Goal: Check status: Check status

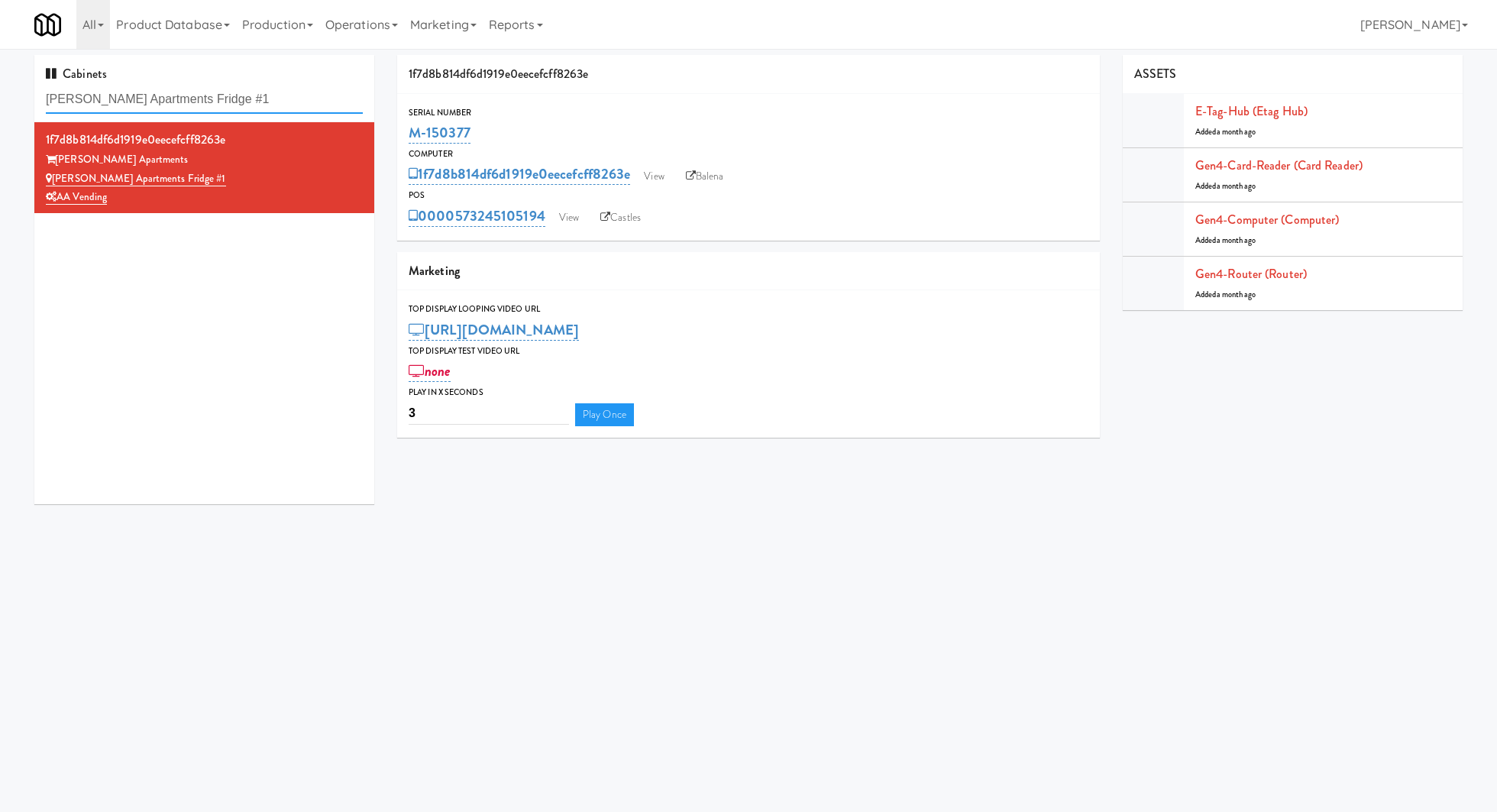
click at [259, 101] on input "[PERSON_NAME] Apartments Fridge #1" at bounding box center [204, 99] width 317 height 28
paste input "Notre Dame - Cooler"
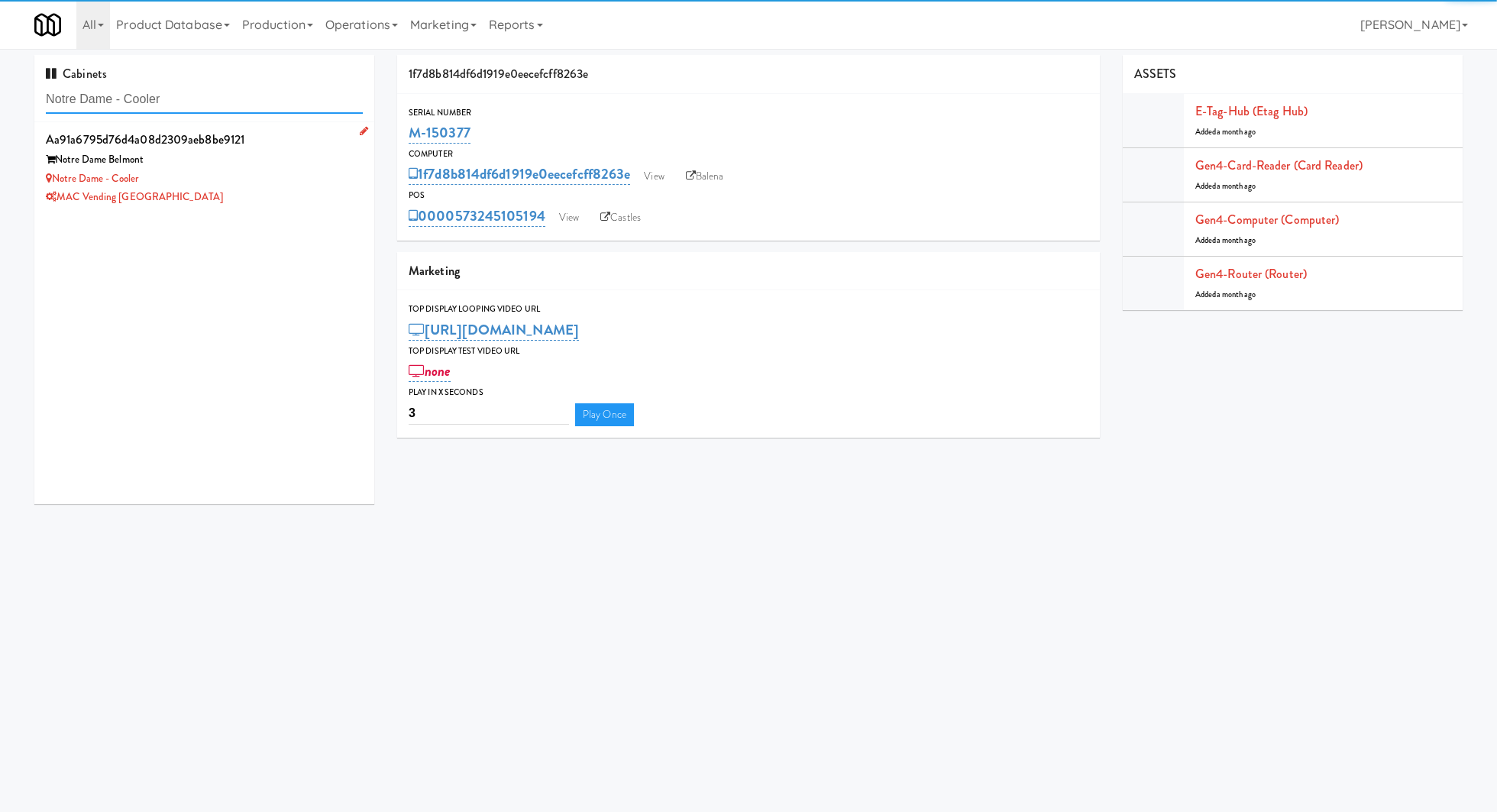
type input "Notre Dame - Cooler"
click at [283, 167] on div "Notre Dame Belmont" at bounding box center [204, 160] width 317 height 20
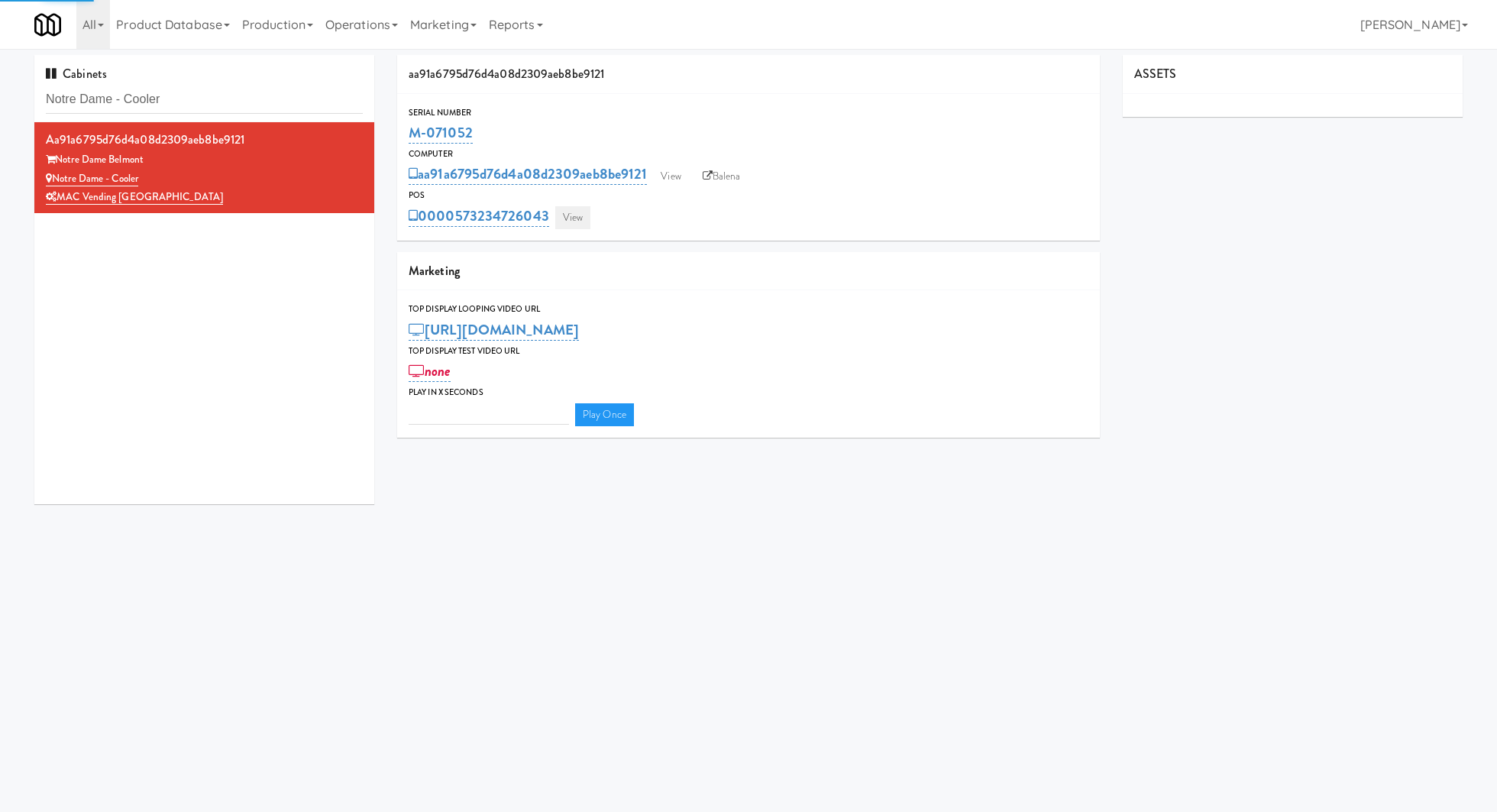
type input "3"
click at [571, 222] on link "View" at bounding box center [573, 217] width 35 height 23
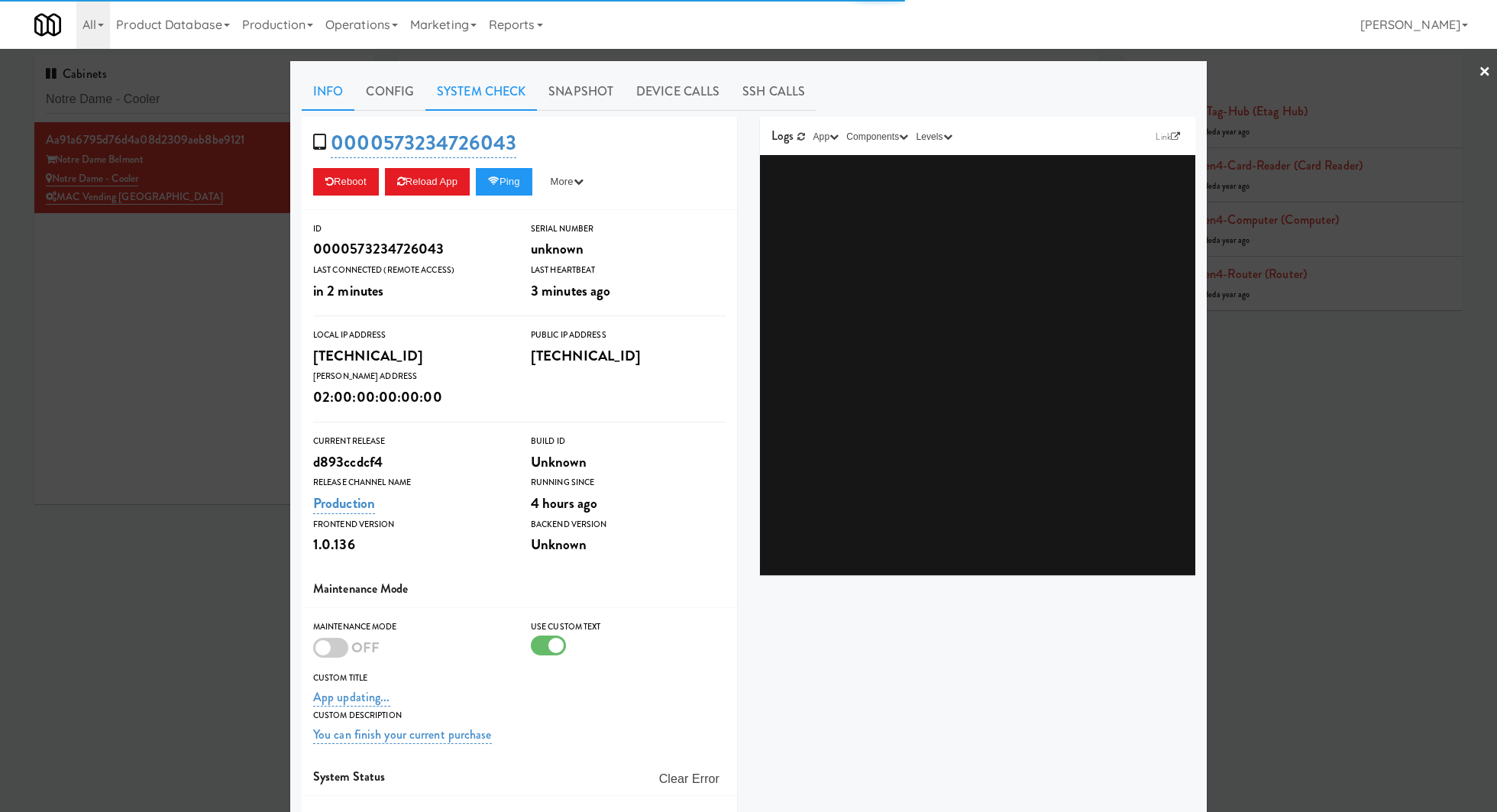
click at [506, 102] on link "System Check" at bounding box center [481, 91] width 112 height 38
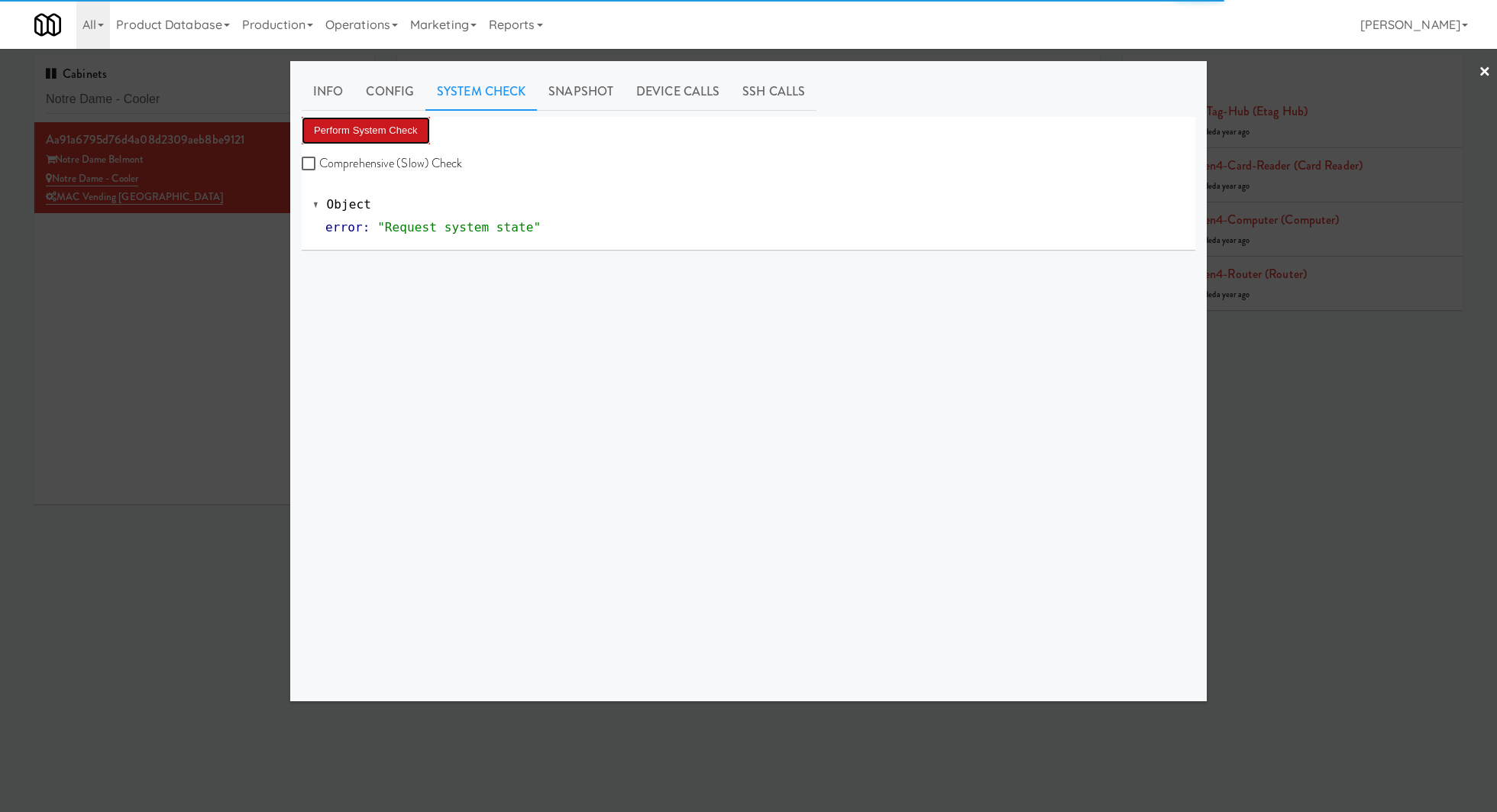
click at [392, 122] on button "Perform System Check" at bounding box center [366, 131] width 128 height 28
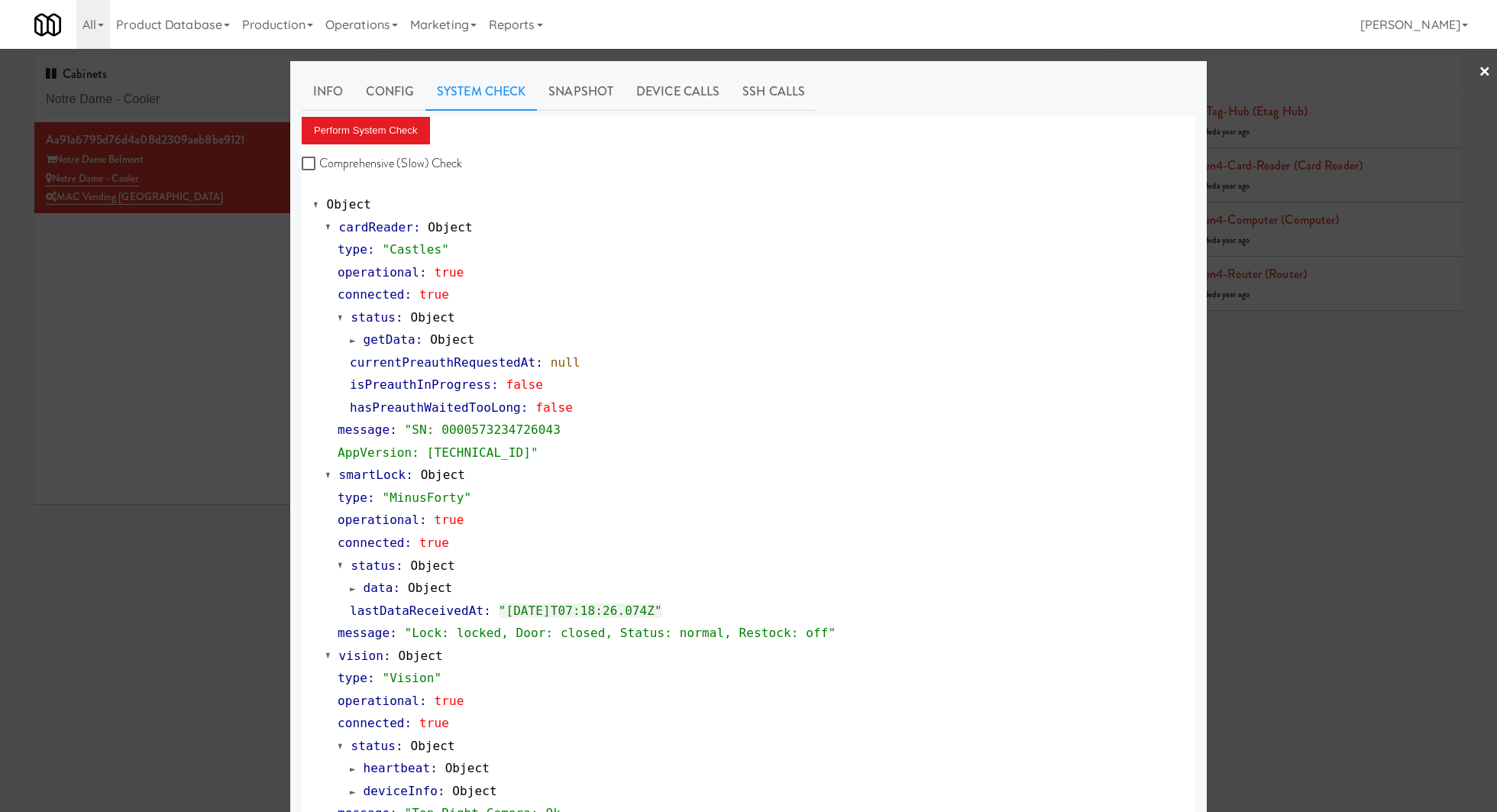
click at [231, 314] on div at bounding box center [748, 406] width 1497 height 812
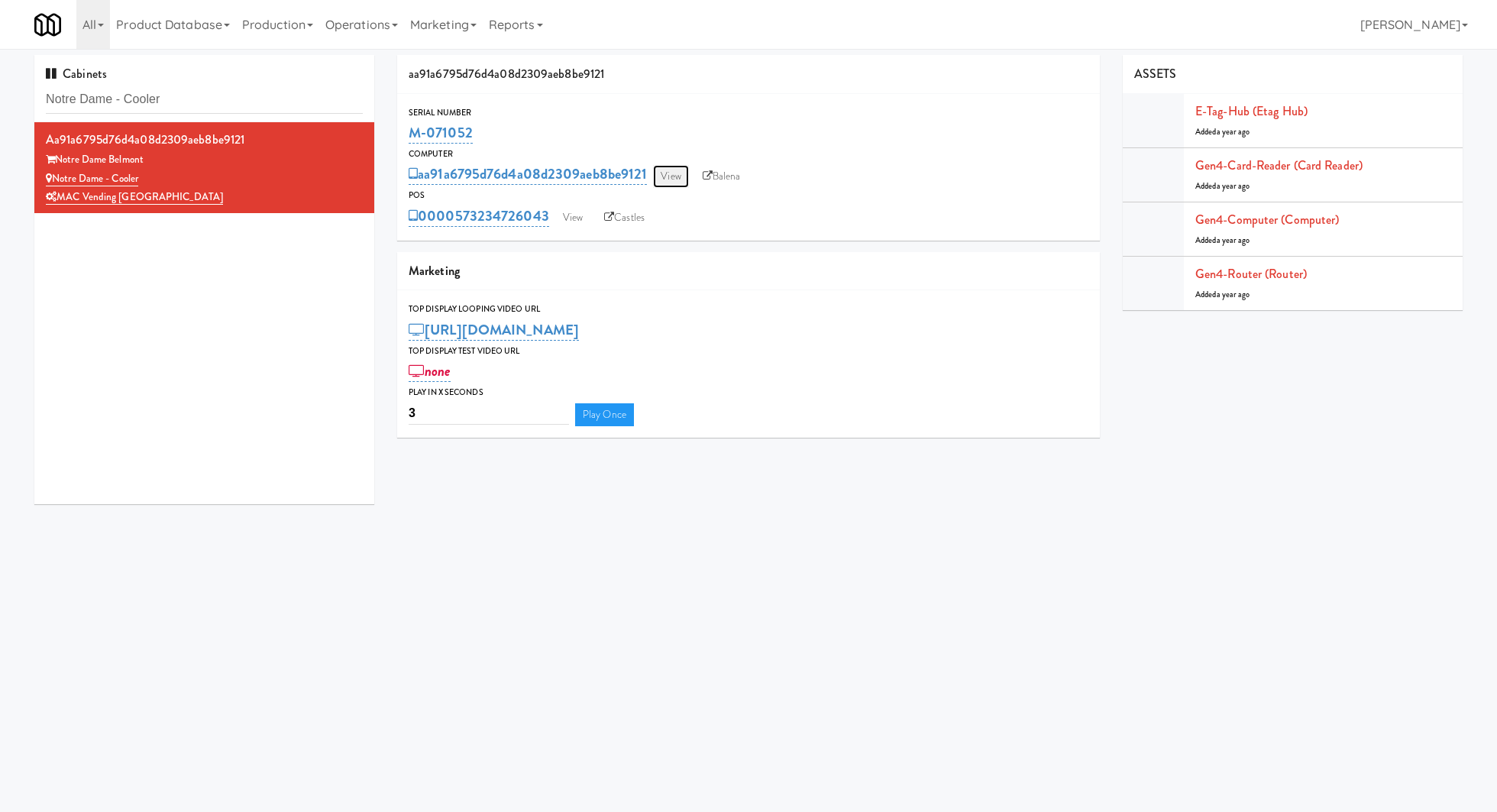
click at [662, 183] on link "View" at bounding box center [671, 177] width 35 height 23
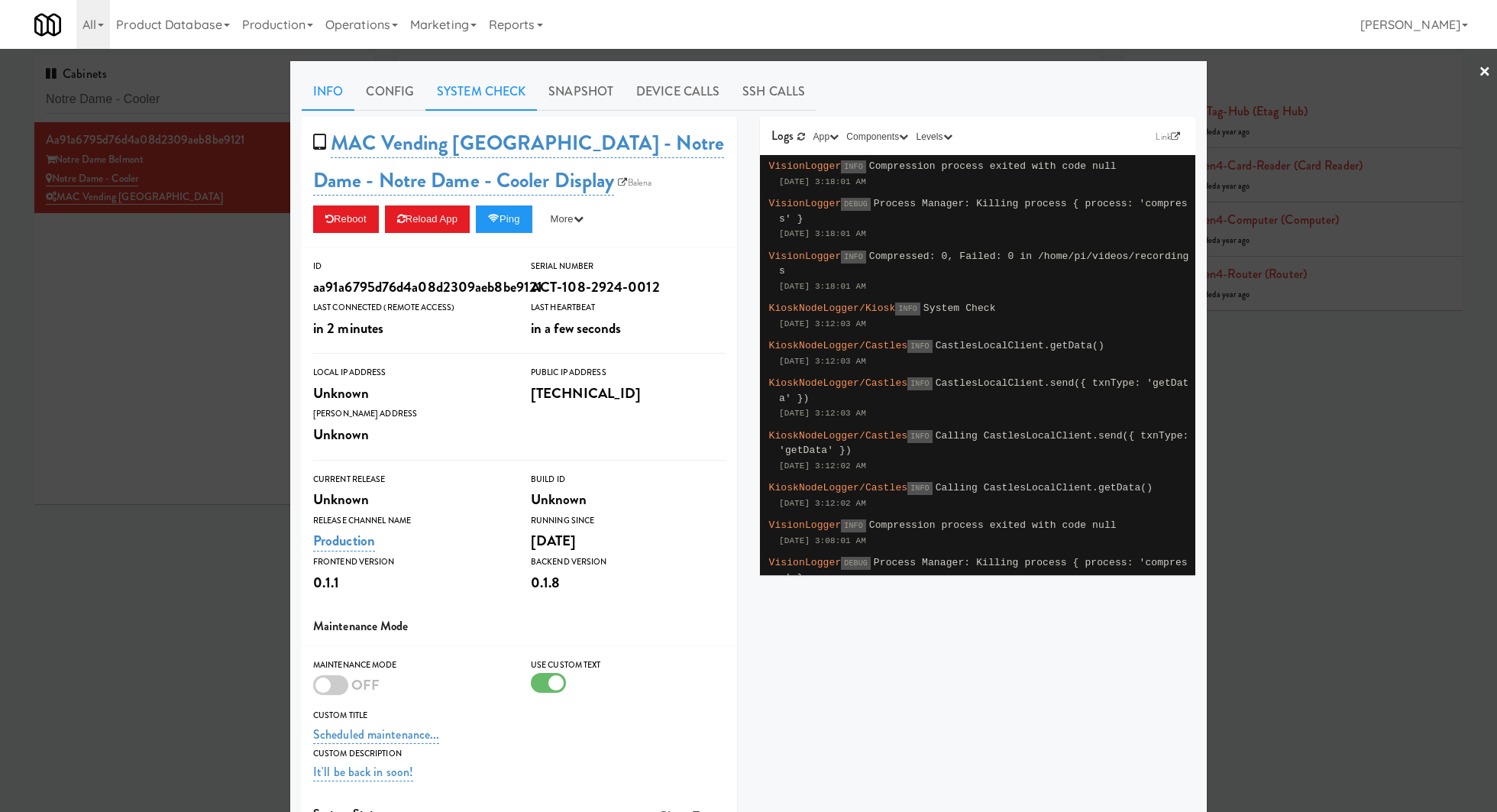
click at [513, 97] on link "System Check" at bounding box center [481, 91] width 112 height 38
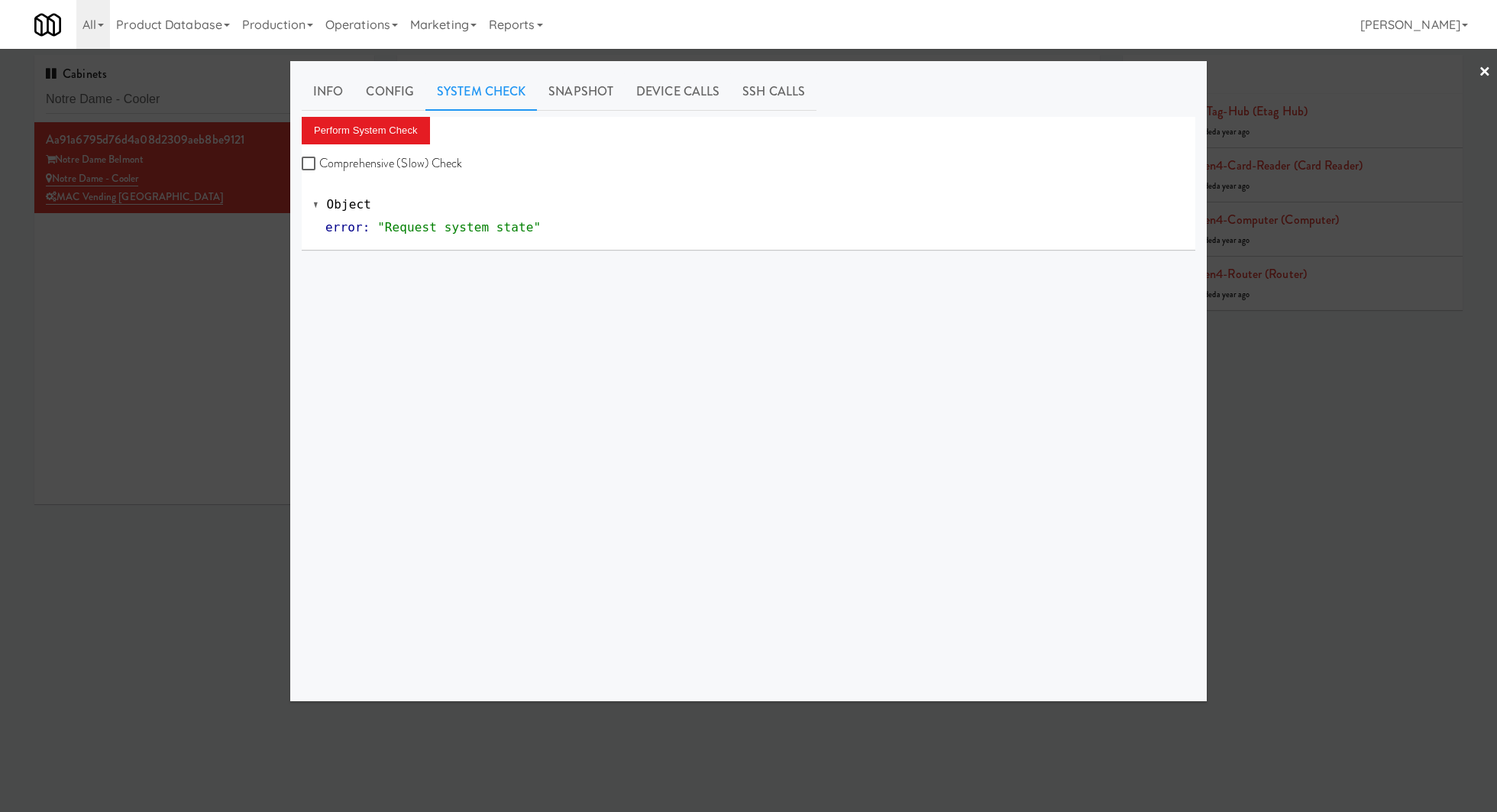
click at [414, 145] on div "Perform System Check Comprehensive (Slow) Check" at bounding box center [749, 146] width 894 height 58
click at [414, 138] on button "Perform System Check" at bounding box center [366, 131] width 128 height 28
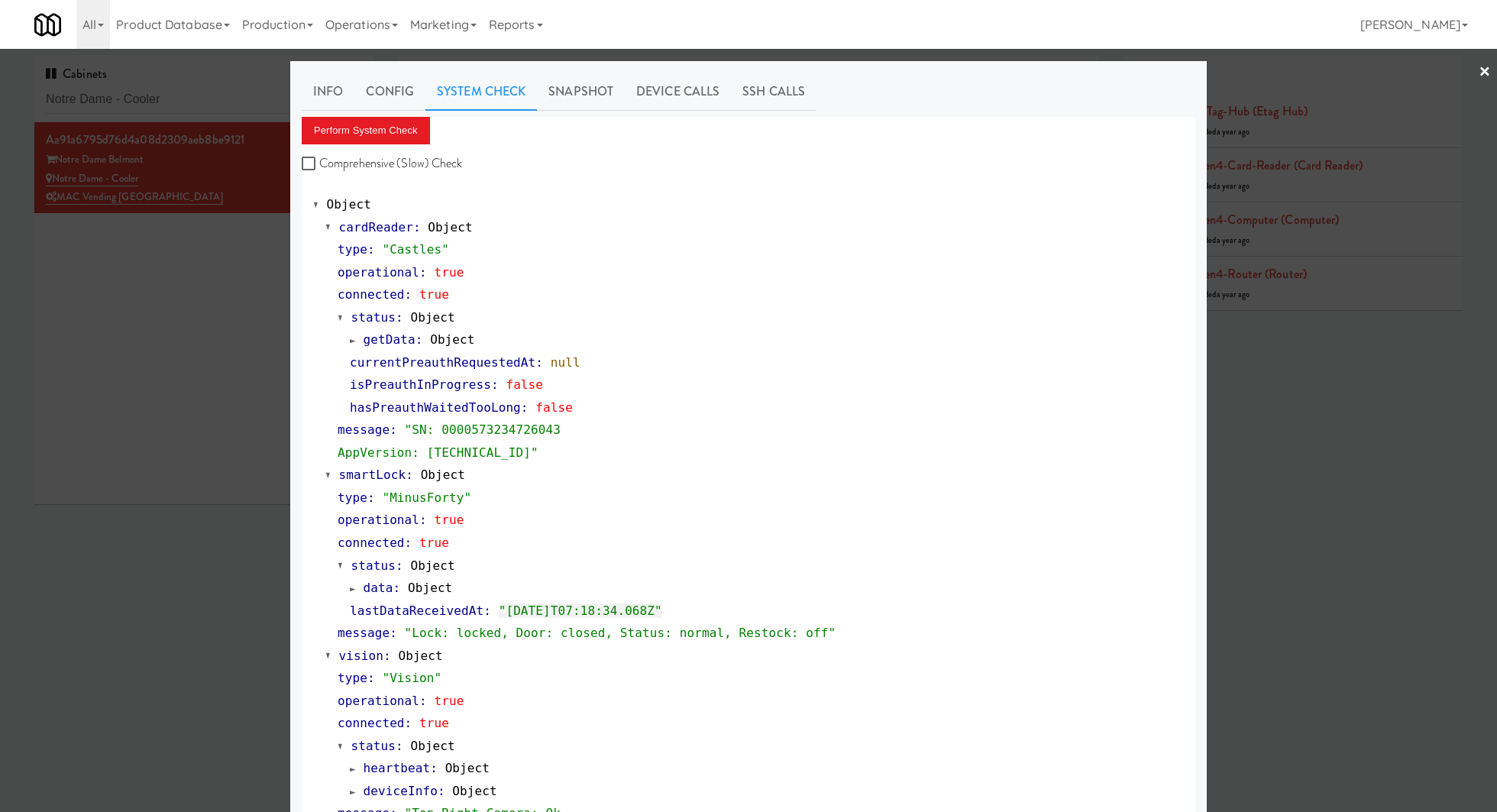
click at [204, 114] on div at bounding box center [748, 406] width 1497 height 812
click at [204, 114] on div "Cabinets Notre Dame - Cooler" at bounding box center [204, 88] width 340 height 67
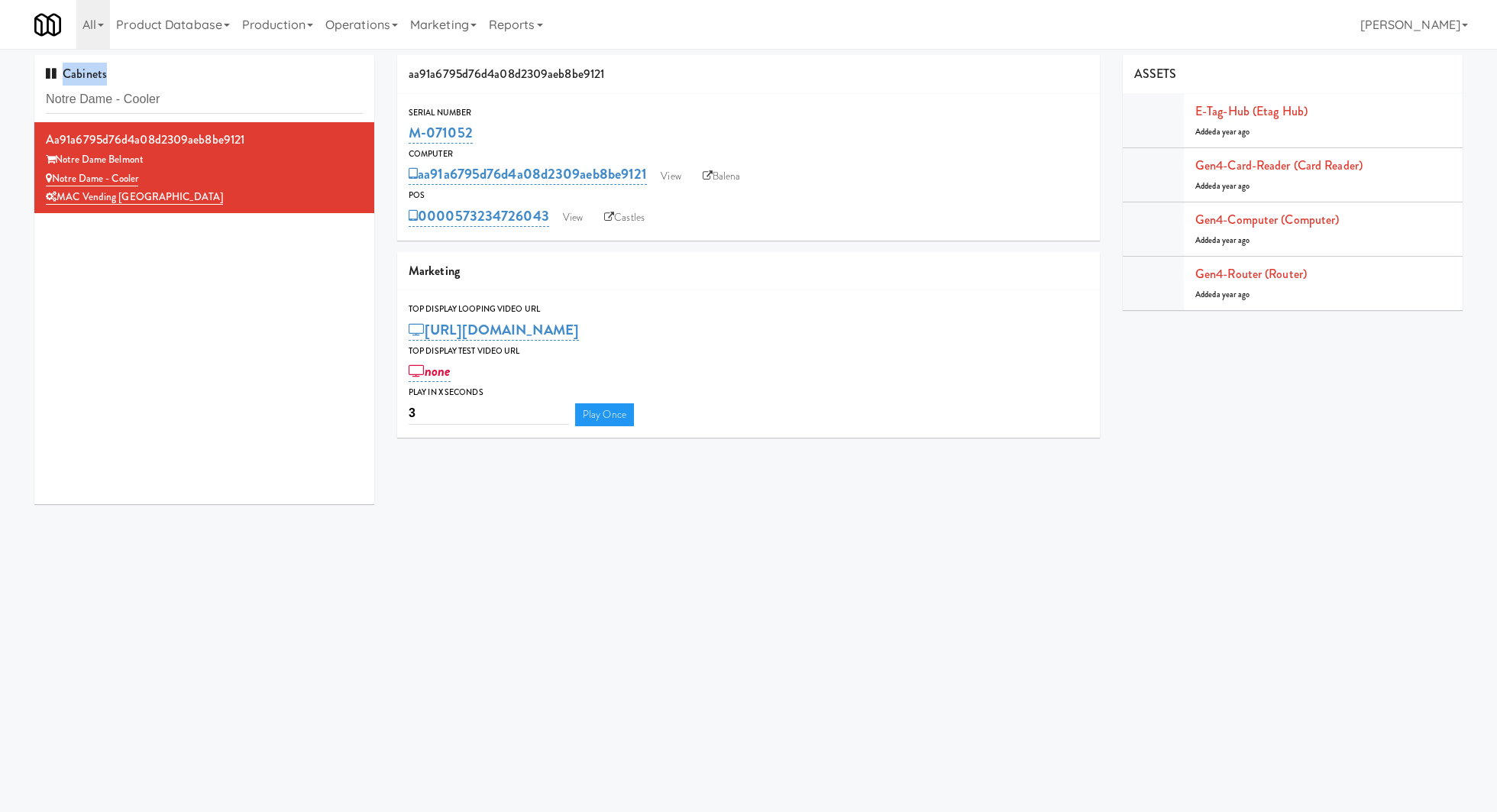
click at [204, 114] on div "Cabinets Notre Dame - Cooler" at bounding box center [204, 88] width 340 height 67
click at [200, 101] on input "Notre Dame - Cooler" at bounding box center [204, 99] width 317 height 28
paste input "ark Place - Cooler - Lef"
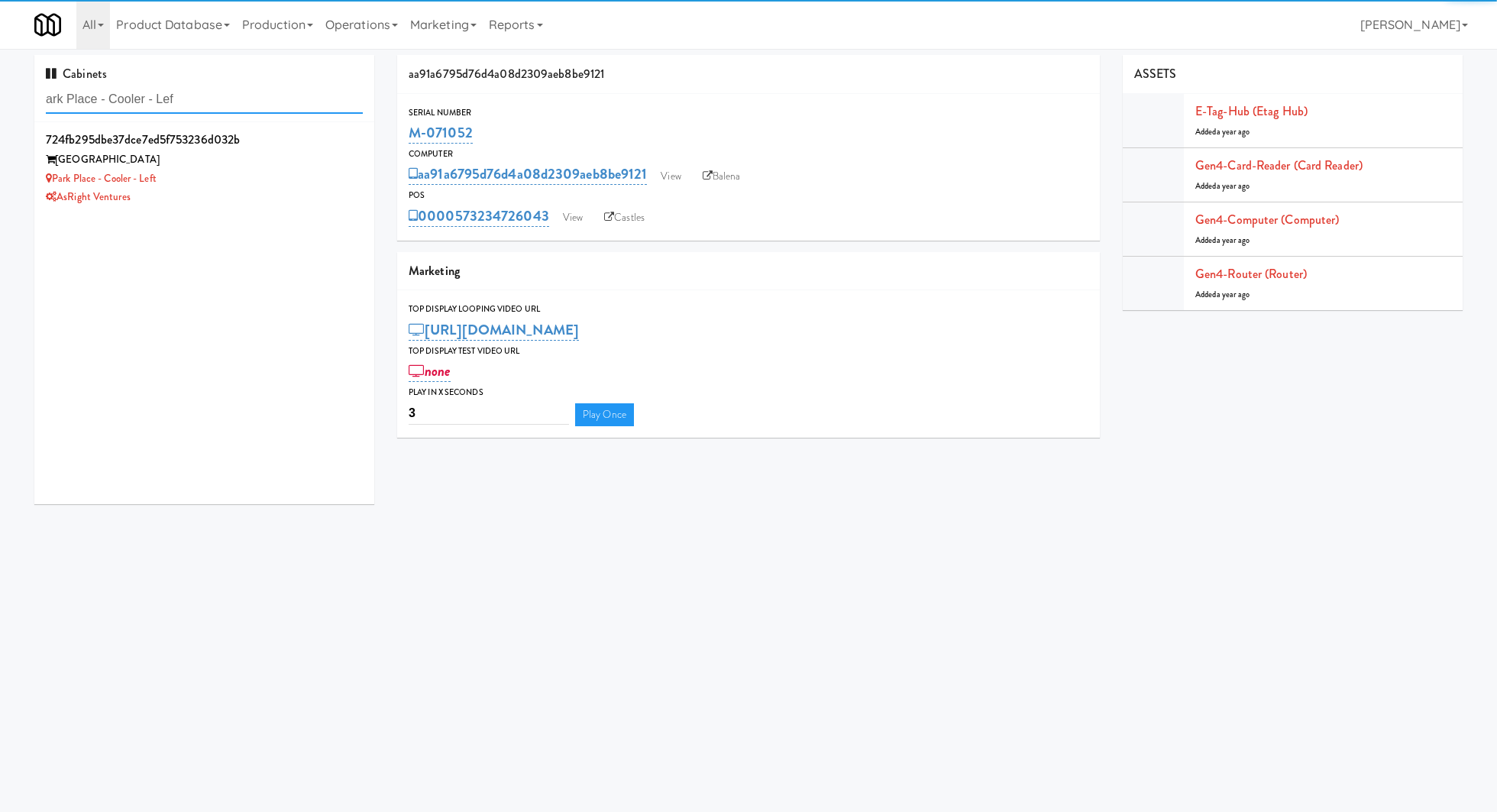
type input "ark Place - Cooler - Lef"
click at [247, 166] on div "Park Place Tampa" at bounding box center [204, 160] width 317 height 20
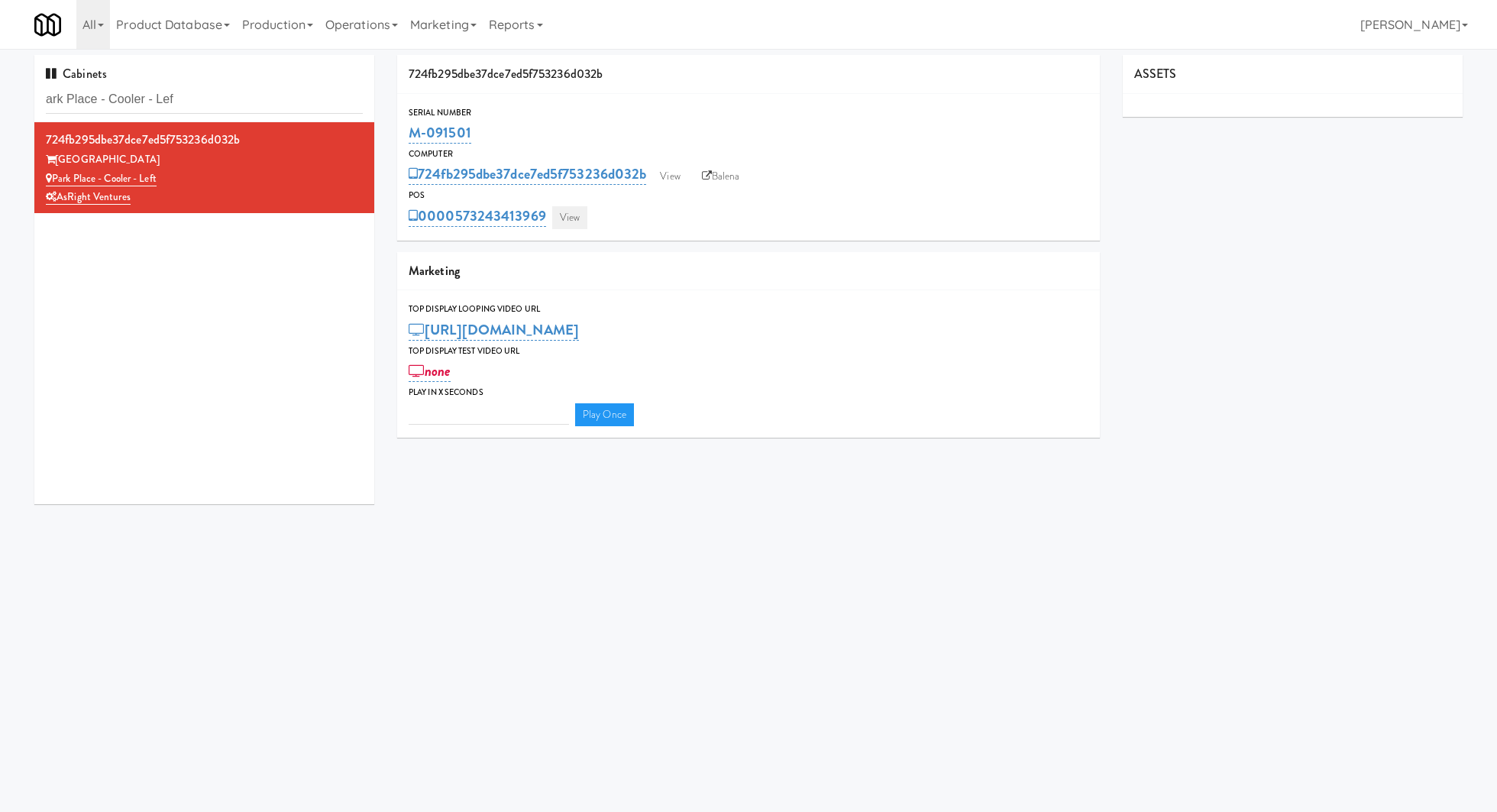
type input "3"
click at [574, 221] on link "View" at bounding box center [570, 217] width 35 height 23
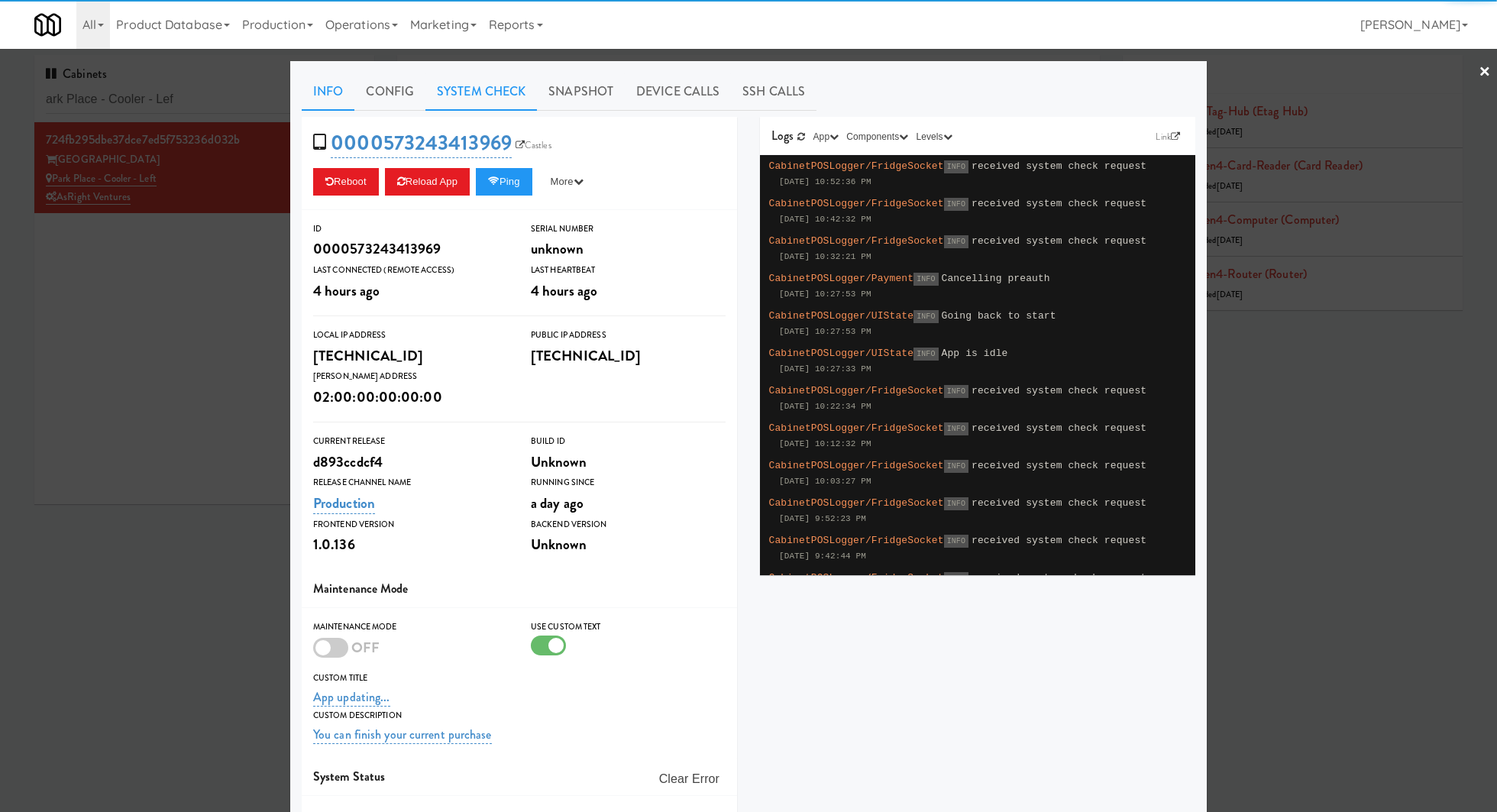
click at [492, 103] on link "System Check" at bounding box center [481, 91] width 112 height 38
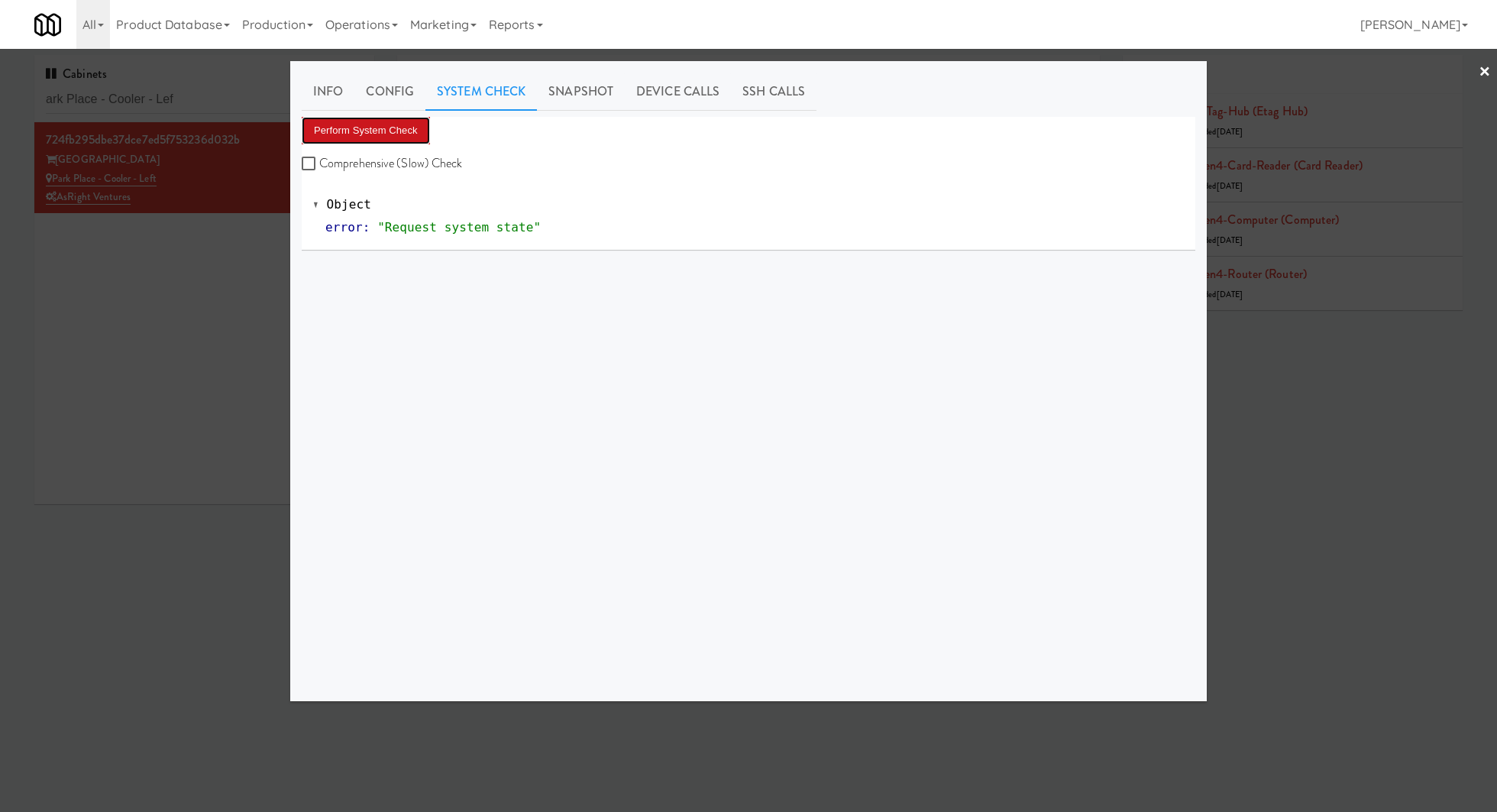
click at [391, 130] on button "Perform System Check" at bounding box center [366, 131] width 128 height 28
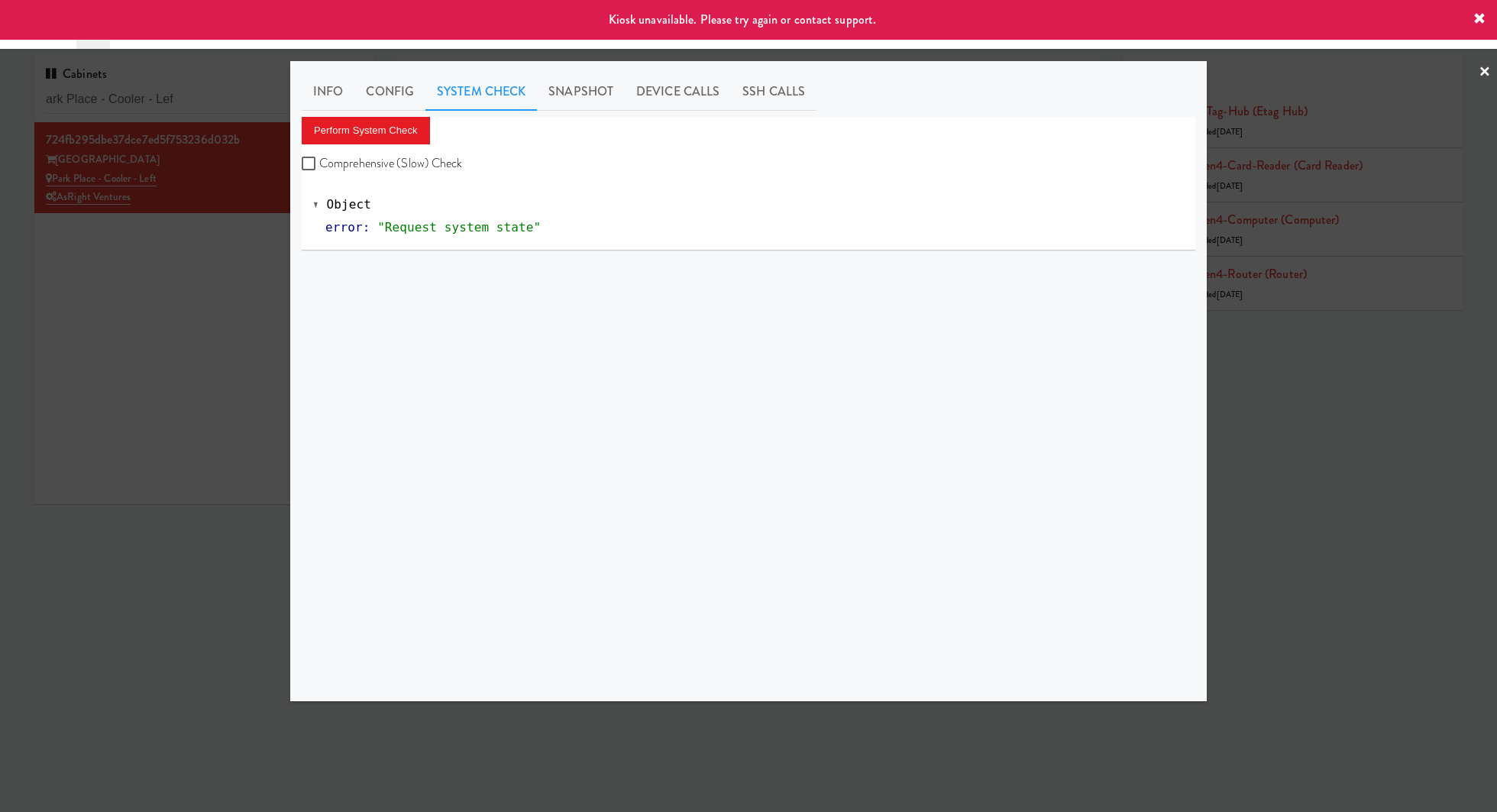
click at [234, 243] on div at bounding box center [748, 406] width 1497 height 812
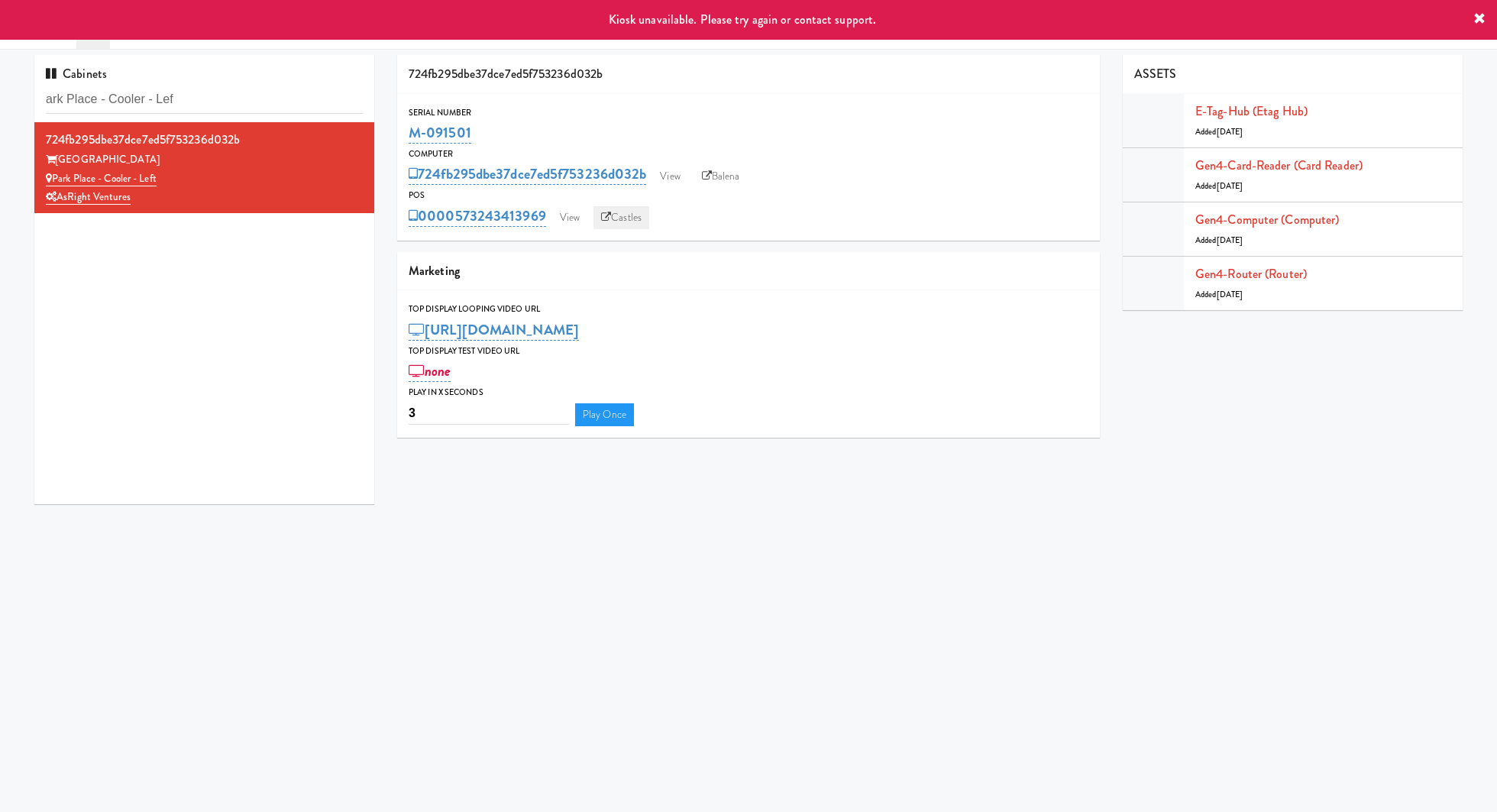
click at [616, 216] on link "Castles" at bounding box center [622, 217] width 56 height 23
click at [705, 182] on link "Balena" at bounding box center [721, 177] width 54 height 23
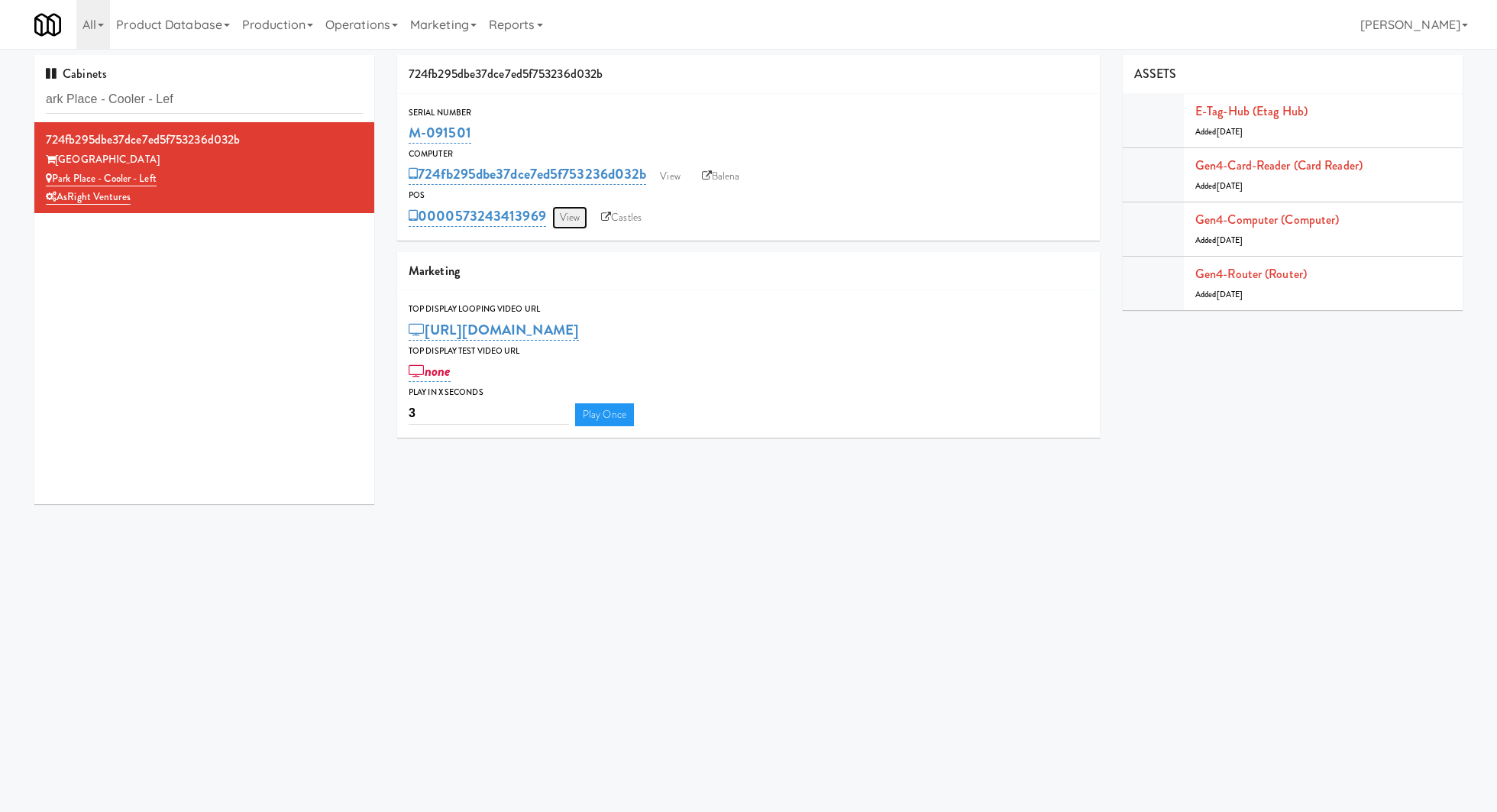
click at [571, 214] on link "View" at bounding box center [570, 217] width 35 height 23
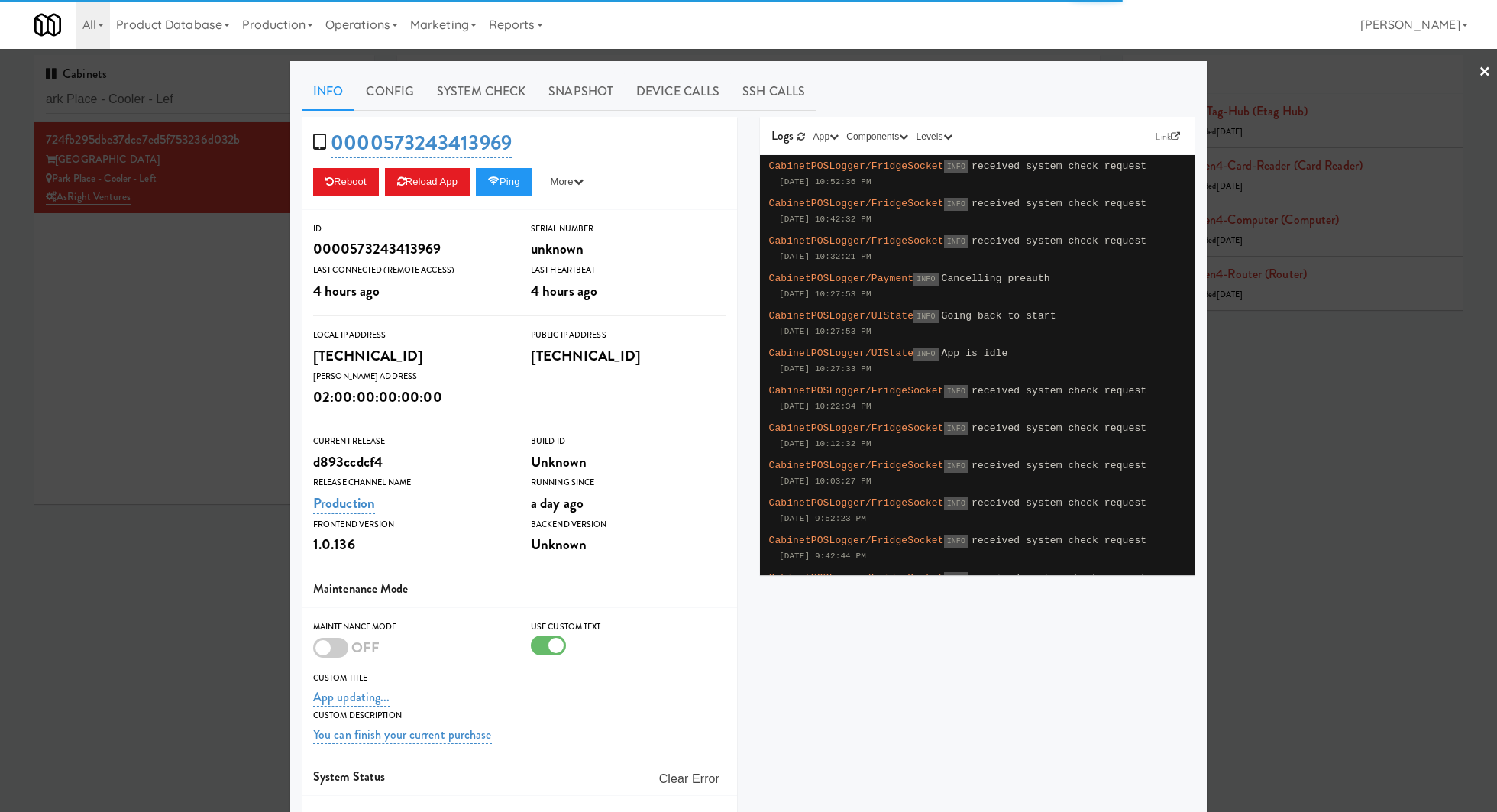
click at [494, 110] on link "System Check" at bounding box center [481, 91] width 112 height 38
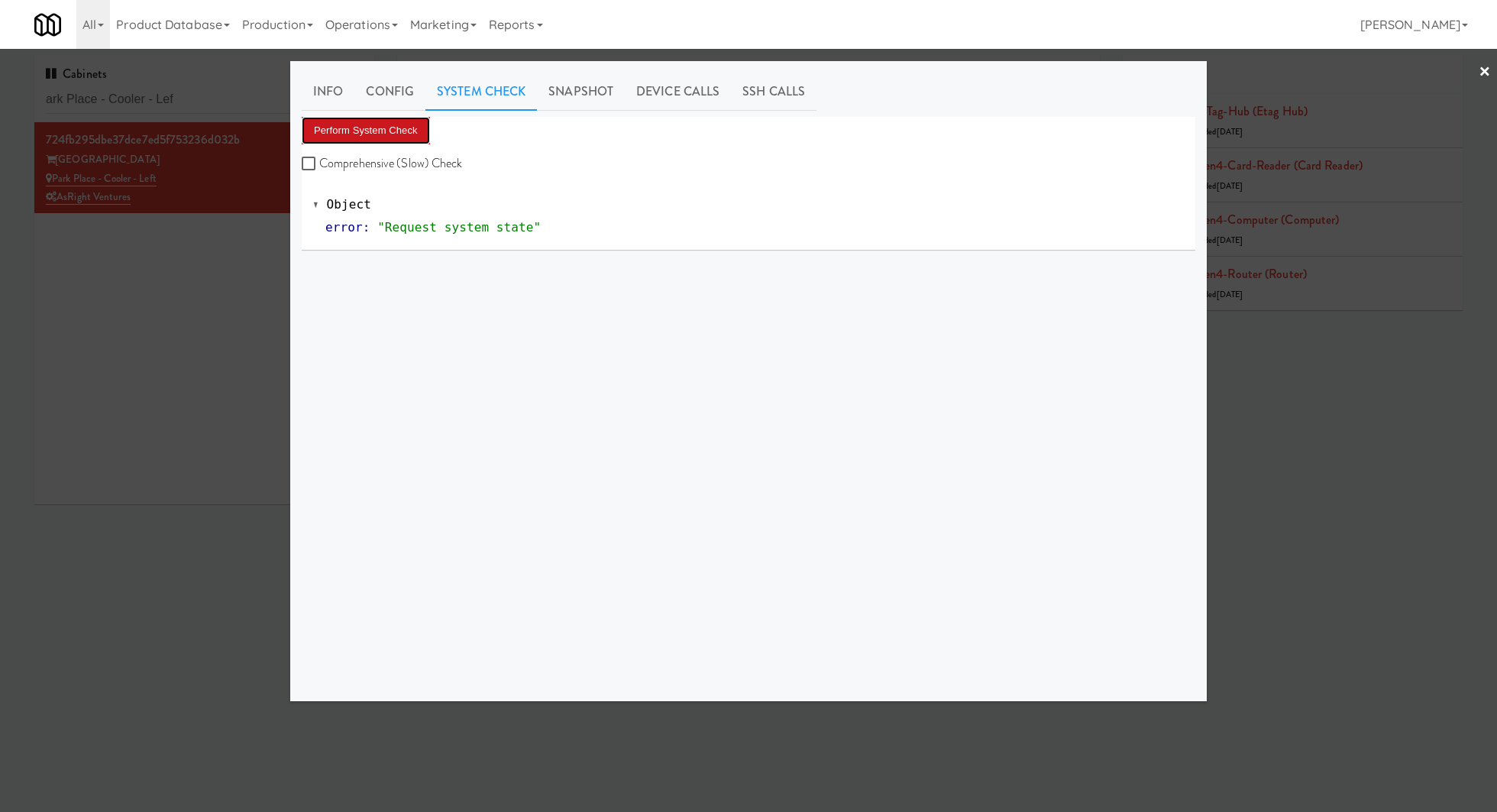
click at [418, 127] on button "Perform System Check" at bounding box center [366, 131] width 128 height 28
click at [399, 135] on button "Perform System Check" at bounding box center [366, 131] width 128 height 28
click at [204, 192] on div at bounding box center [748, 406] width 1497 height 812
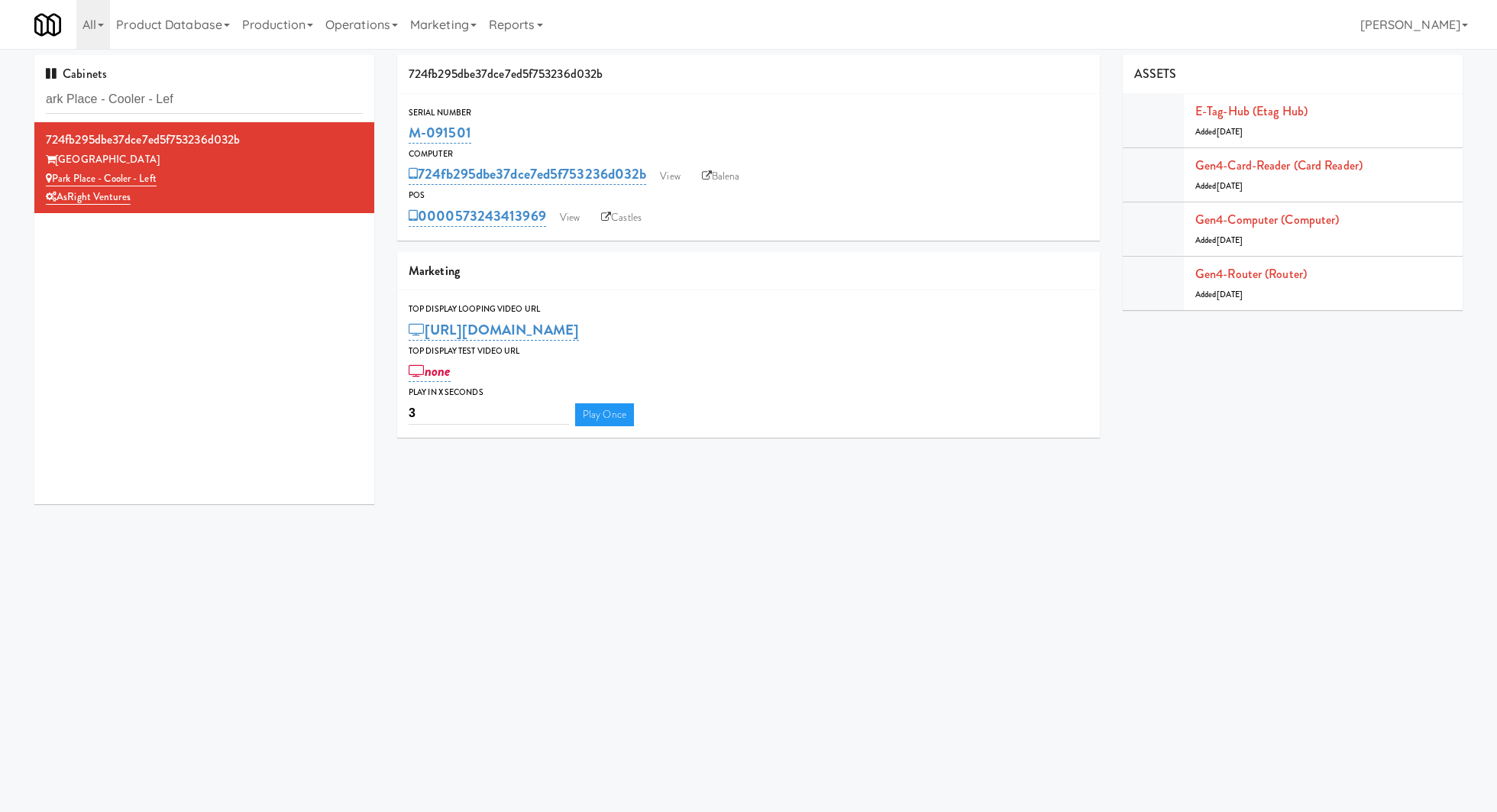
drag, startPoint x: 478, startPoint y: 130, endPoint x: 391, endPoint y: 130, distance: 87.0
click at [391, 130] on div "724fb295dbe37dce7ed5f753236d032b Serial Number M-091501 Computer 724fb295dbe37d…" at bounding box center [748, 252] width 726 height 394
copy link "M-091501"
click at [567, 220] on link "View" at bounding box center [570, 217] width 35 height 23
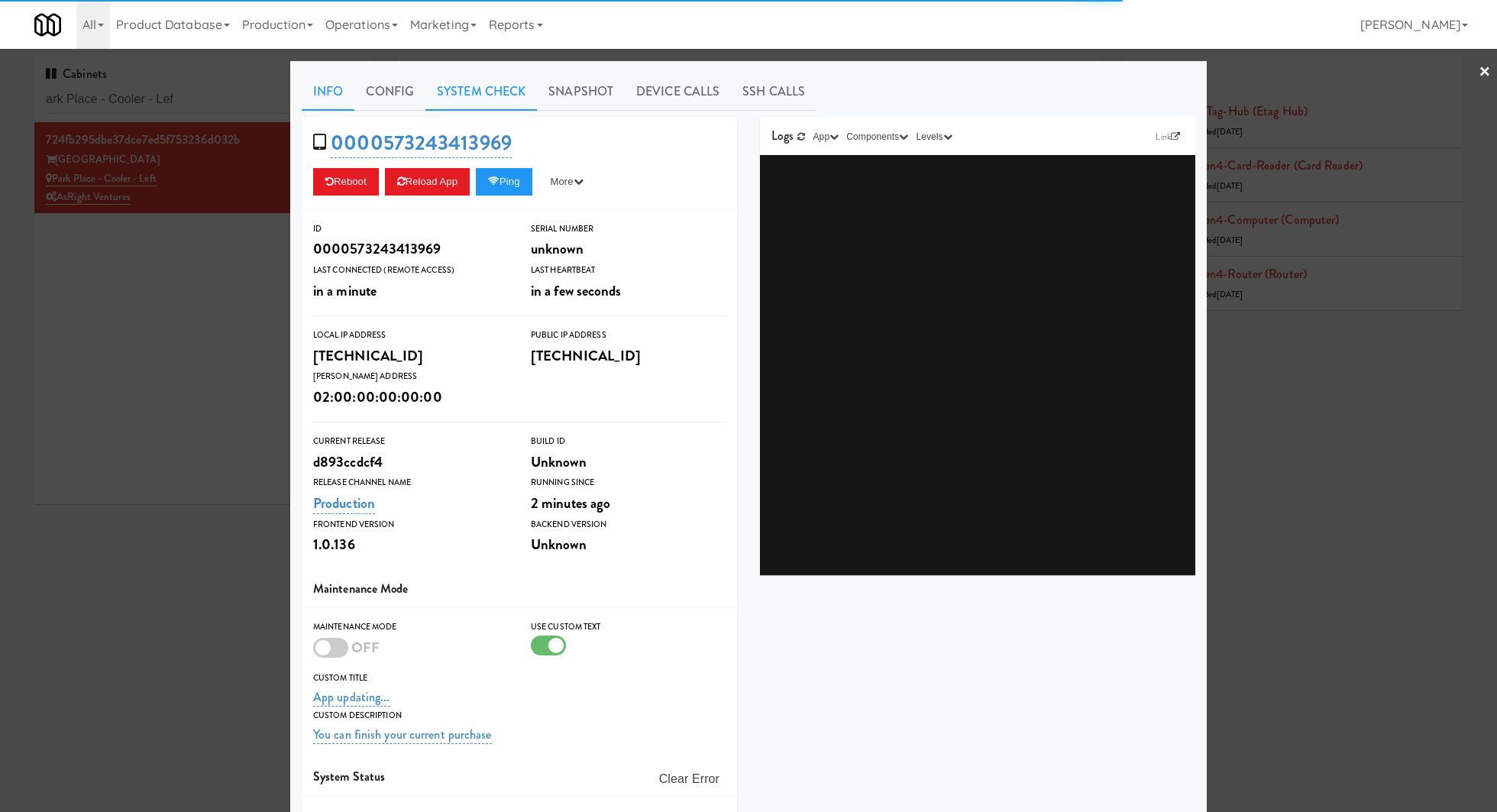
click at [506, 100] on link "System Check" at bounding box center [481, 91] width 112 height 38
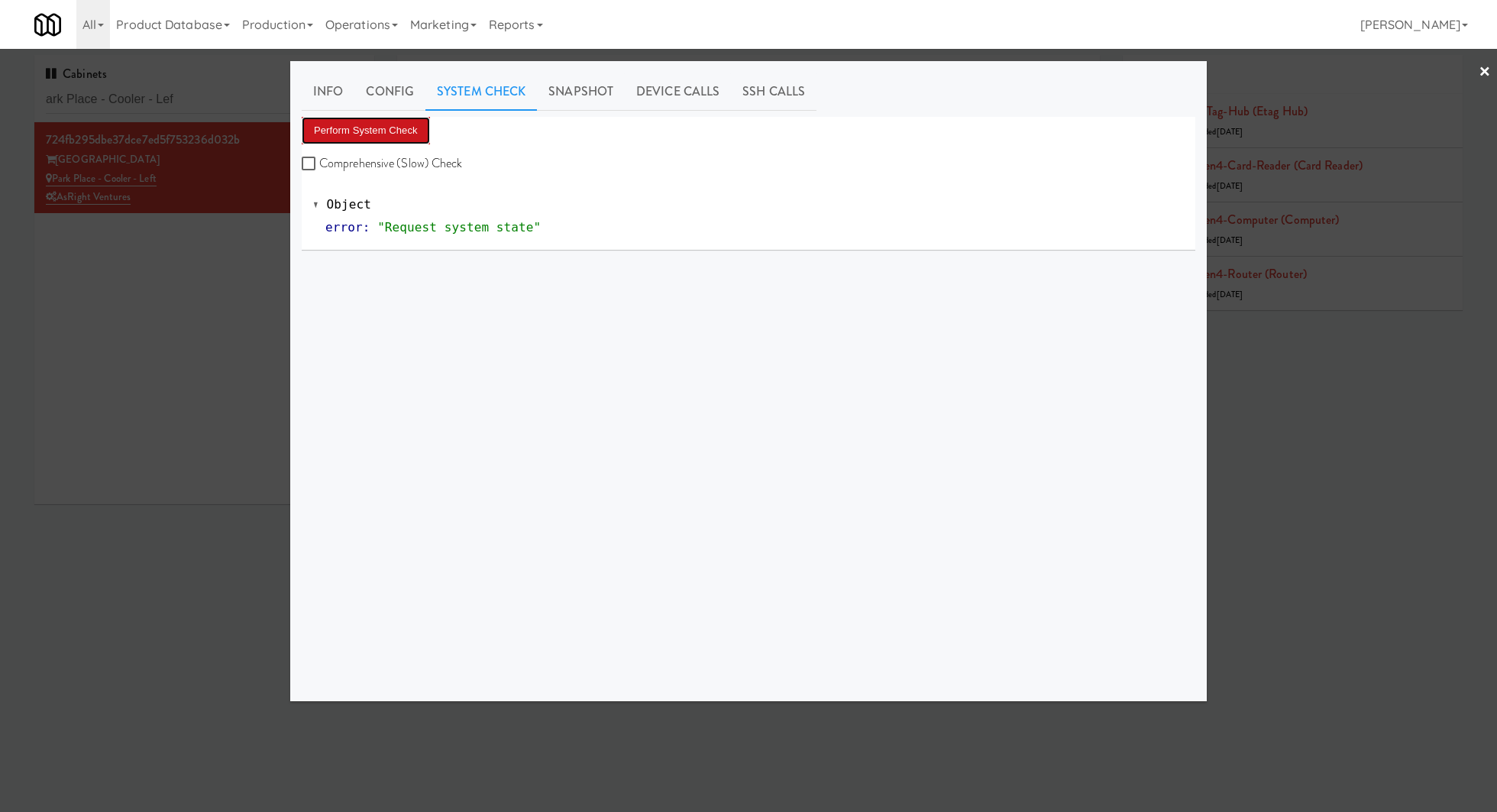
click at [410, 123] on button "Perform System Check" at bounding box center [366, 131] width 128 height 28
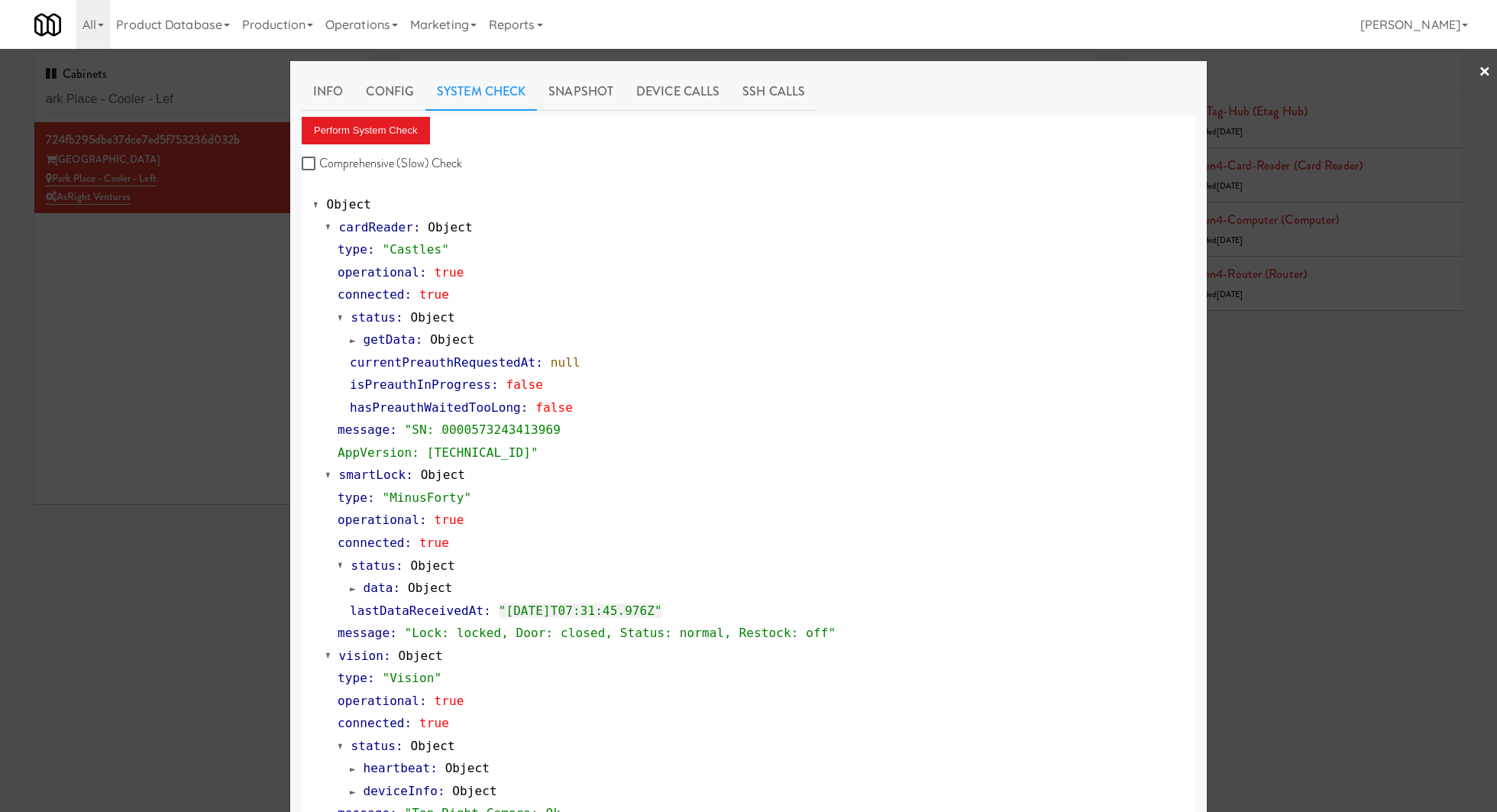
click at [195, 262] on div at bounding box center [748, 406] width 1497 height 812
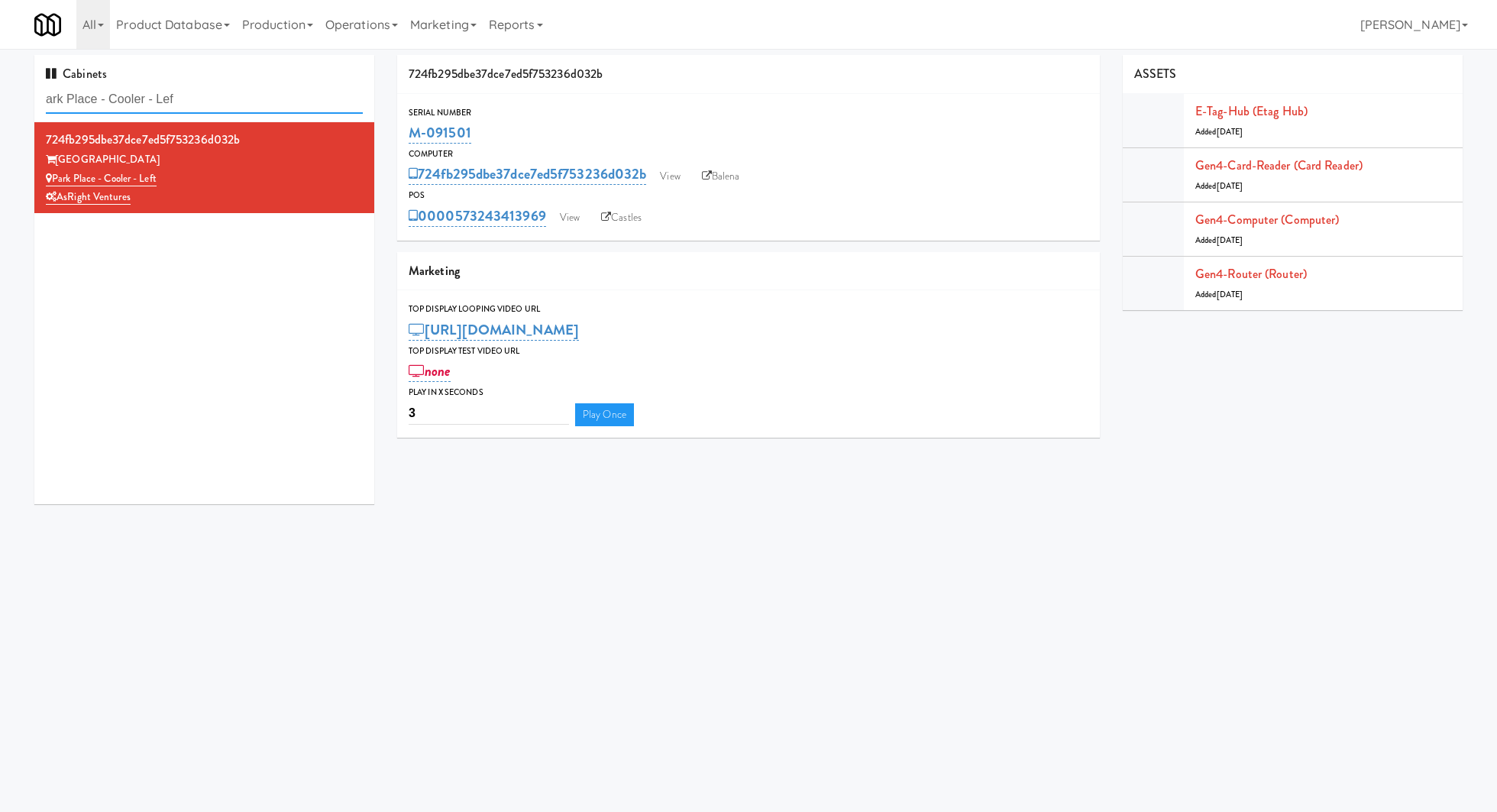
click at [250, 90] on input "ark Place - Cooler - Lef" at bounding box center [204, 99] width 317 height 28
paste input "Avant HP - Ambient - Righ"
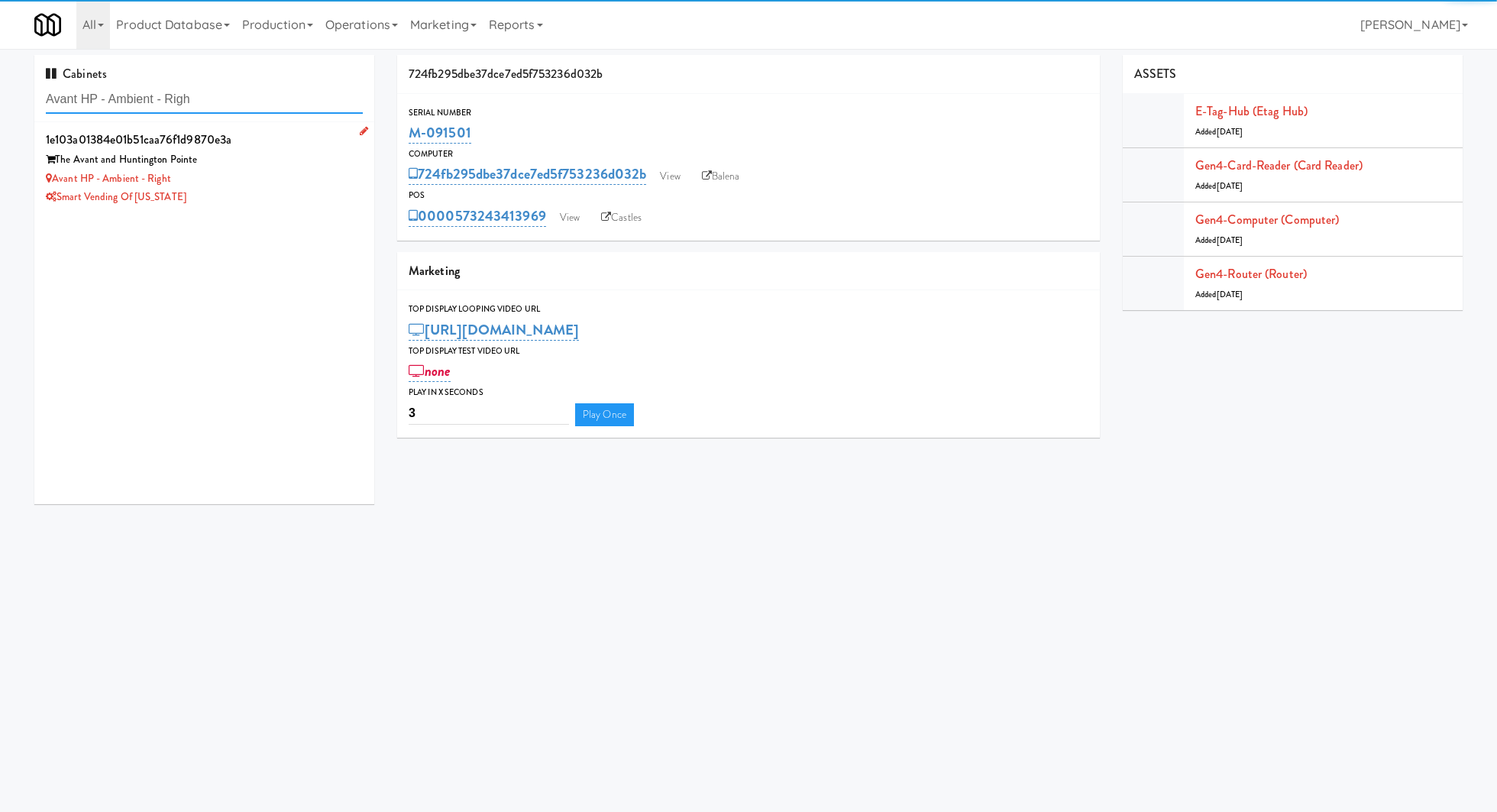
type input "Avant HP - Ambient - Righ"
click at [307, 180] on div "Avant HP - Ambient - Right" at bounding box center [204, 178] width 317 height 20
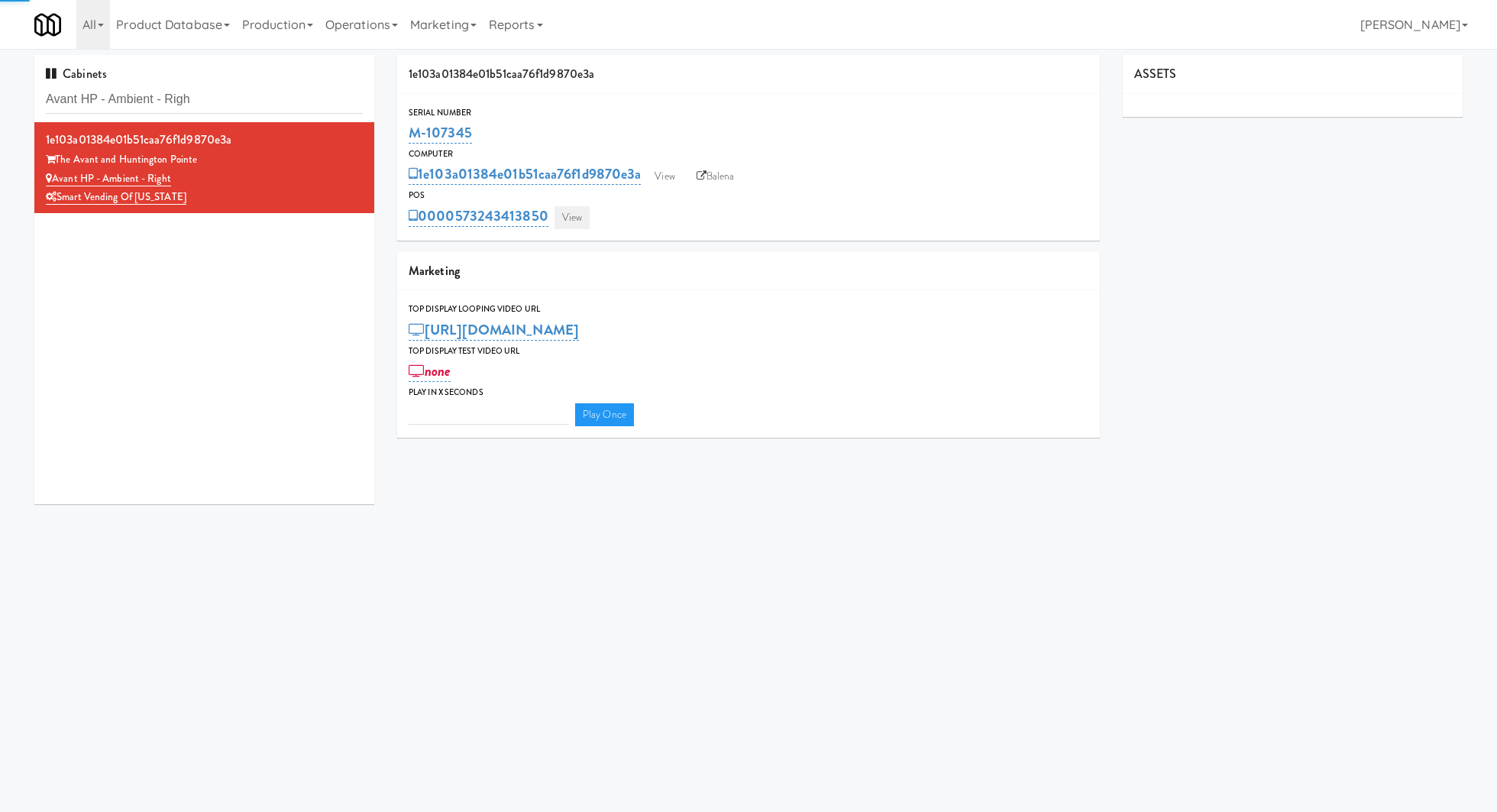
type input "3"
click at [571, 221] on link "View" at bounding box center [572, 217] width 35 height 23
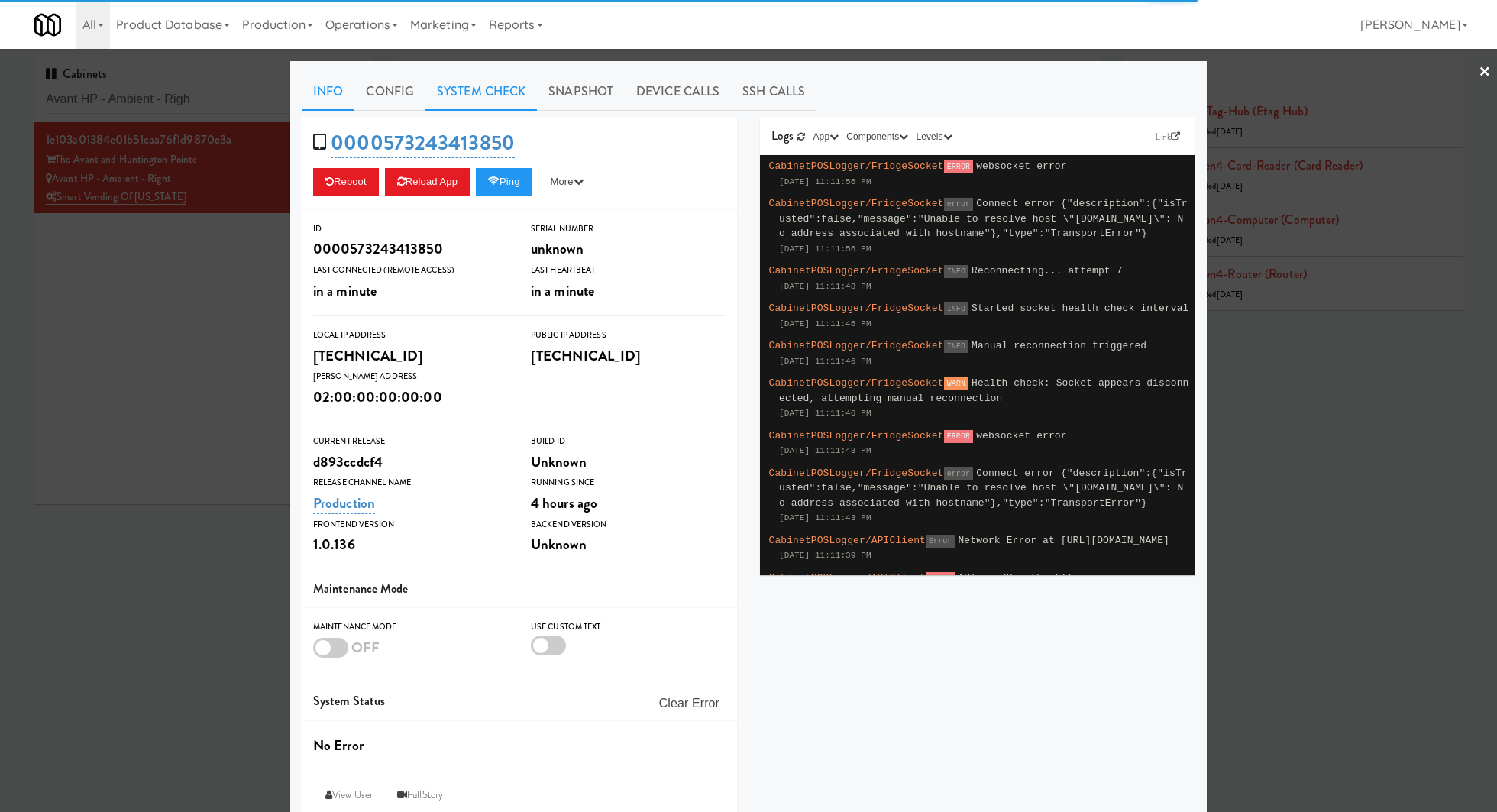
click at [500, 97] on link "System Check" at bounding box center [481, 91] width 112 height 38
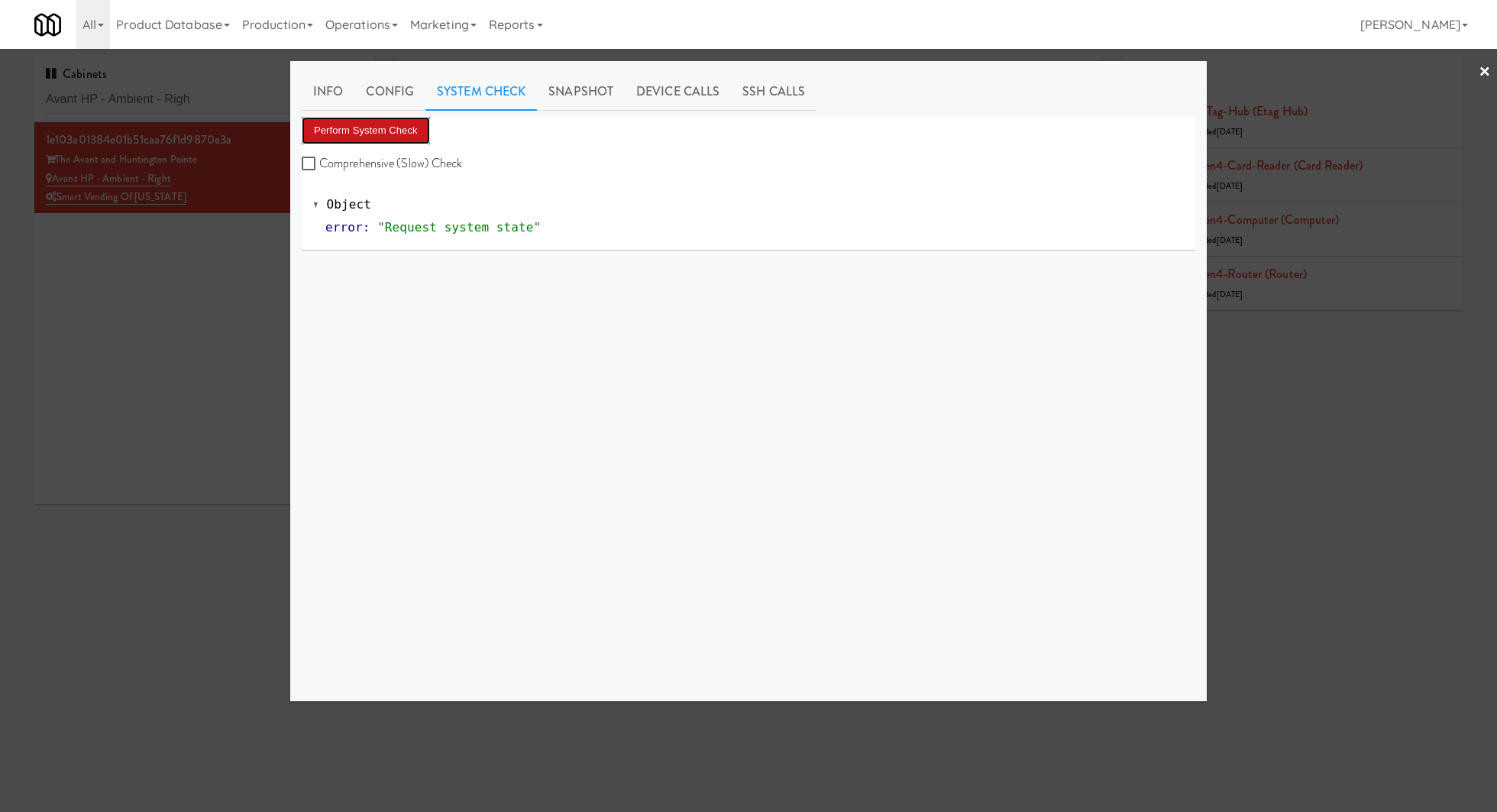
click at [405, 124] on button "Perform System Check" at bounding box center [366, 131] width 128 height 28
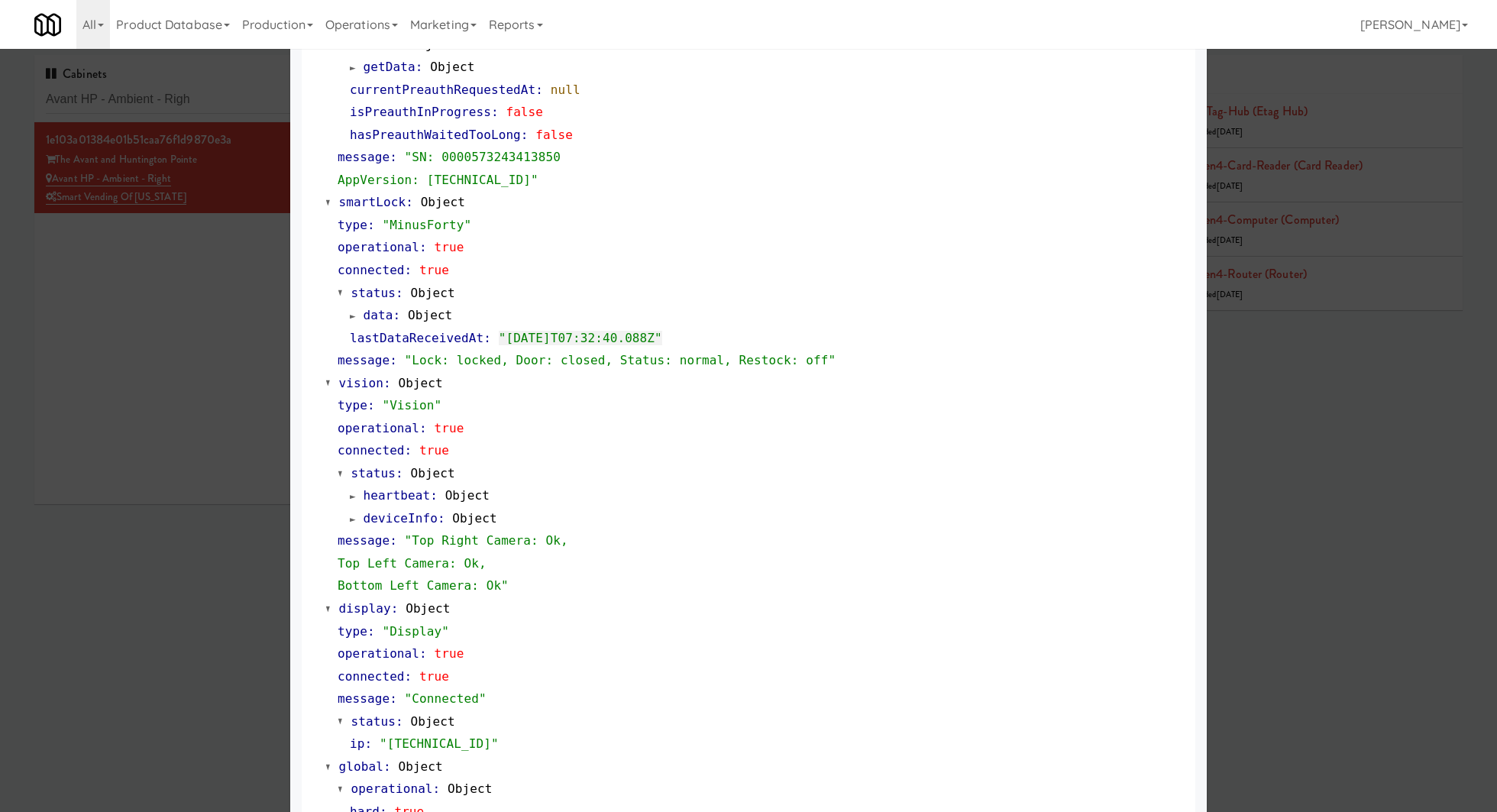
scroll to position [374, 0]
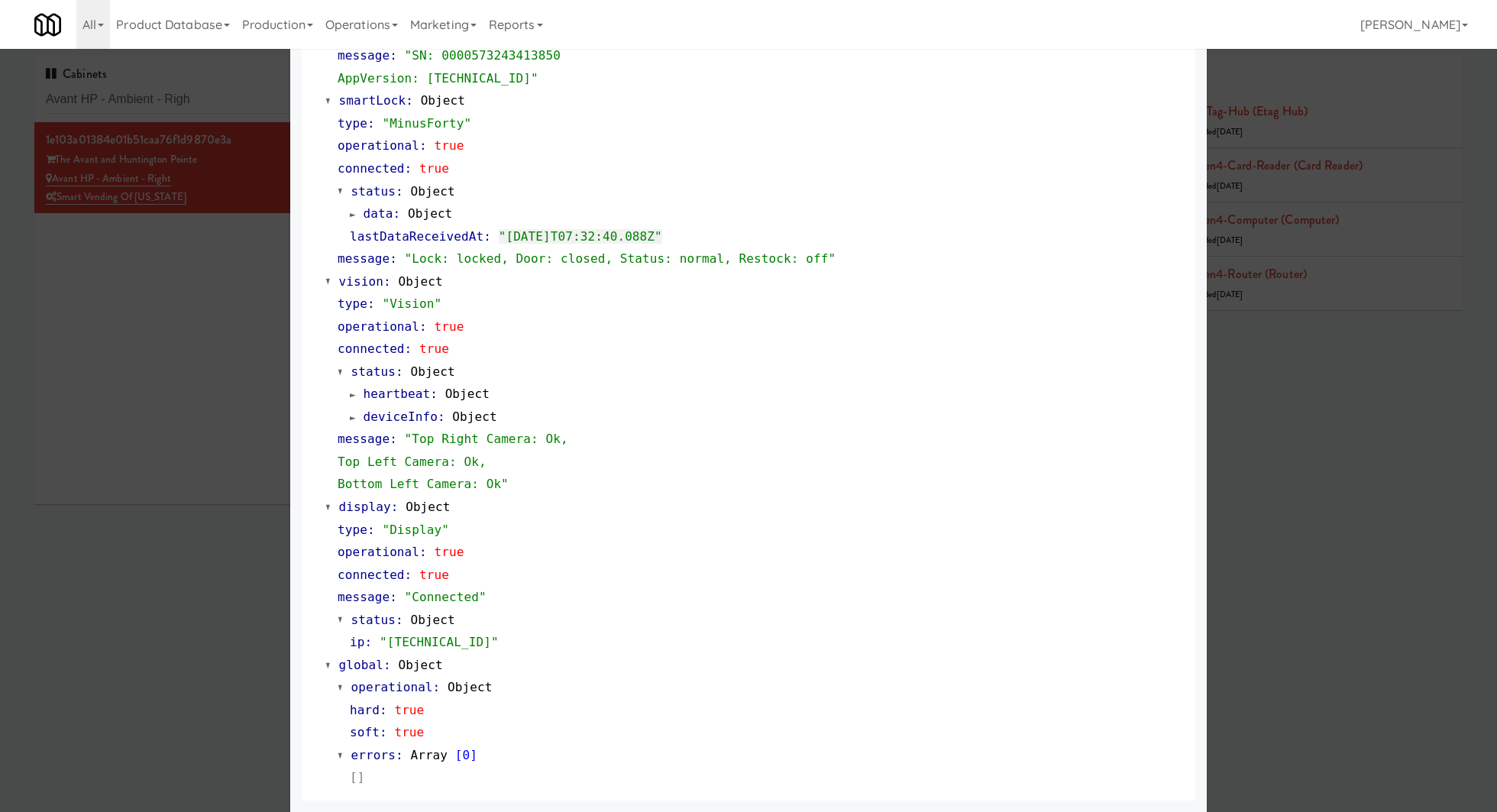
click at [160, 479] on div at bounding box center [748, 406] width 1497 height 812
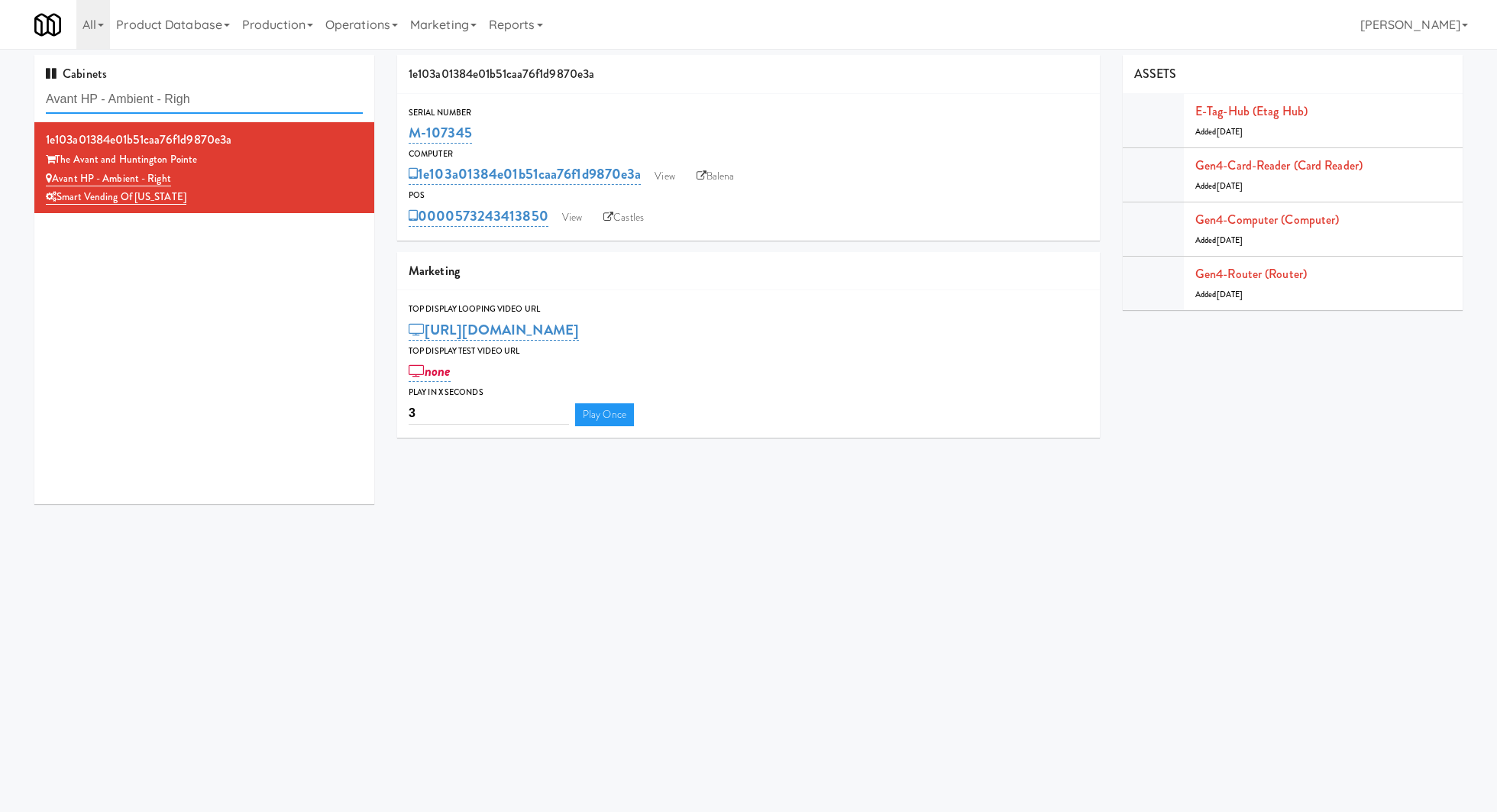
click at [247, 105] on input "Avant HP - Ambient - Righ" at bounding box center [204, 99] width 317 height 28
paste input "EQ Autoworks-Cooler 1"
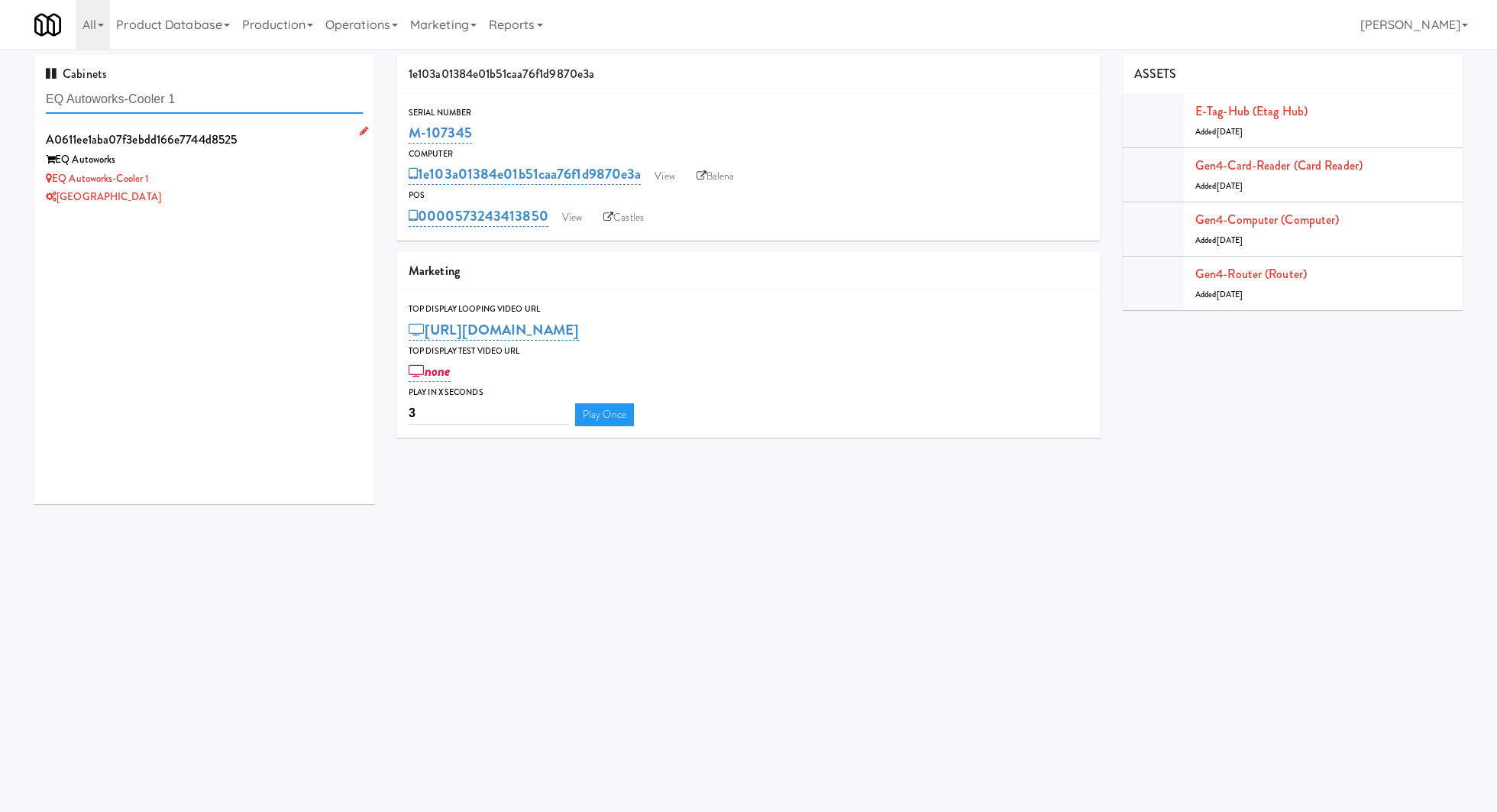
type input "EQ Autoworks-Cooler 1"
click at [309, 177] on div "EQ Autoworks-Cooler 1" at bounding box center [204, 178] width 317 height 20
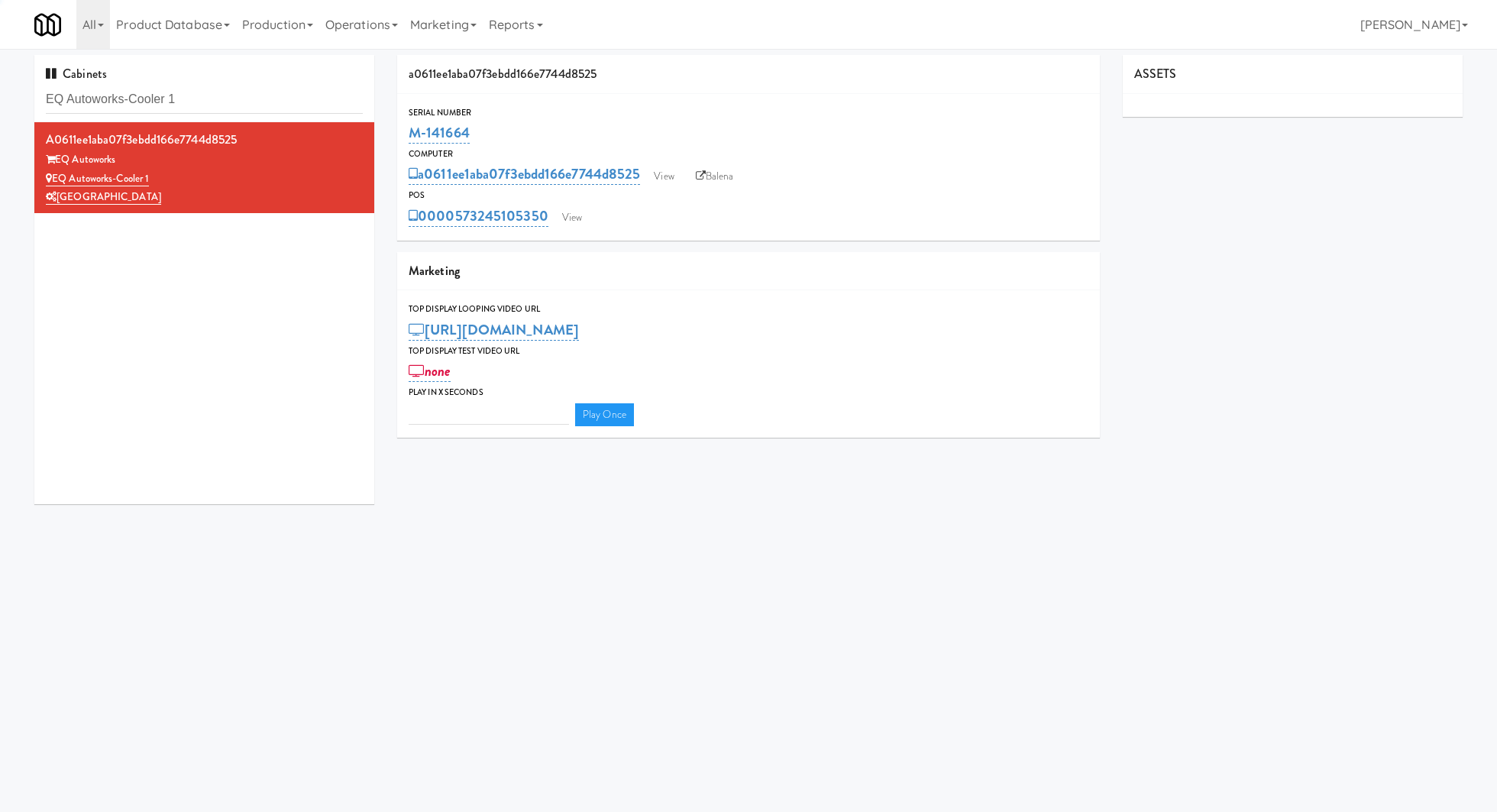
type input "3"
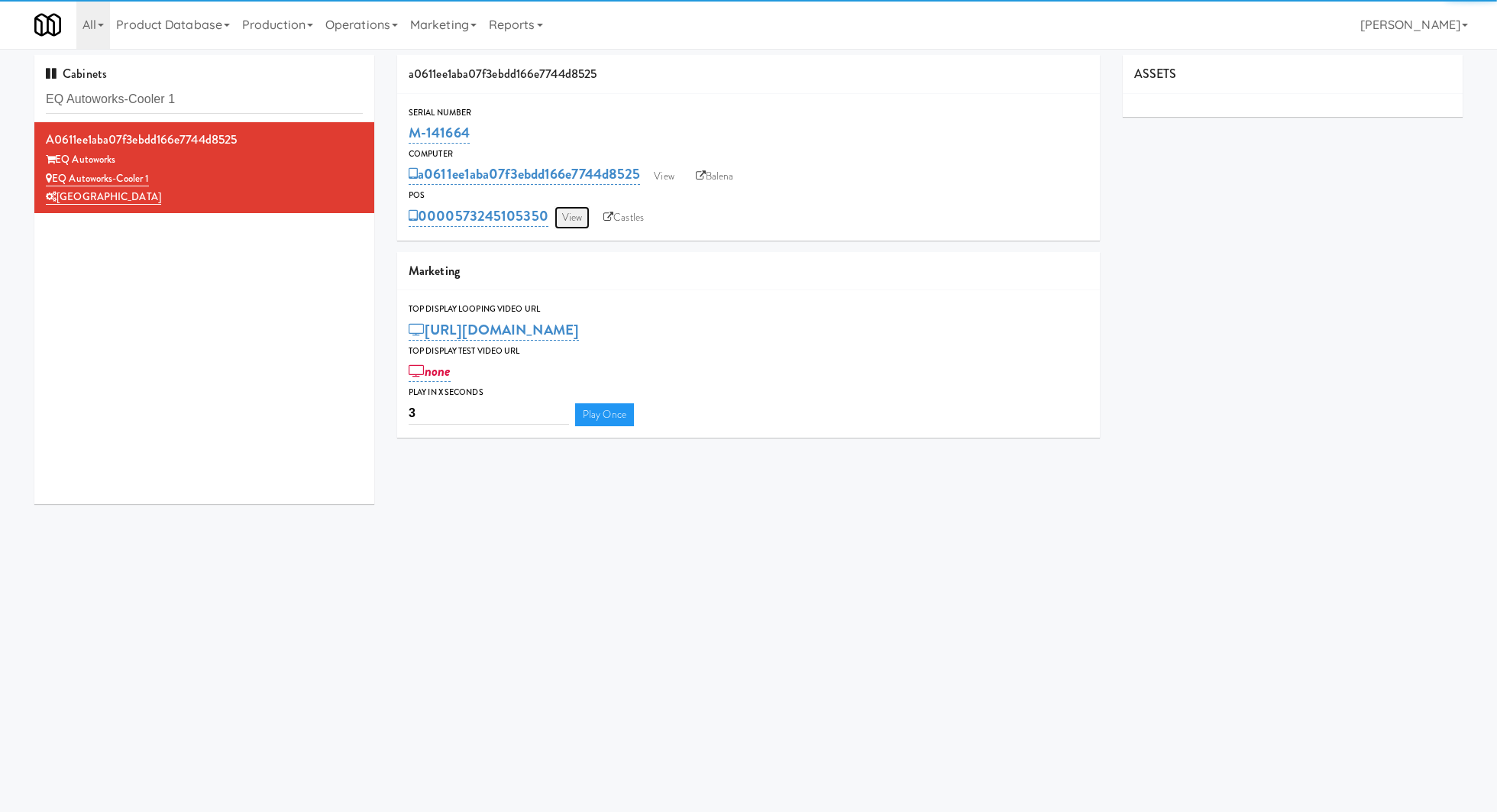
click at [577, 223] on link "View" at bounding box center [572, 217] width 35 height 23
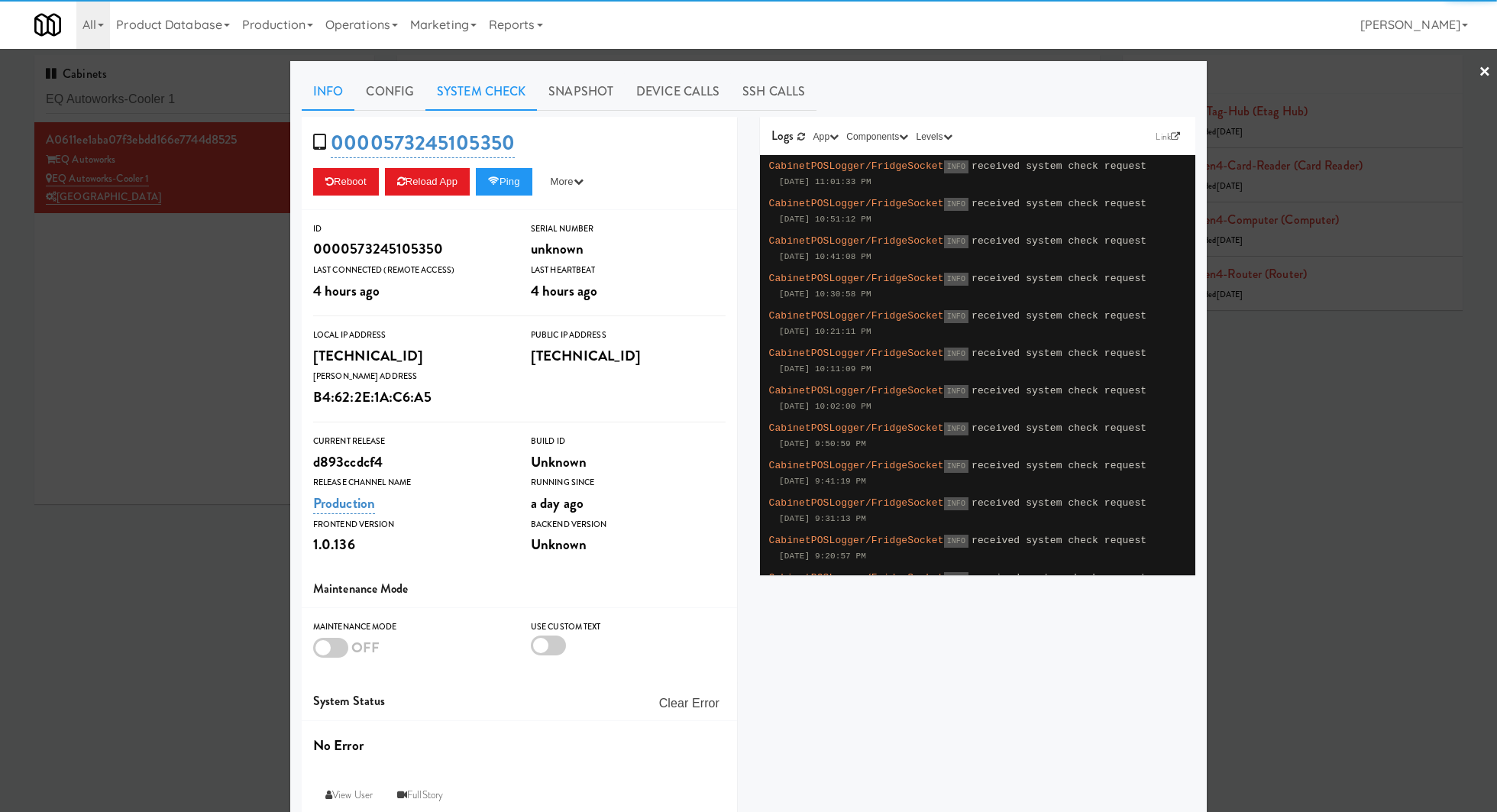
click at [509, 97] on link "System Check" at bounding box center [481, 91] width 112 height 38
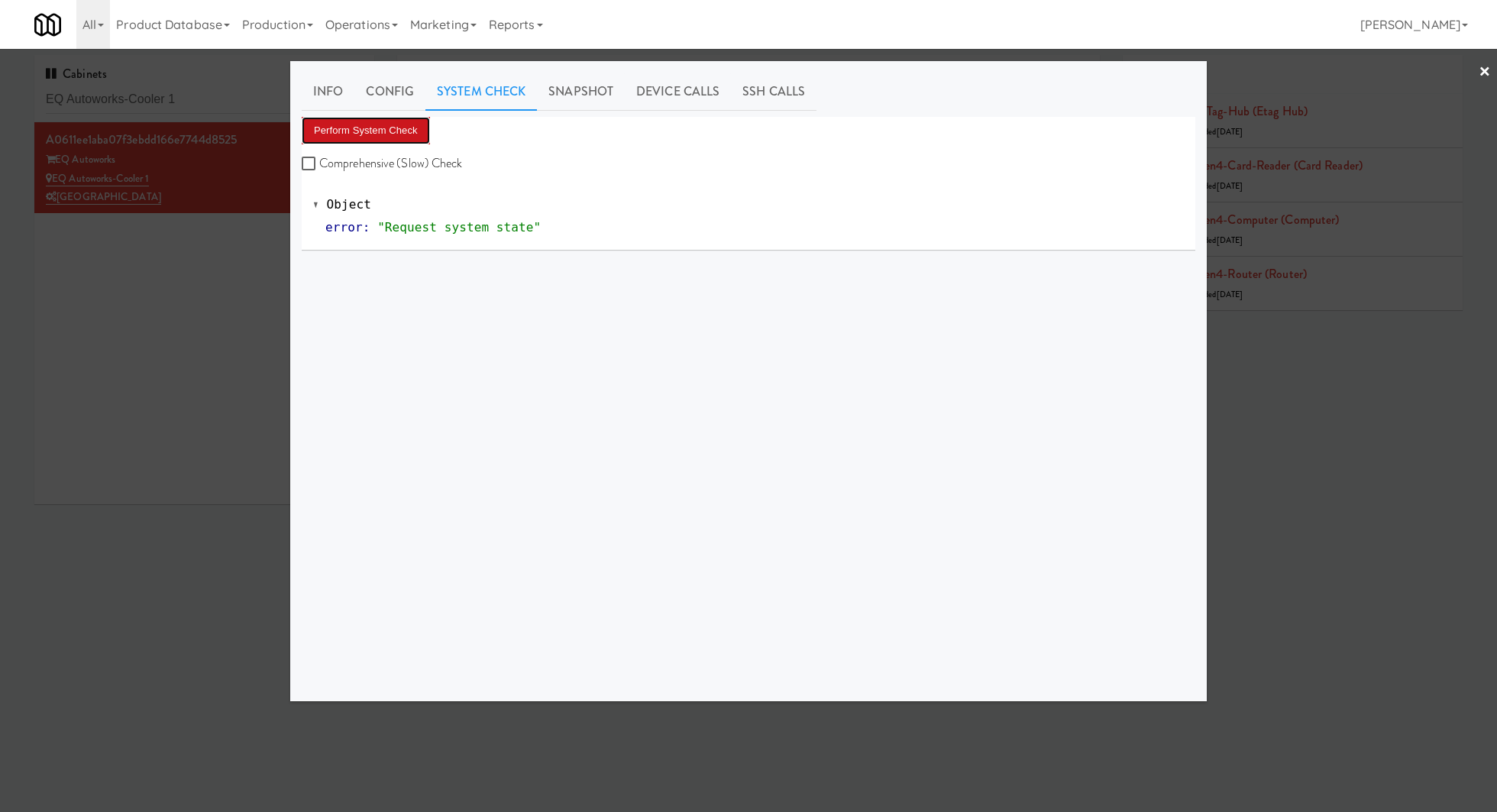
click at [410, 120] on button "Perform System Check" at bounding box center [366, 131] width 128 height 28
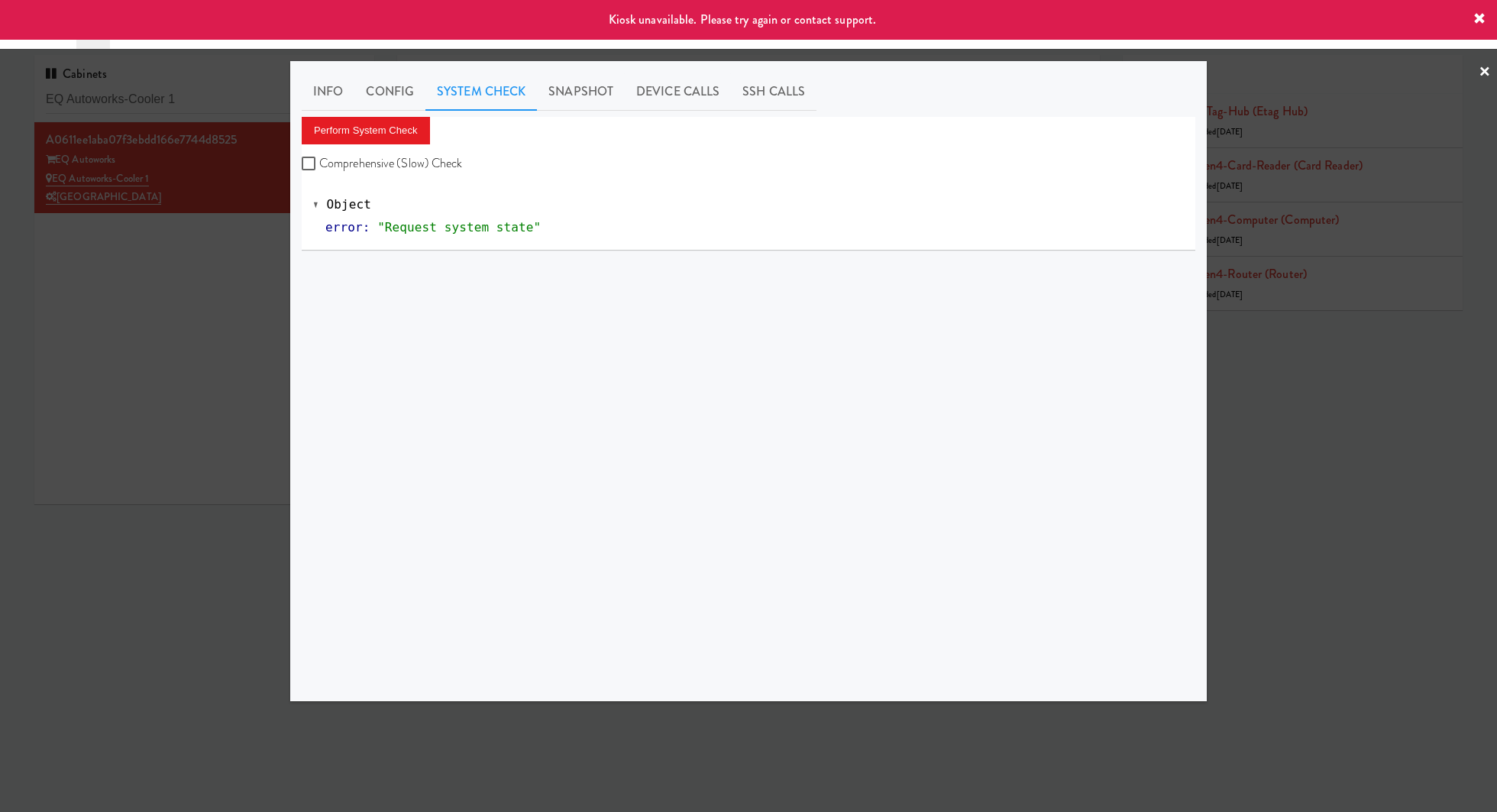
click at [232, 267] on div at bounding box center [748, 406] width 1497 height 812
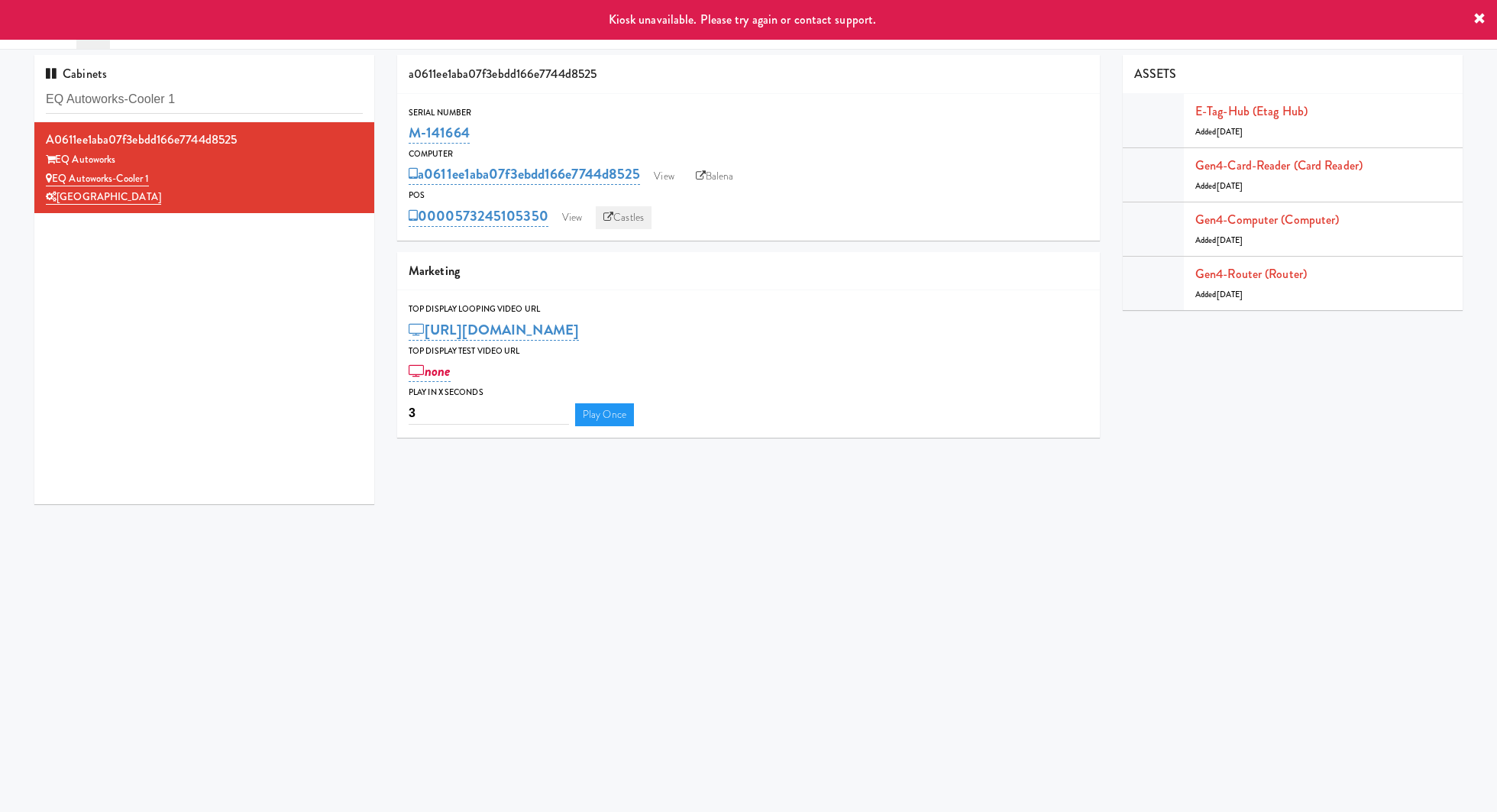
click at [634, 216] on link "Castles" at bounding box center [624, 217] width 56 height 23
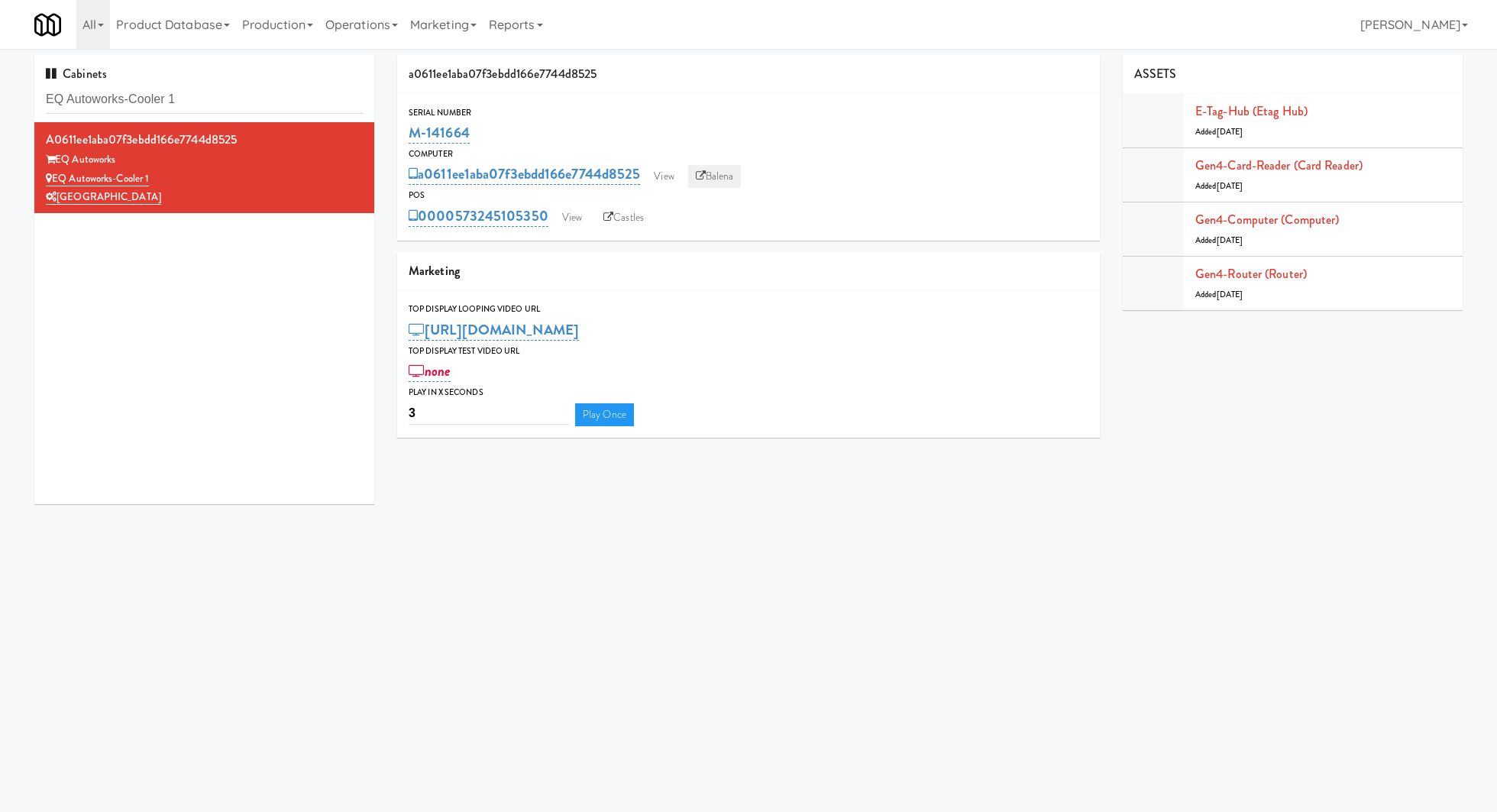
click at [721, 171] on link "Balena" at bounding box center [716, 177] width 54 height 23
click at [577, 214] on link "View" at bounding box center [572, 217] width 35 height 23
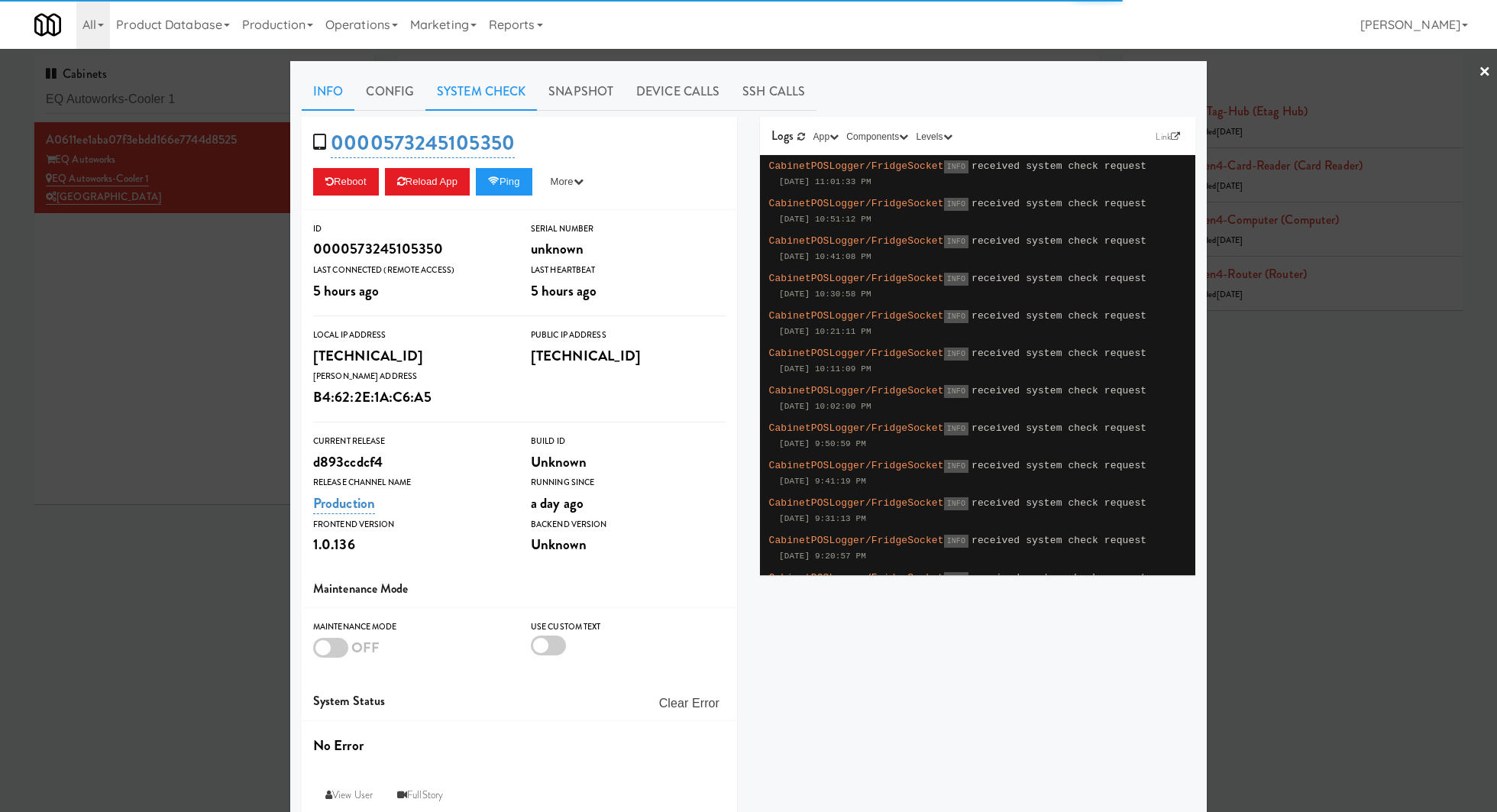
click at [505, 98] on link "System Check" at bounding box center [481, 91] width 112 height 38
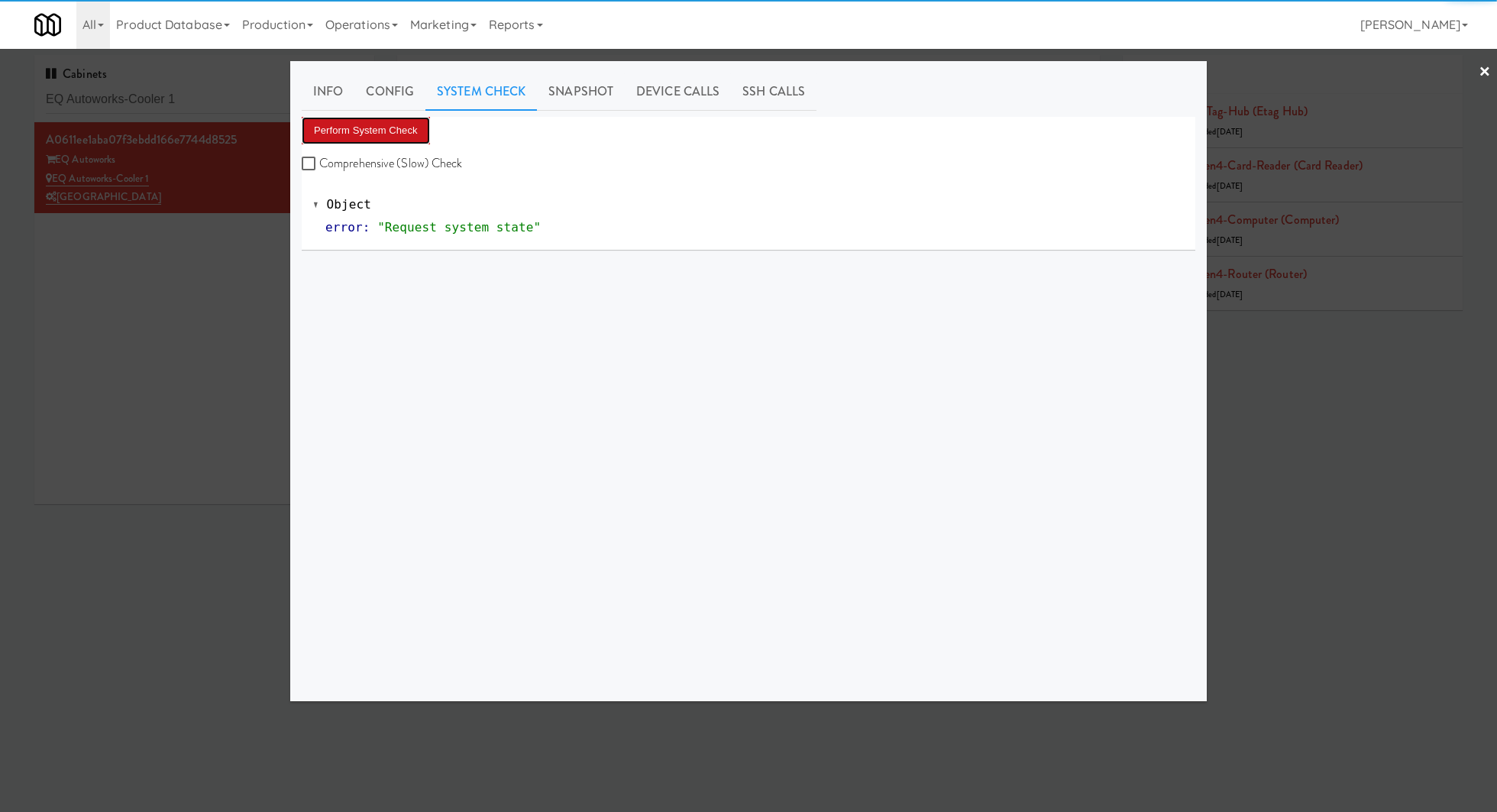
click at [419, 126] on button "Perform System Check" at bounding box center [366, 131] width 128 height 28
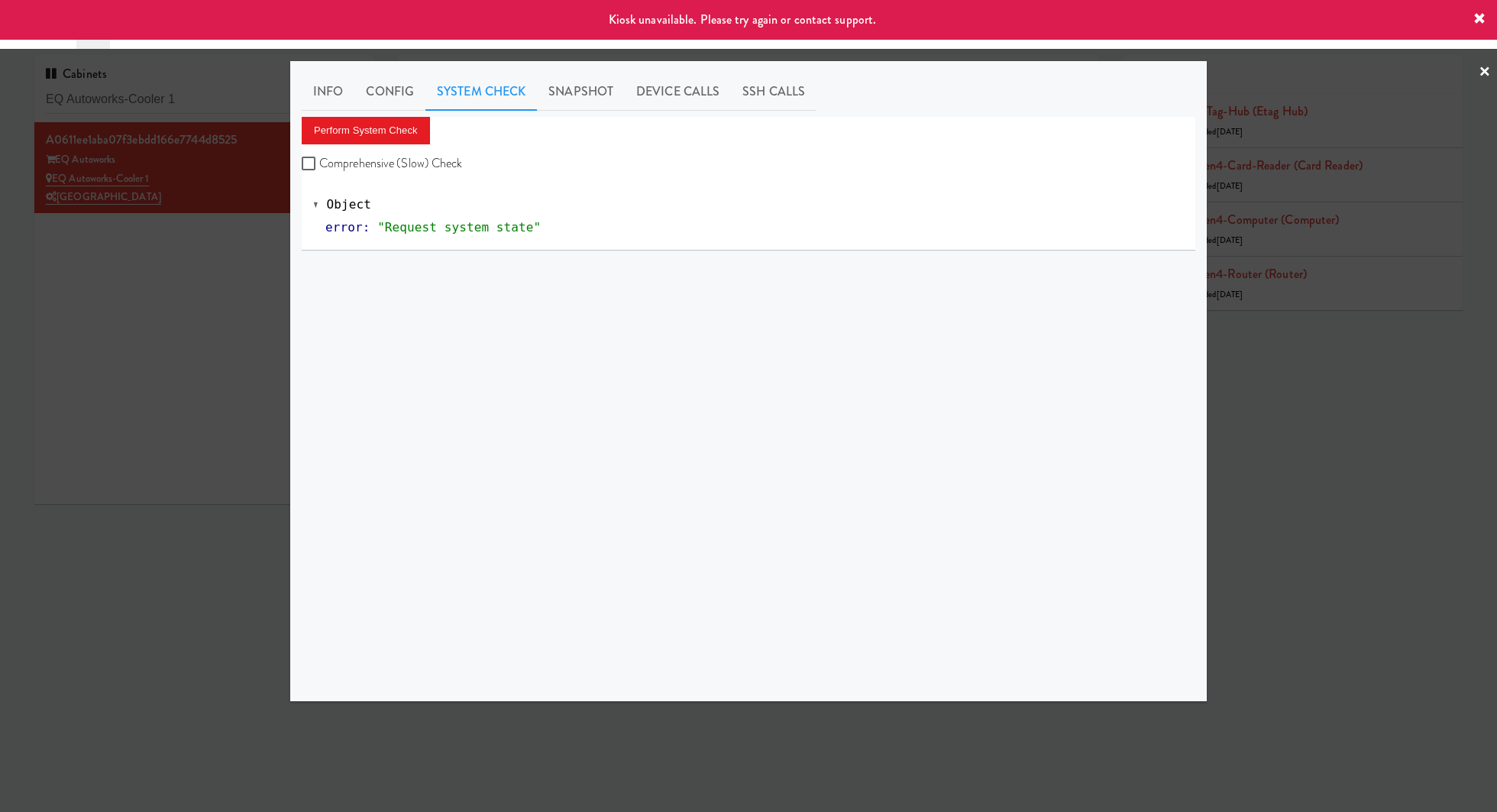
click at [240, 283] on div at bounding box center [748, 406] width 1497 height 812
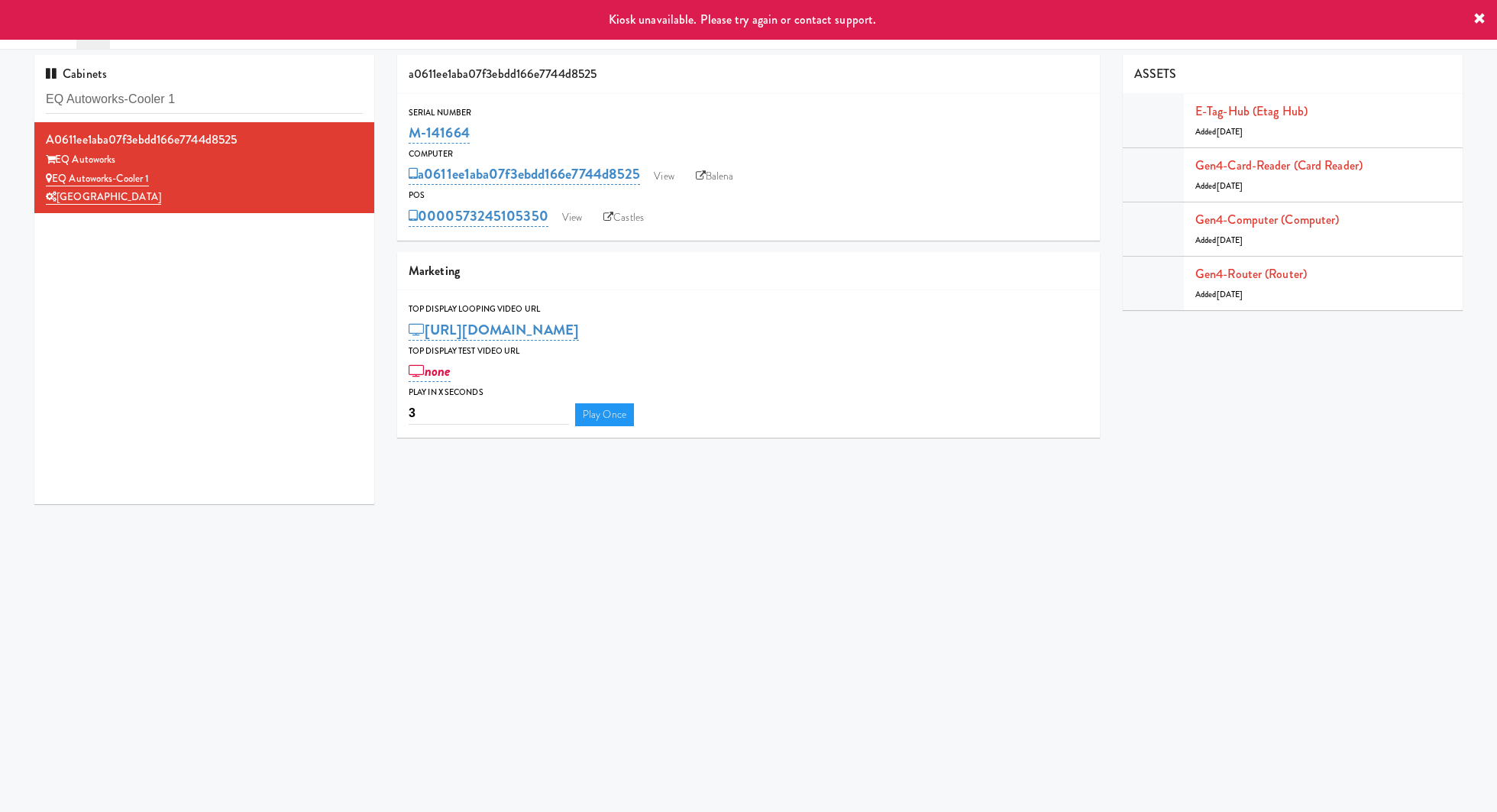
drag, startPoint x: 494, startPoint y: 131, endPoint x: 401, endPoint y: 131, distance: 93.0
click at [401, 131] on div "Serial Number M-141664" at bounding box center [748, 125] width 703 height 41
copy link "M-141664"
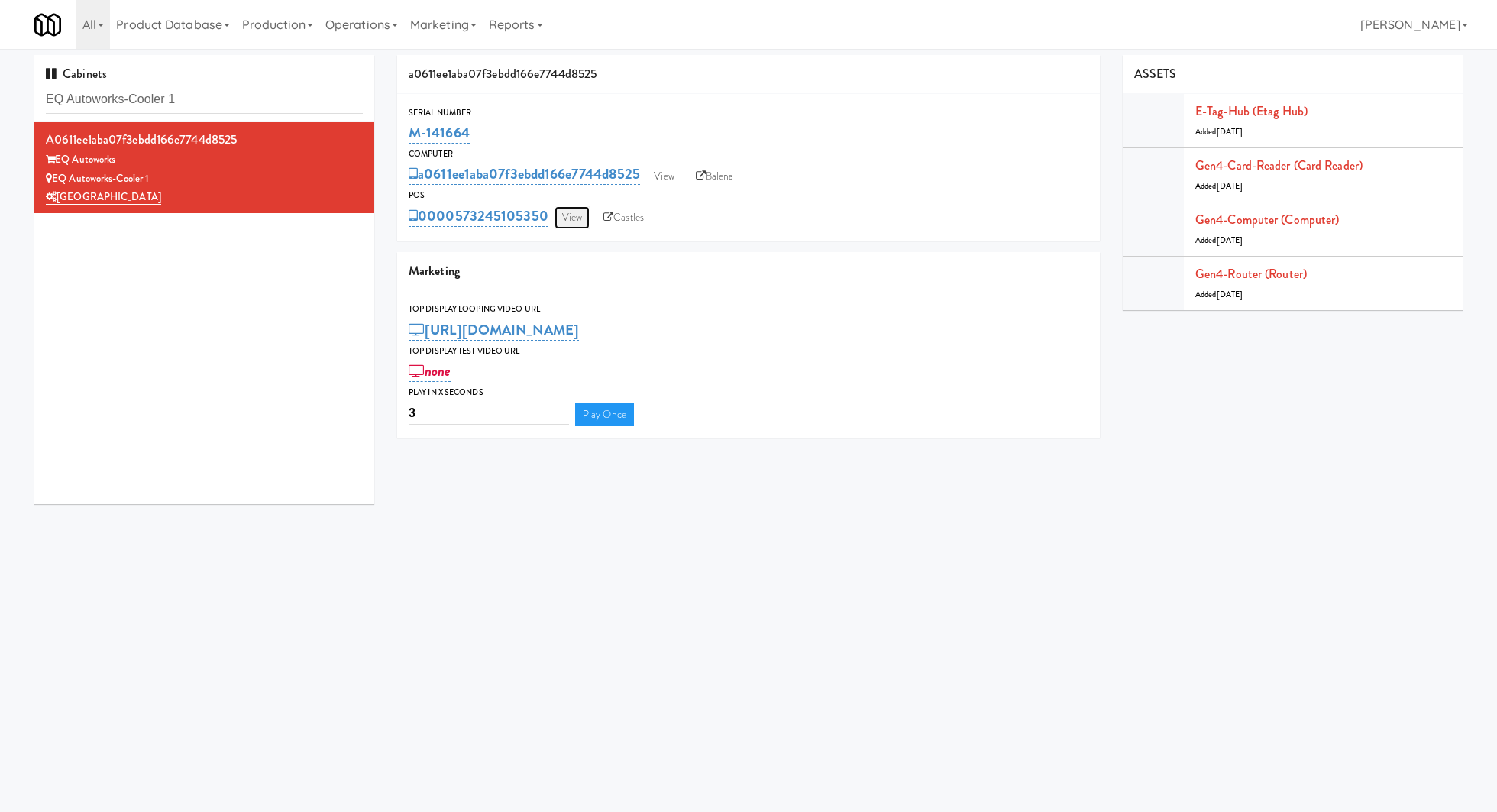
click at [577, 223] on link "View" at bounding box center [572, 217] width 35 height 23
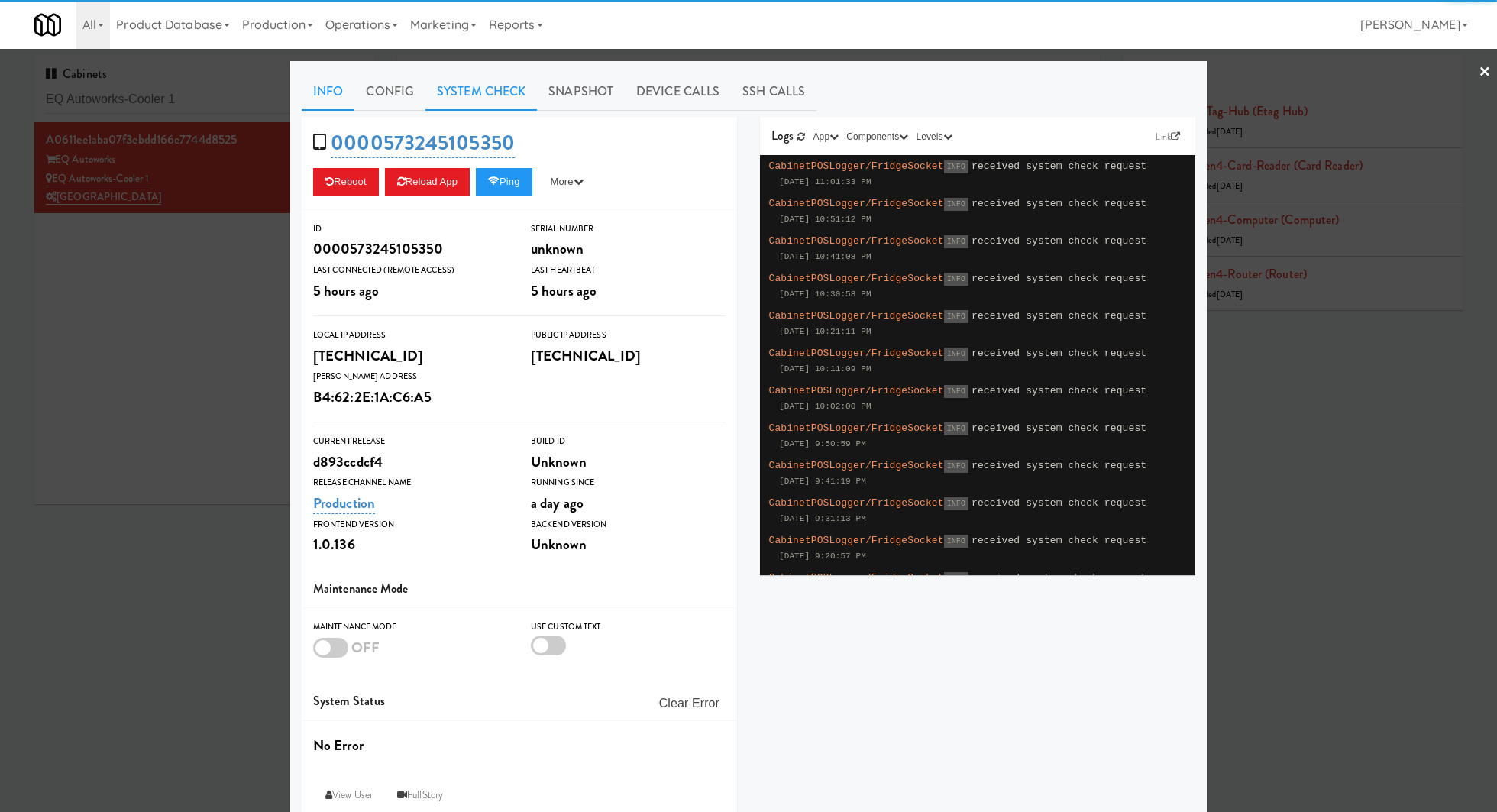
click at [475, 94] on link "System Check" at bounding box center [481, 91] width 112 height 38
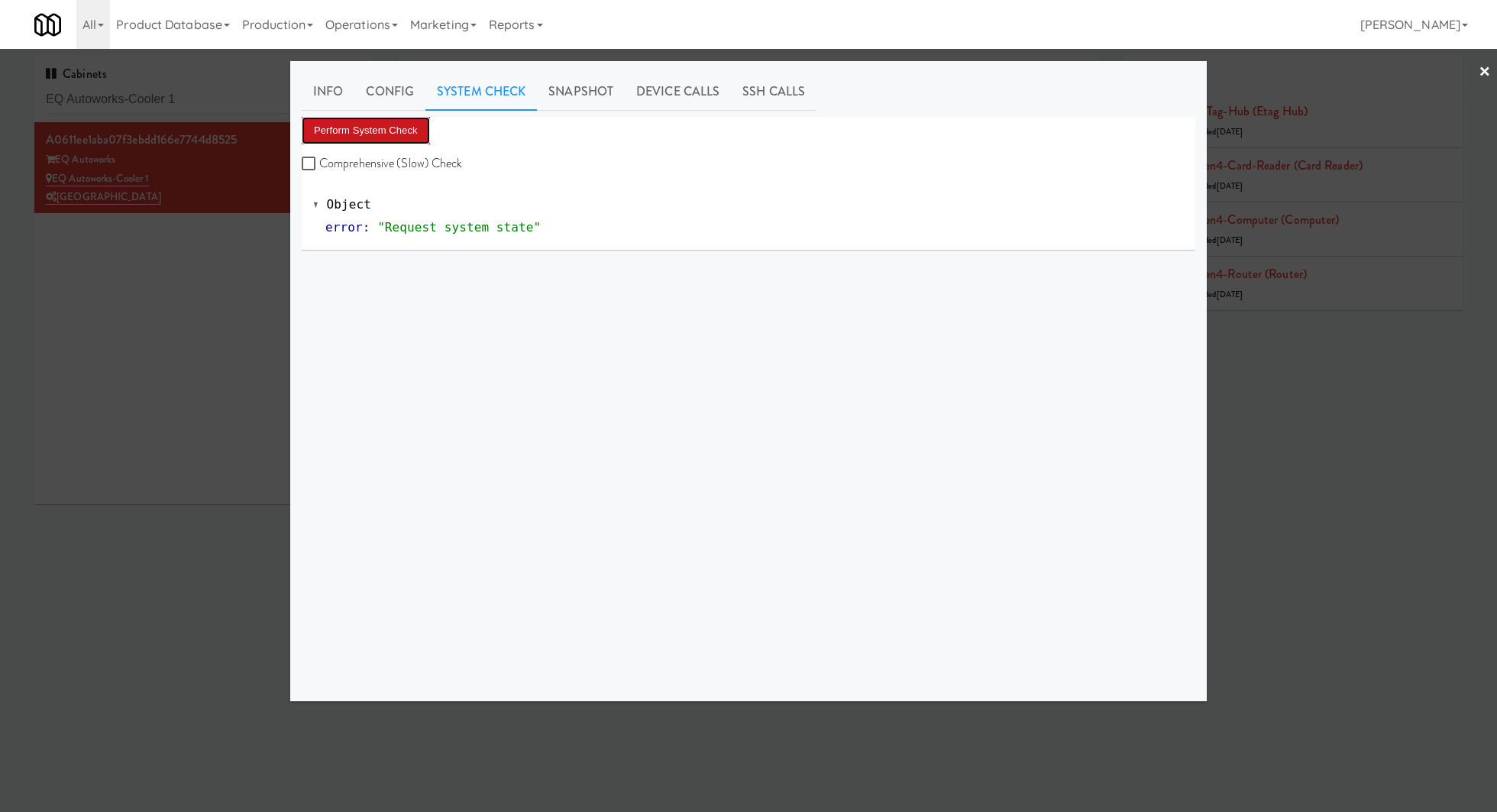
click at [419, 123] on button "Perform System Check" at bounding box center [366, 131] width 128 height 28
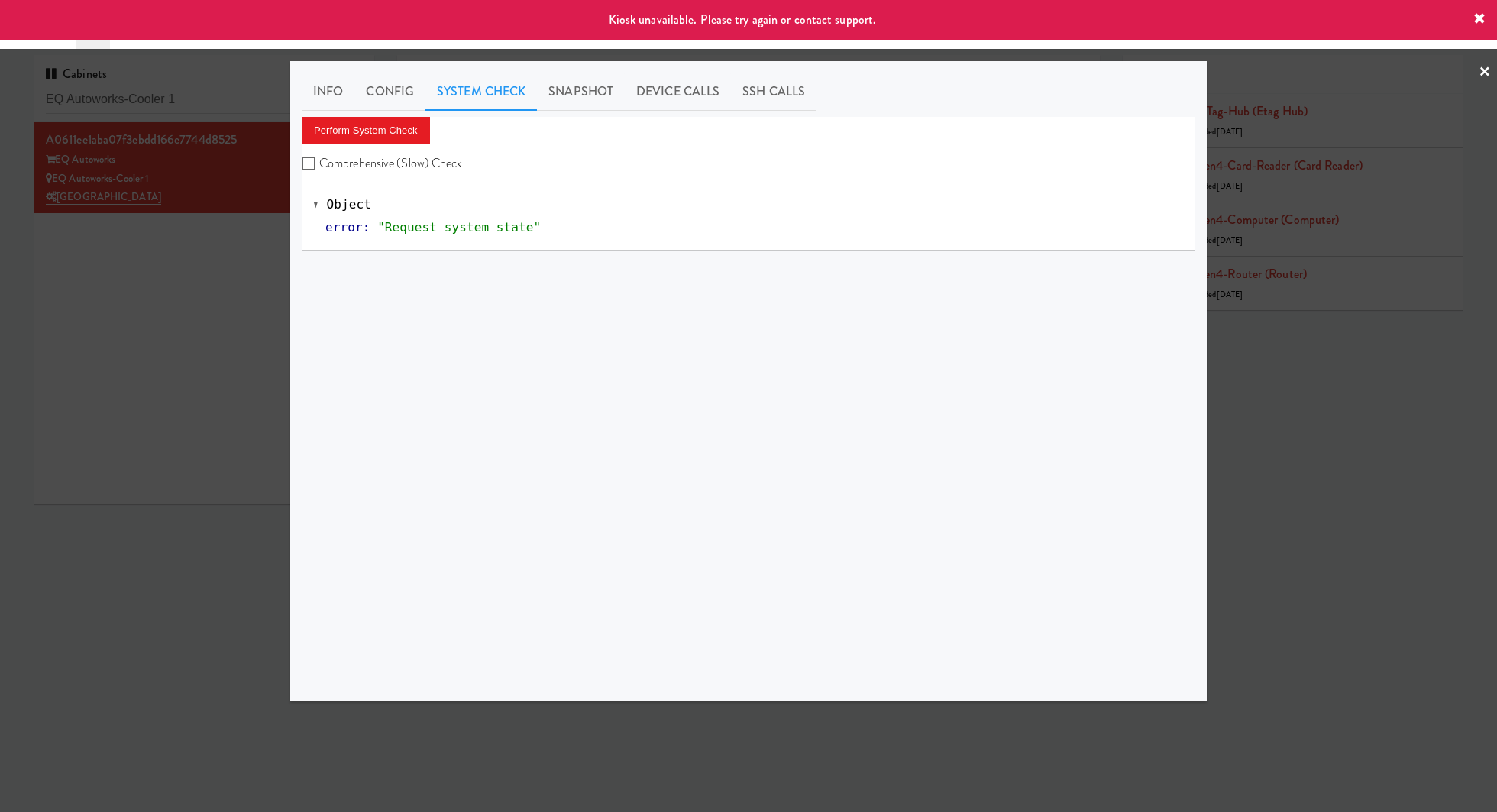
click at [214, 249] on div at bounding box center [748, 406] width 1497 height 812
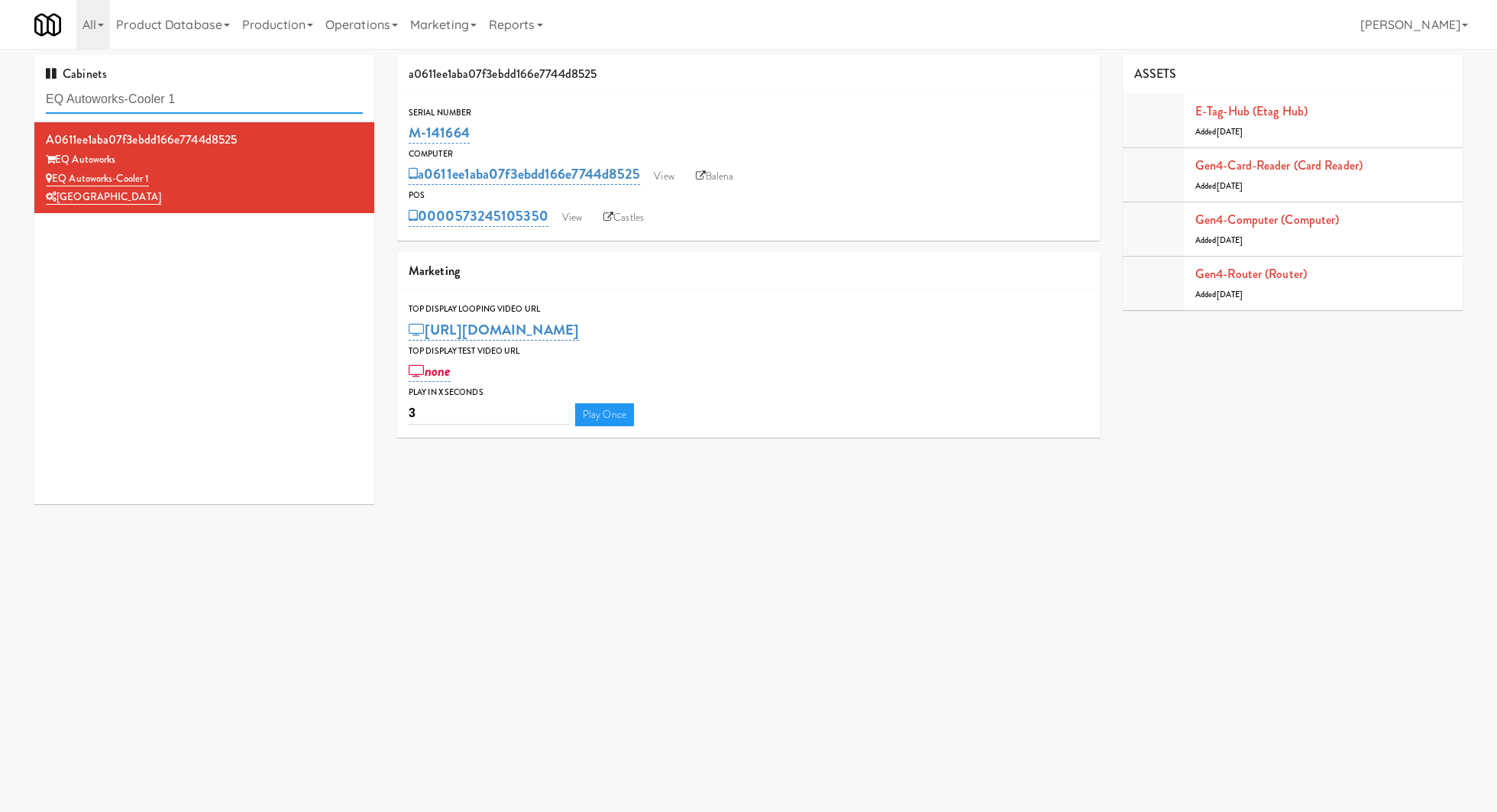
click at [103, 100] on input "EQ Autoworks-Cooler 1" at bounding box center [204, 99] width 317 height 28
click at [234, 92] on input "EQ Autoworks-Cooler 1" at bounding box center [204, 99] width 317 height 28
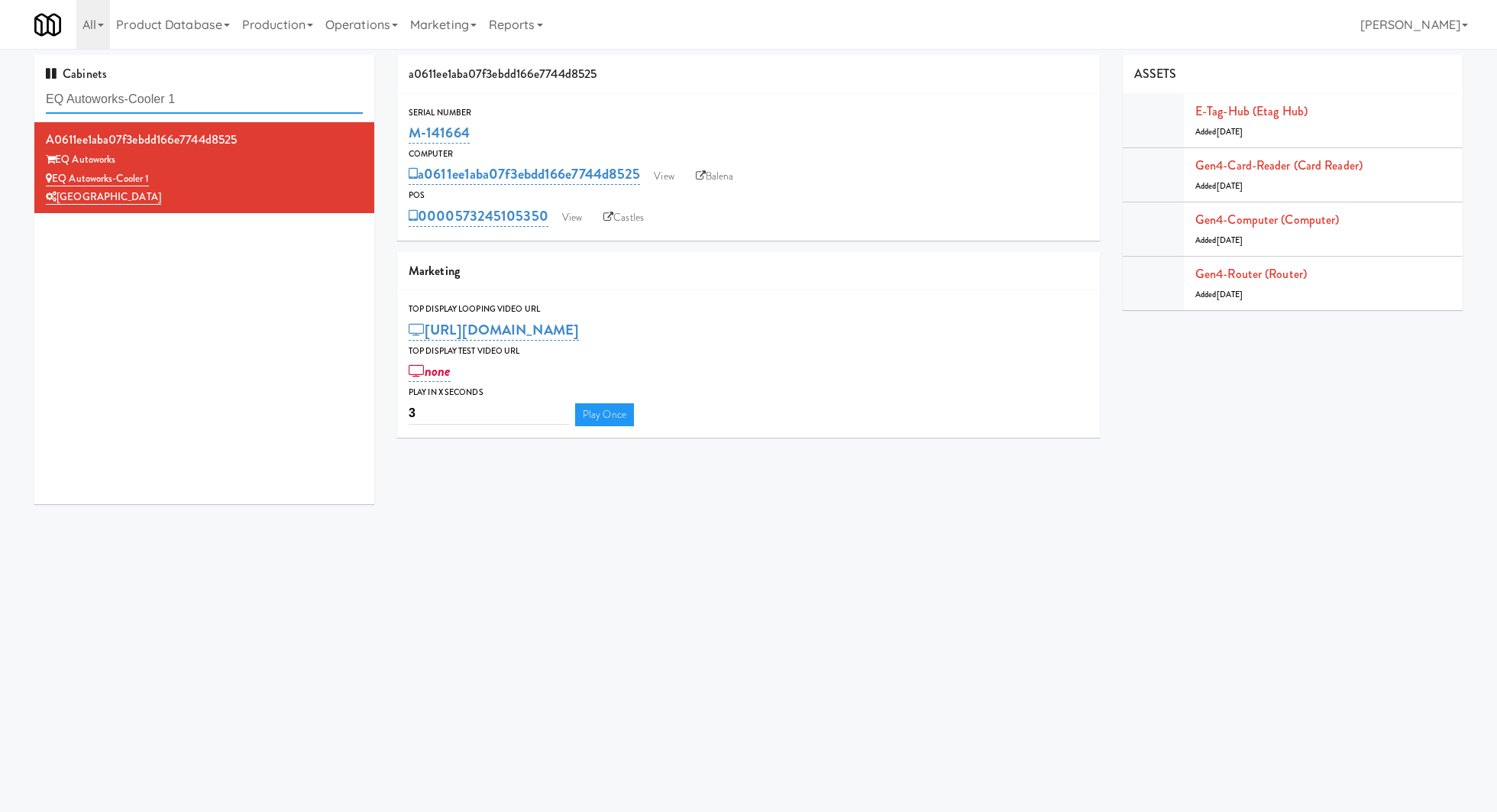
paste input "state - Pantry - Right"
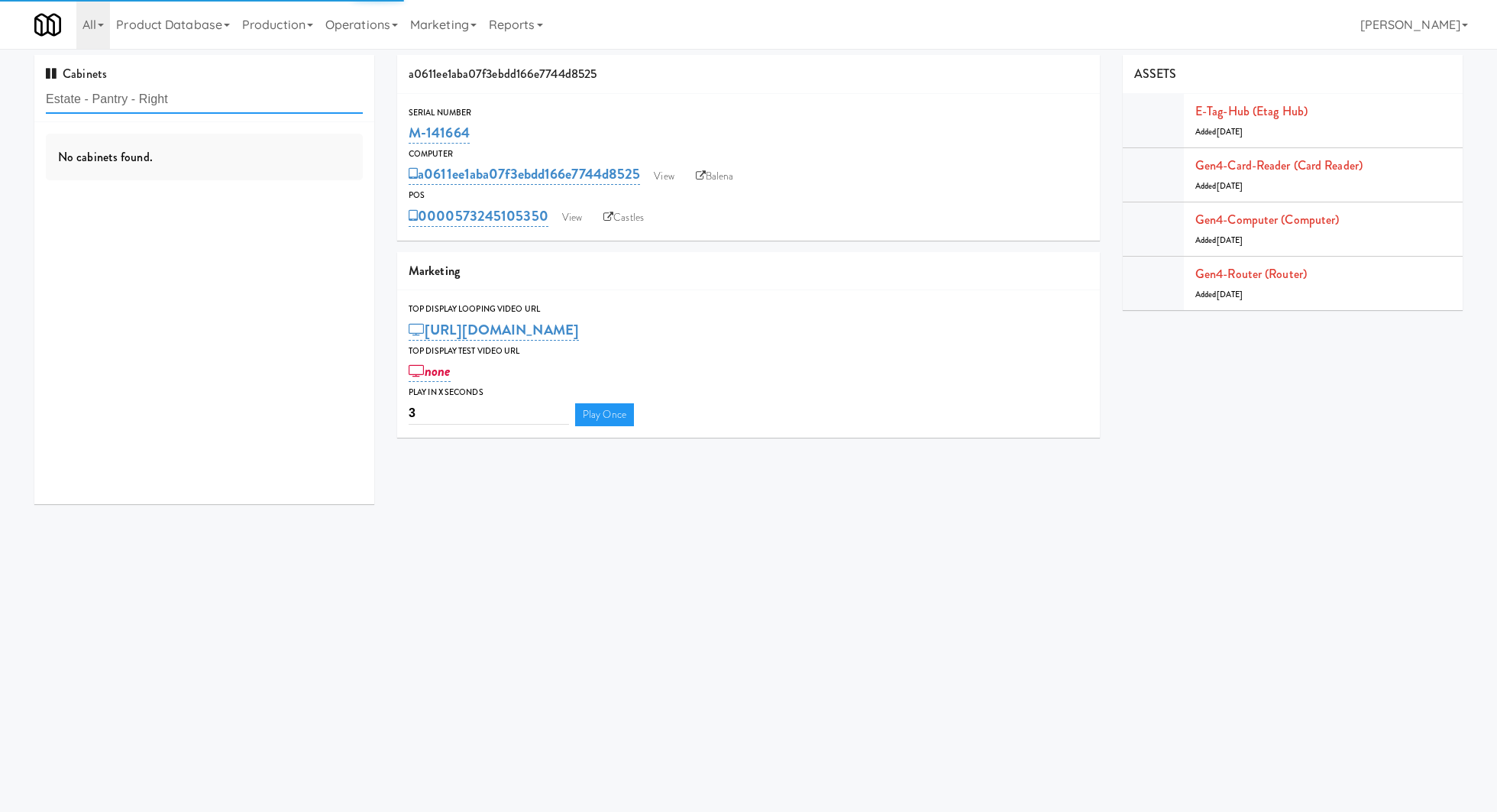
type input "Estate - Pantry - Right"
click at [285, 179] on div "No cabinets found." at bounding box center [204, 313] width 340 height 382
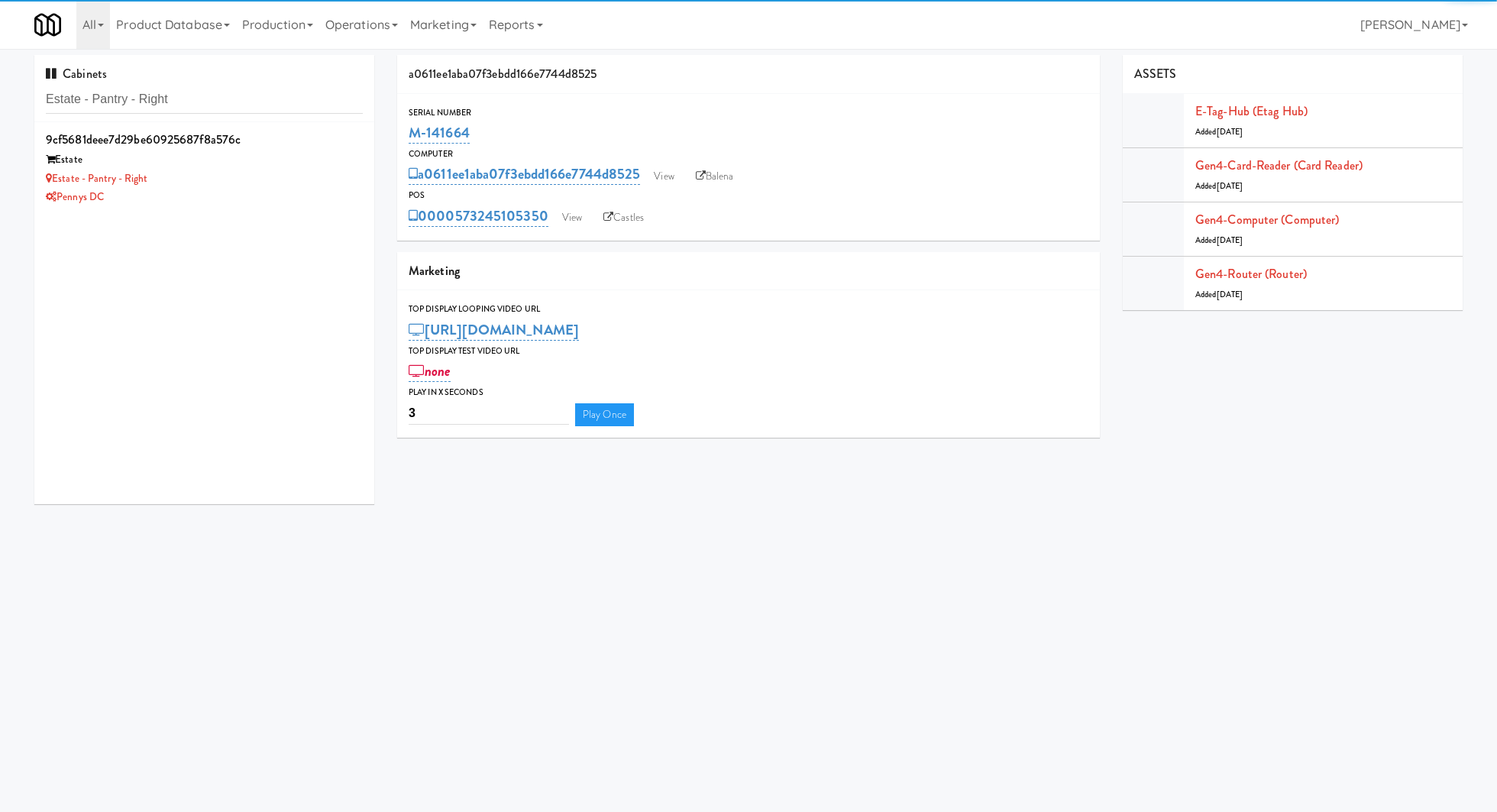
click at [285, 179] on div "Estate - Pantry - Right" at bounding box center [204, 178] width 317 height 20
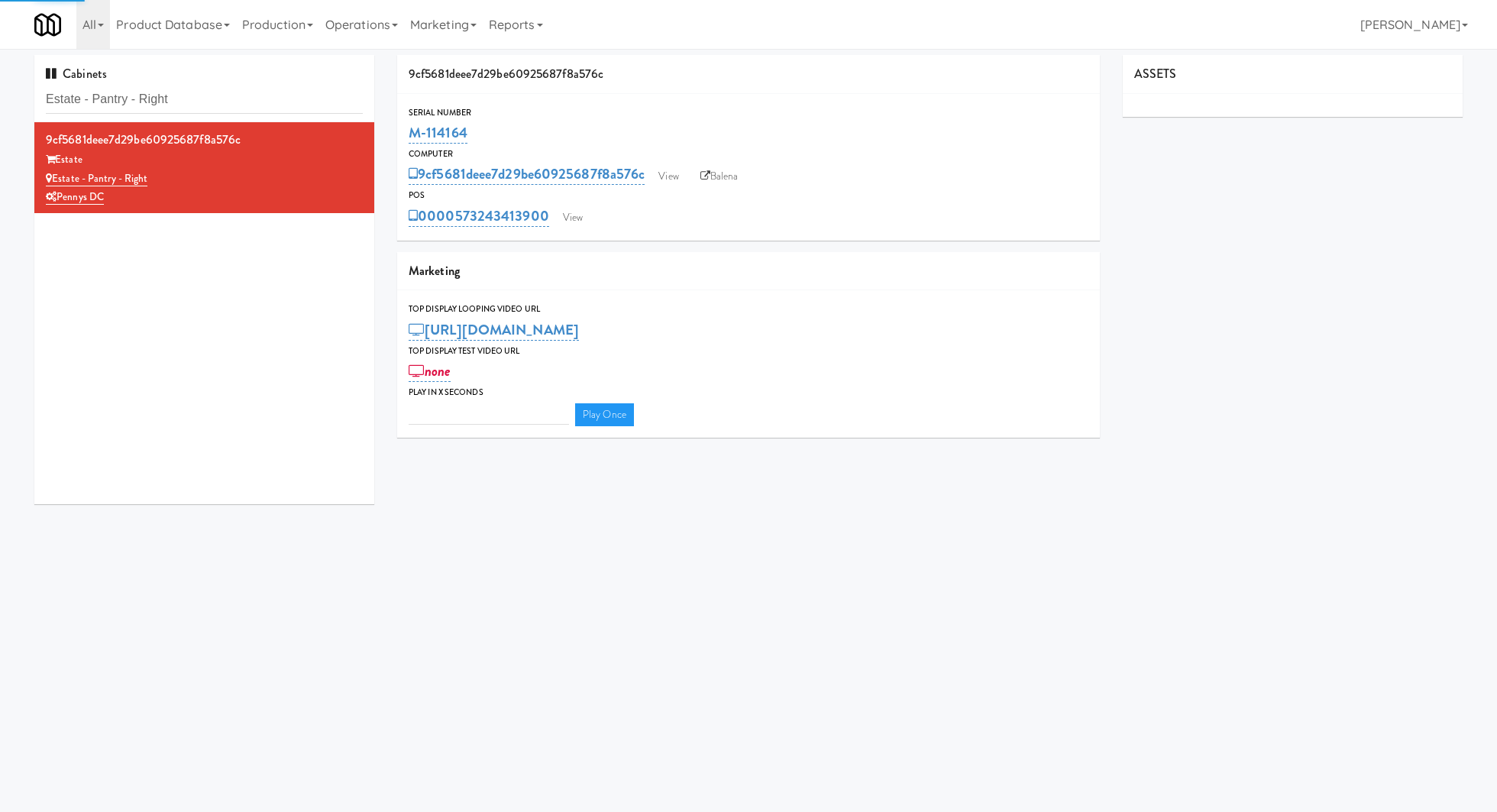
type input "3"
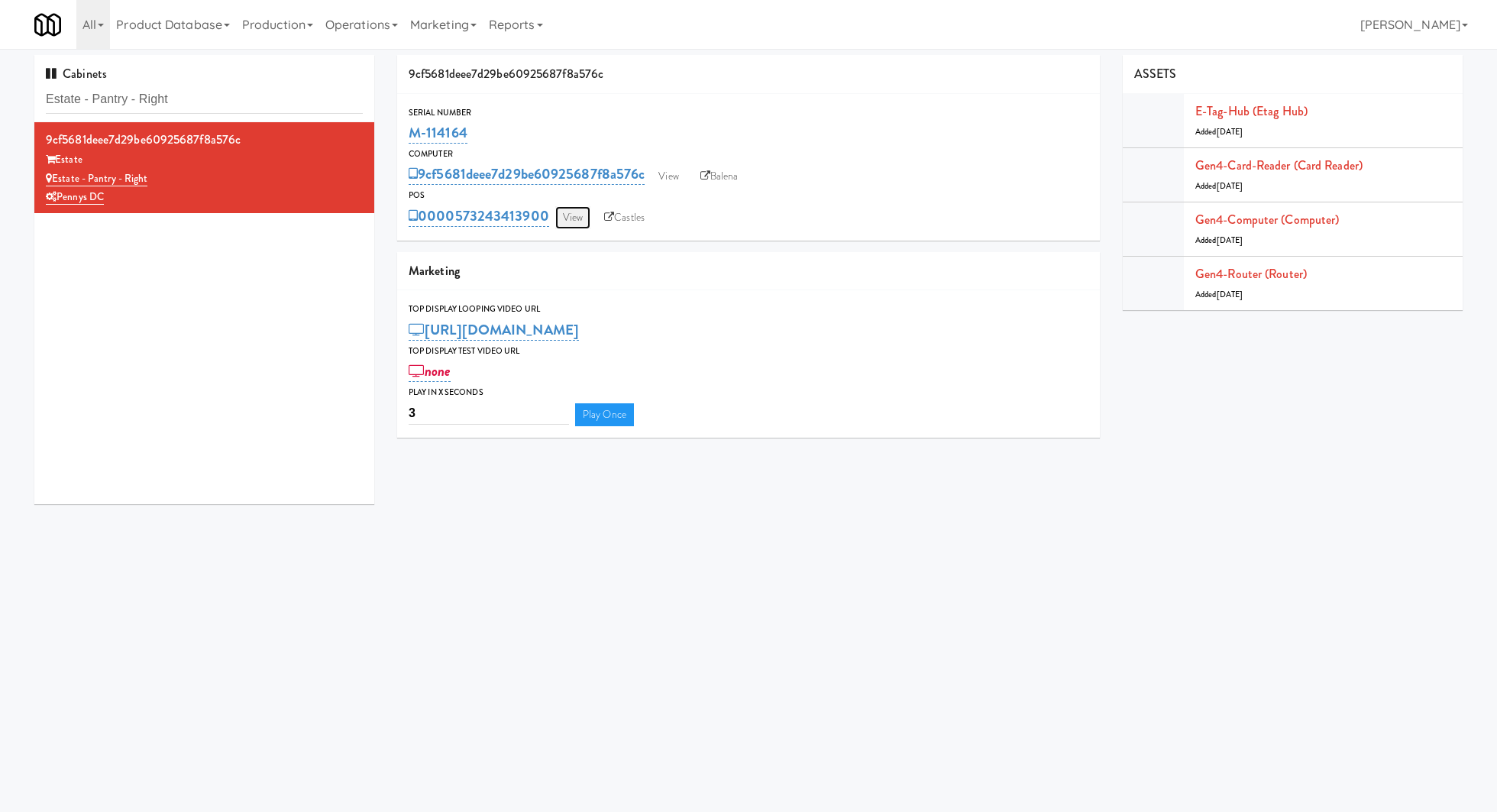
click at [582, 226] on link "View" at bounding box center [573, 217] width 35 height 23
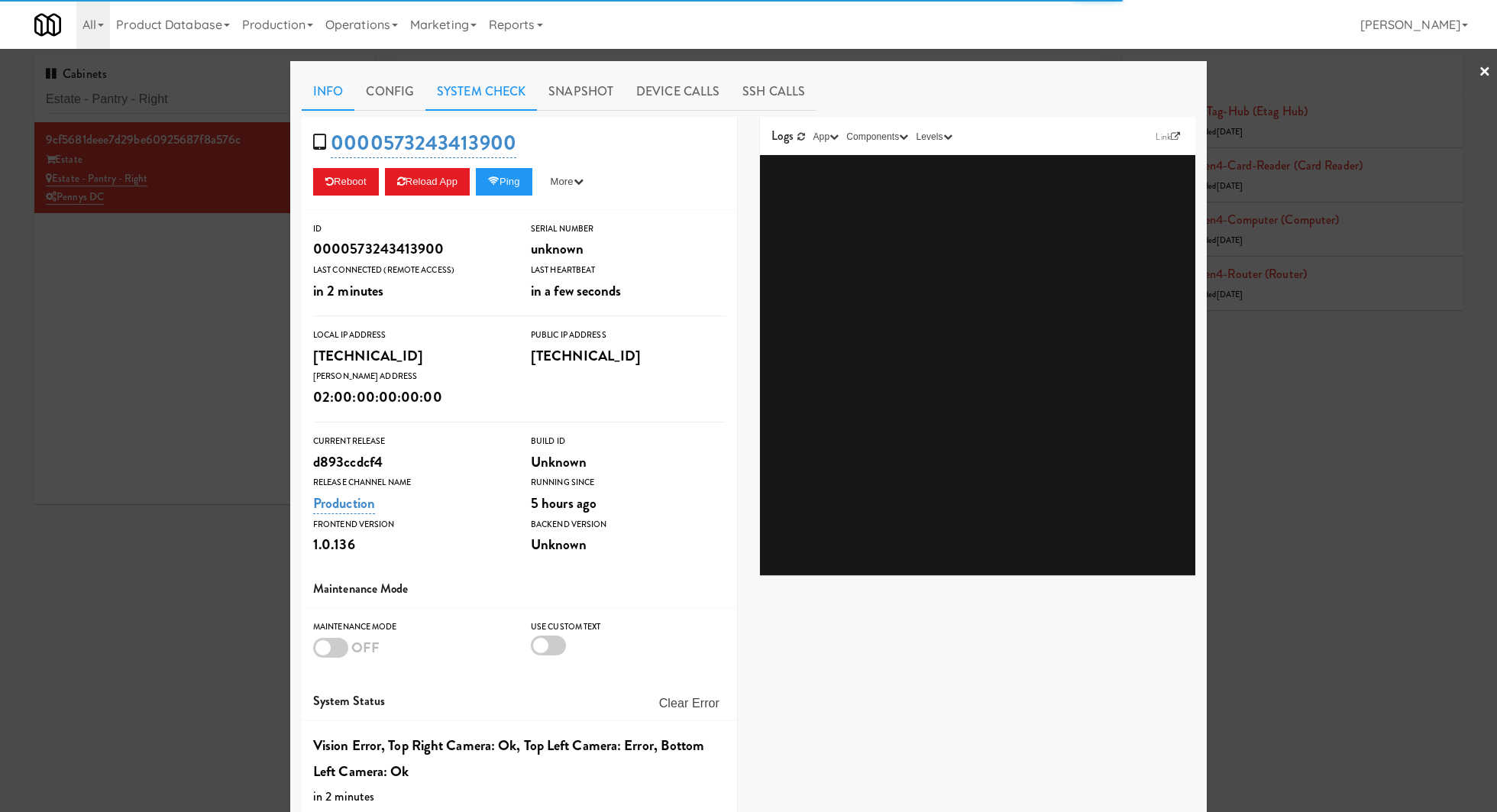
click at [498, 95] on link "System Check" at bounding box center [481, 91] width 112 height 38
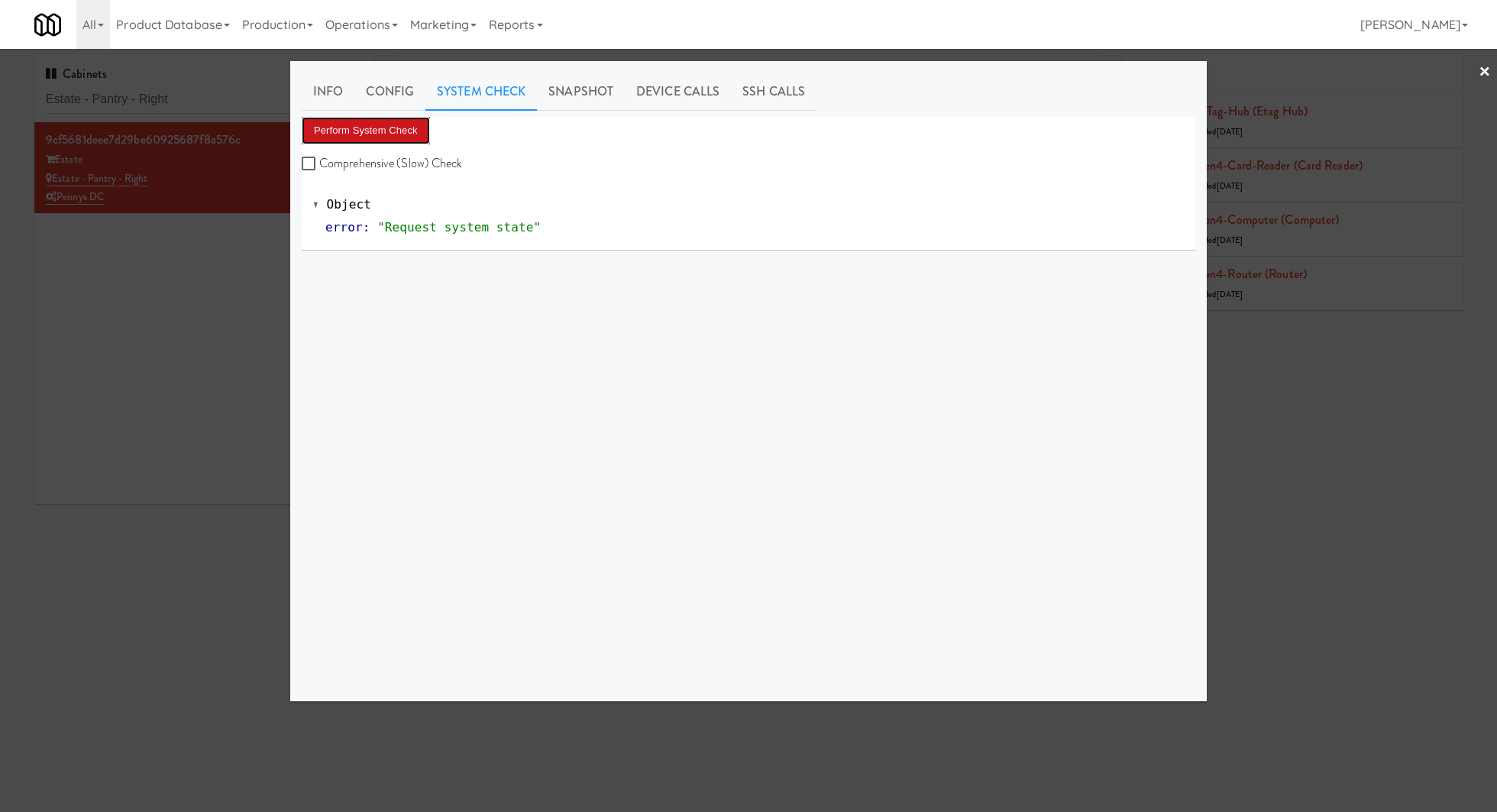
click at [410, 126] on button "Perform System Check" at bounding box center [366, 131] width 128 height 28
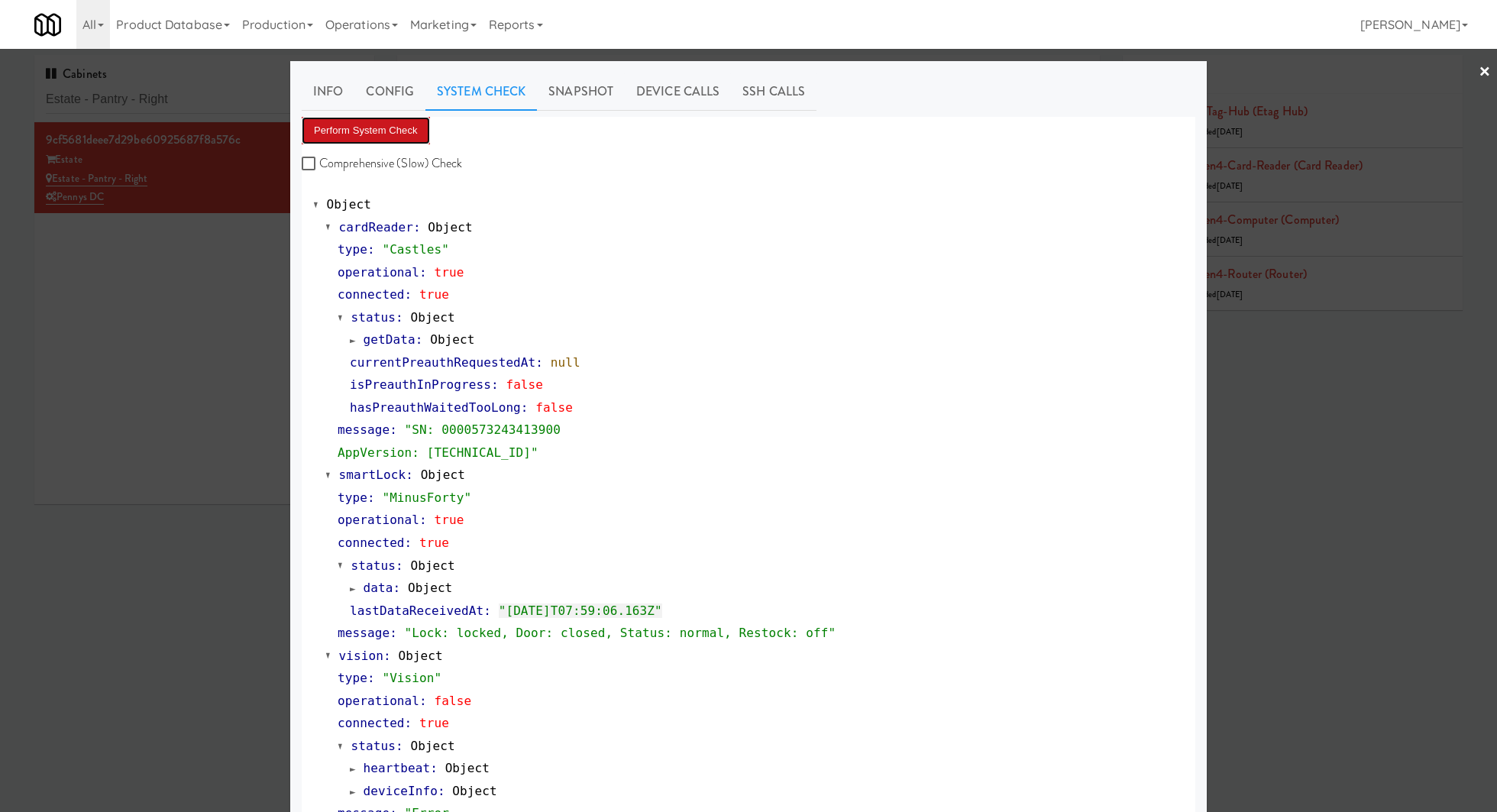
click at [392, 126] on button "Perform System Check" at bounding box center [366, 131] width 128 height 28
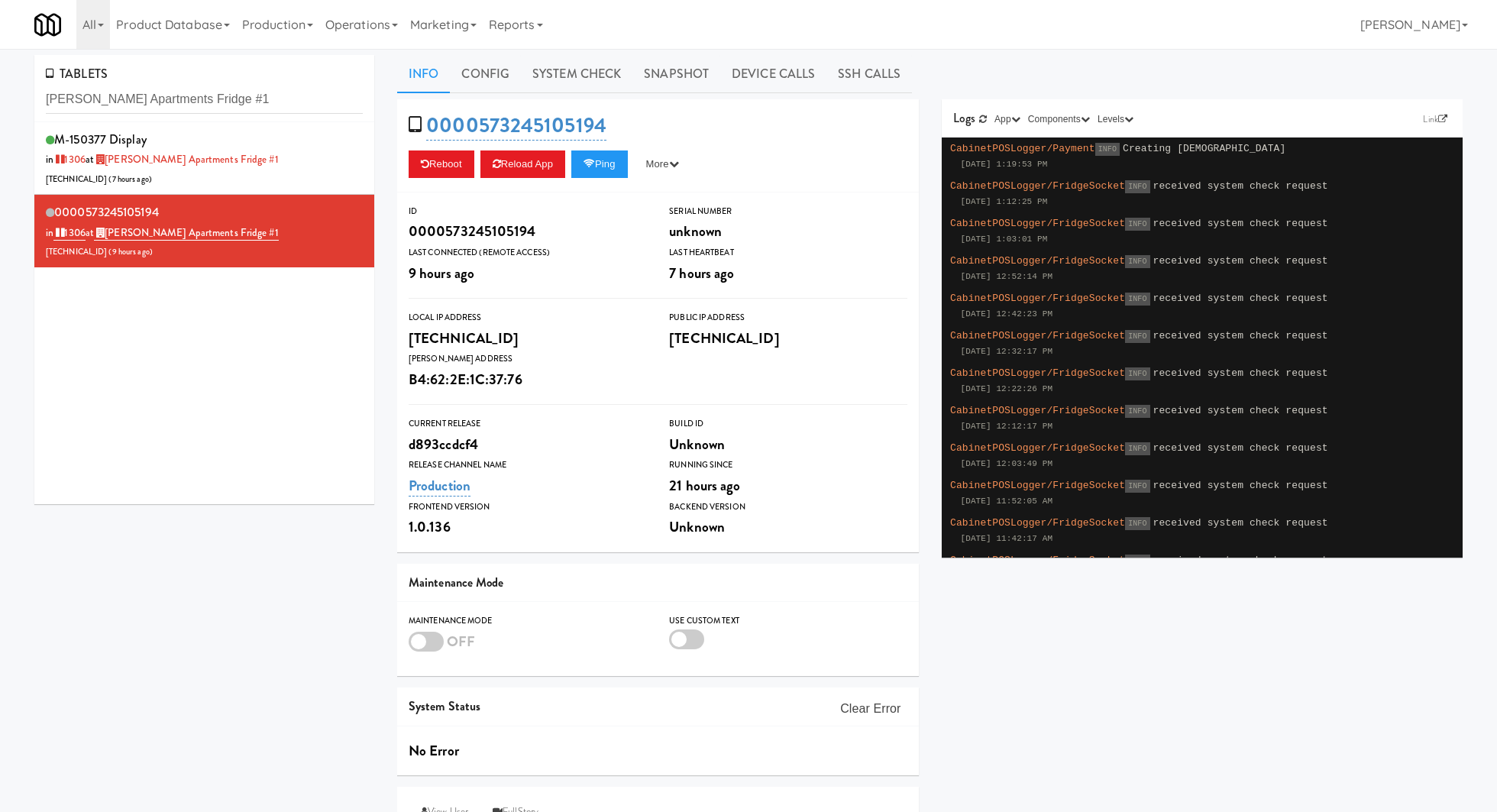
click at [118, 103] on input "[PERSON_NAME] Apartments Fridge #1" at bounding box center [204, 99] width 317 height 28
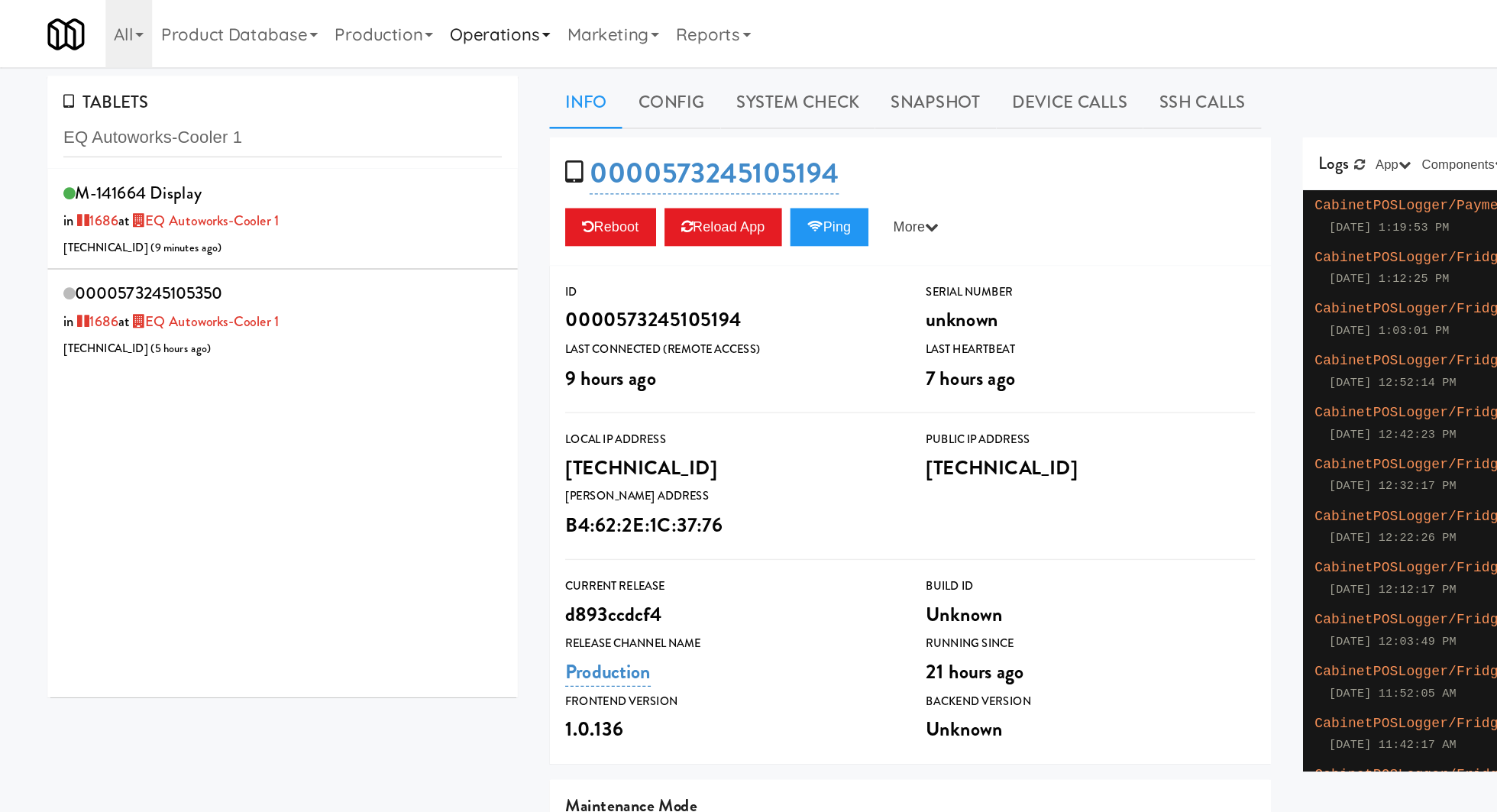
type input "EQ Autoworks-Cooler 1"
